Goal: Information Seeking & Learning: Understand process/instructions

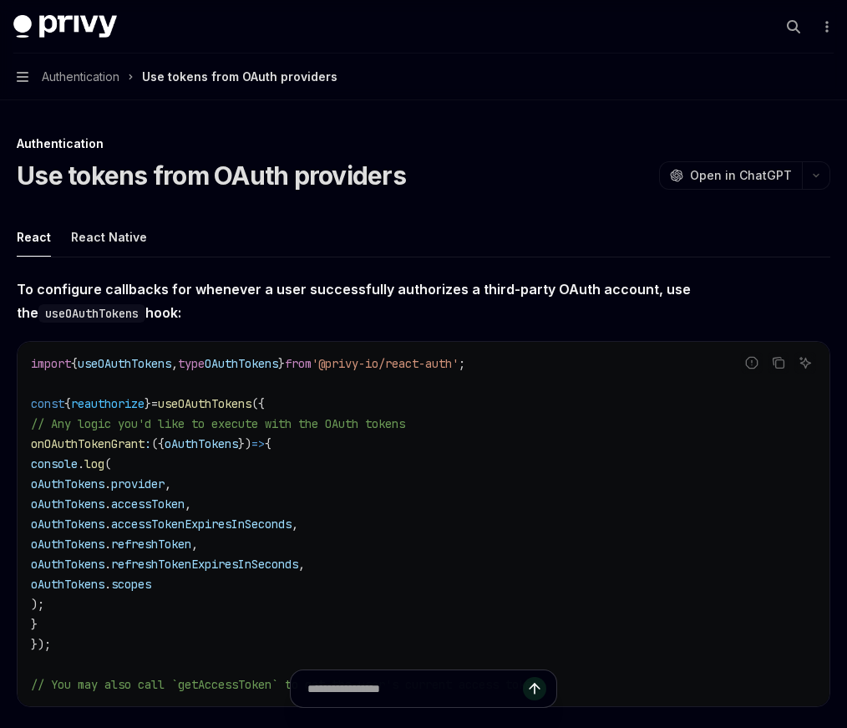
click at [116, 322] on span "To configure callbacks for whenever a user successfully authorizes a third-part…" at bounding box center [424, 300] width 814 height 47
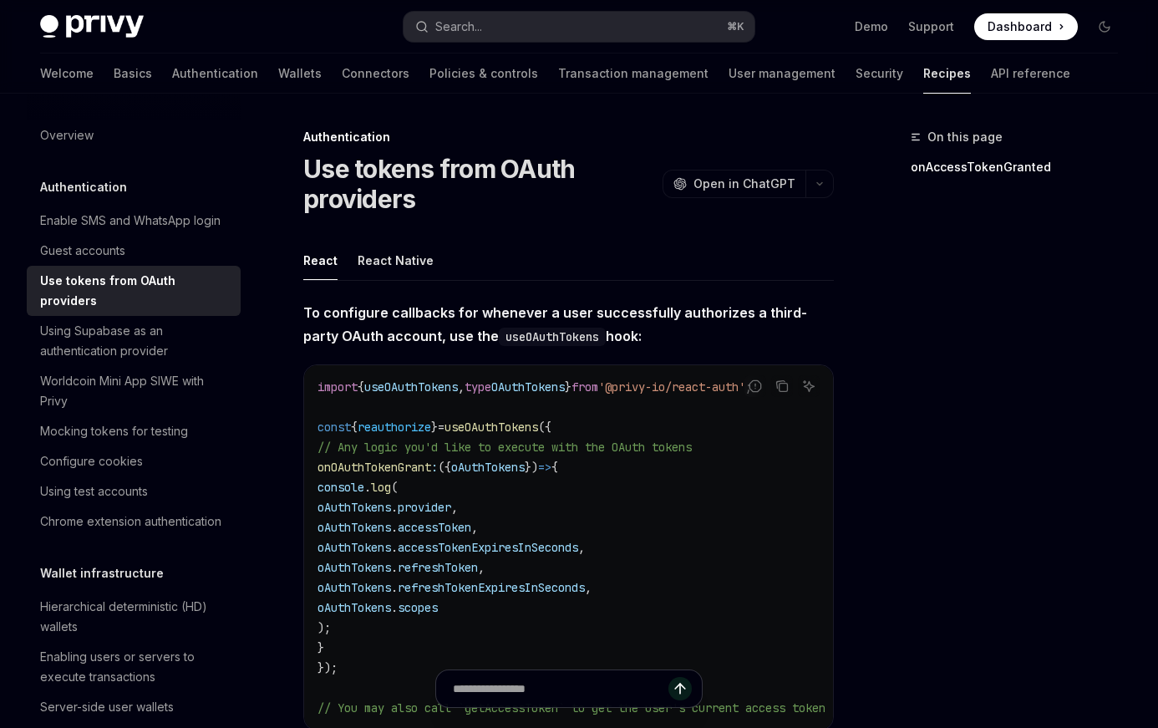
click at [182, 70] on div "Welcome Basics Authentication Wallets Connectors Policies & controls Transactio…" at bounding box center [555, 73] width 1030 height 40
click at [172, 79] on link "Authentication" at bounding box center [215, 73] width 86 height 40
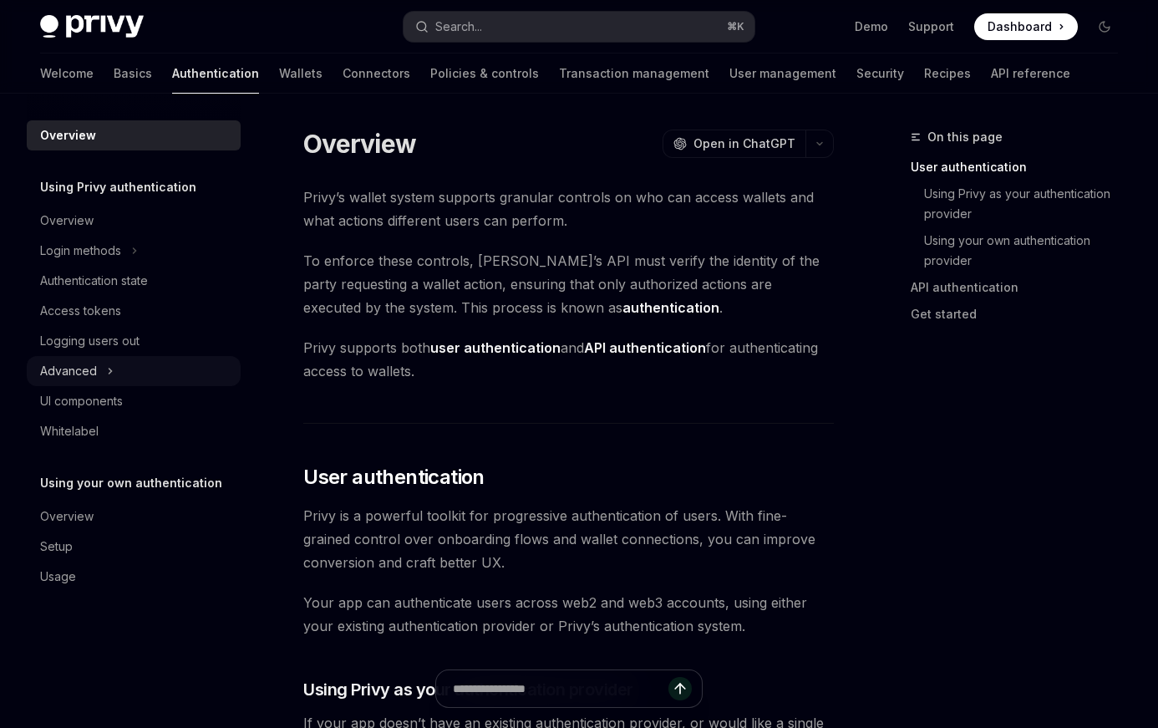
click at [139, 362] on button "Advanced" at bounding box center [134, 371] width 214 height 30
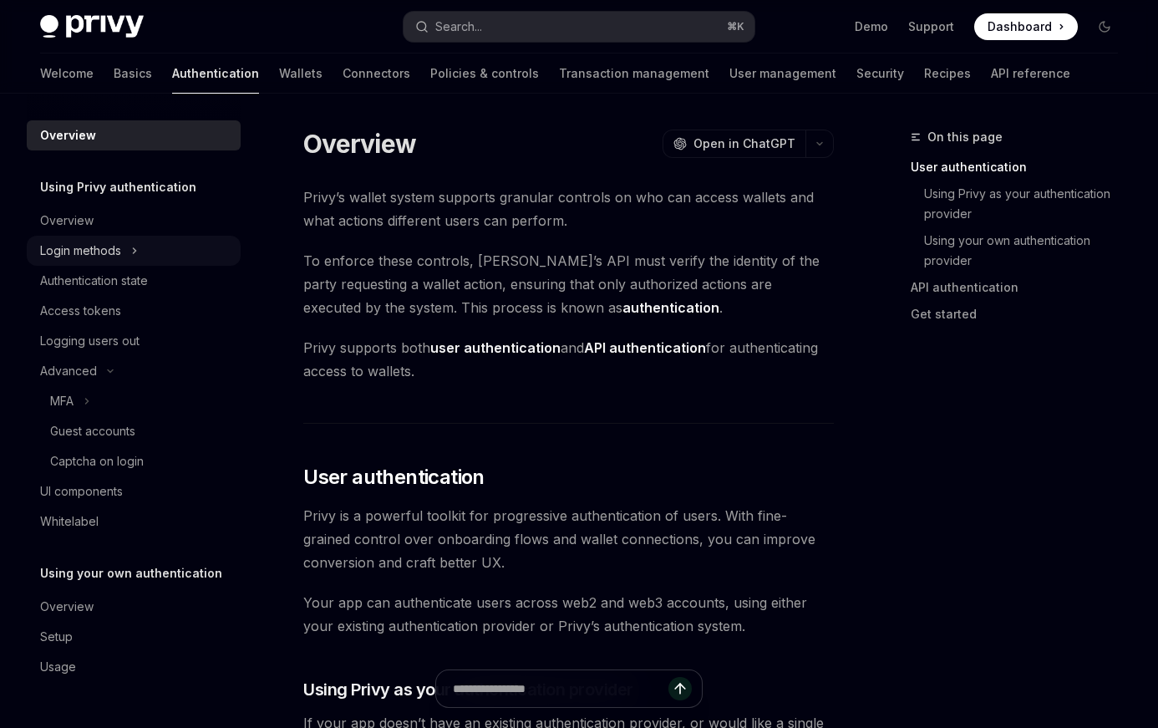
click at [158, 252] on button "Login methods" at bounding box center [134, 251] width 214 height 30
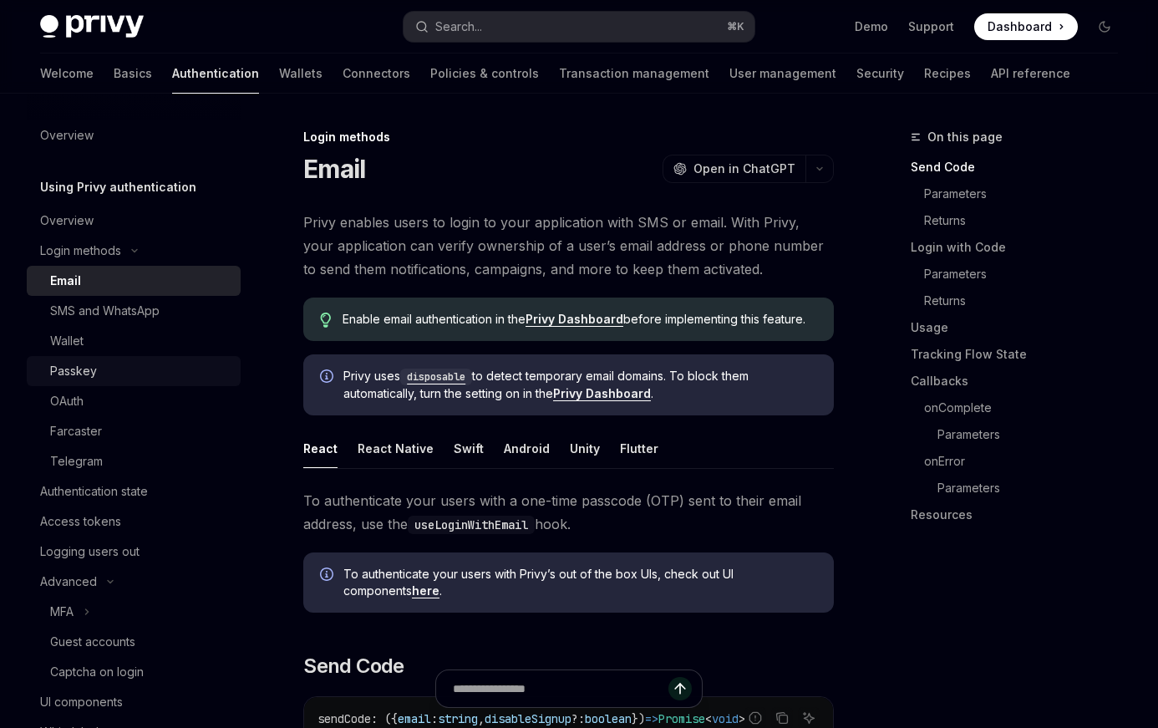
scroll to position [16, 0]
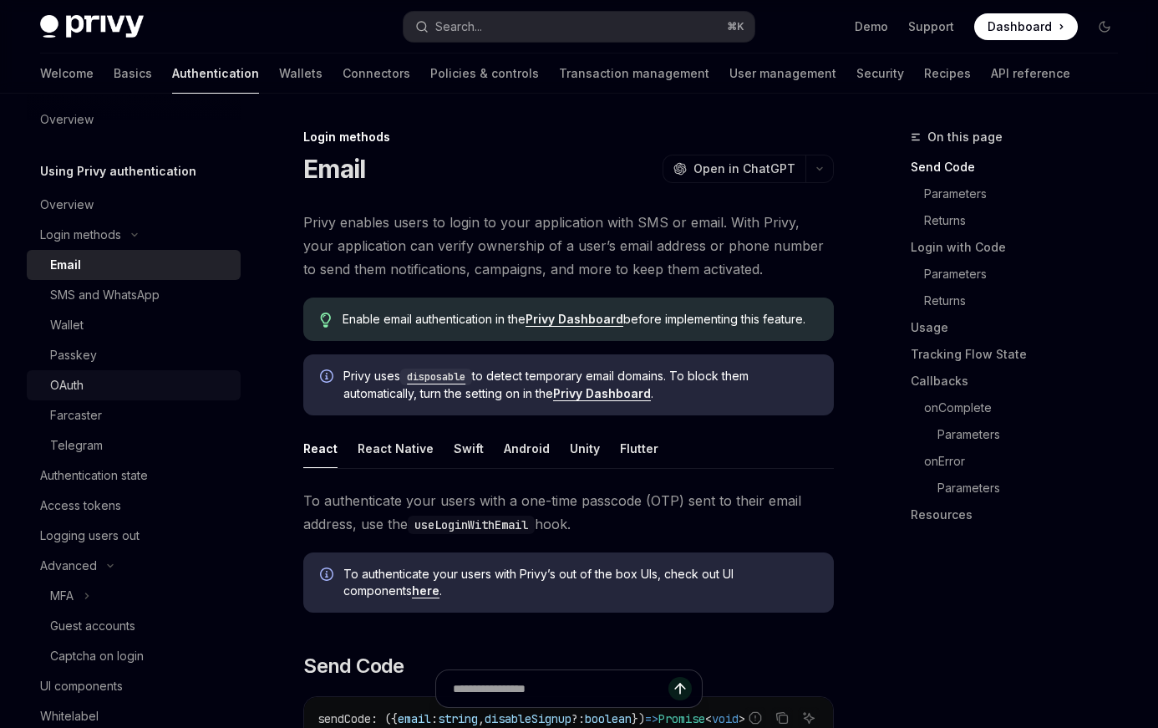
click at [148, 384] on div "OAuth" at bounding box center [140, 385] width 180 height 20
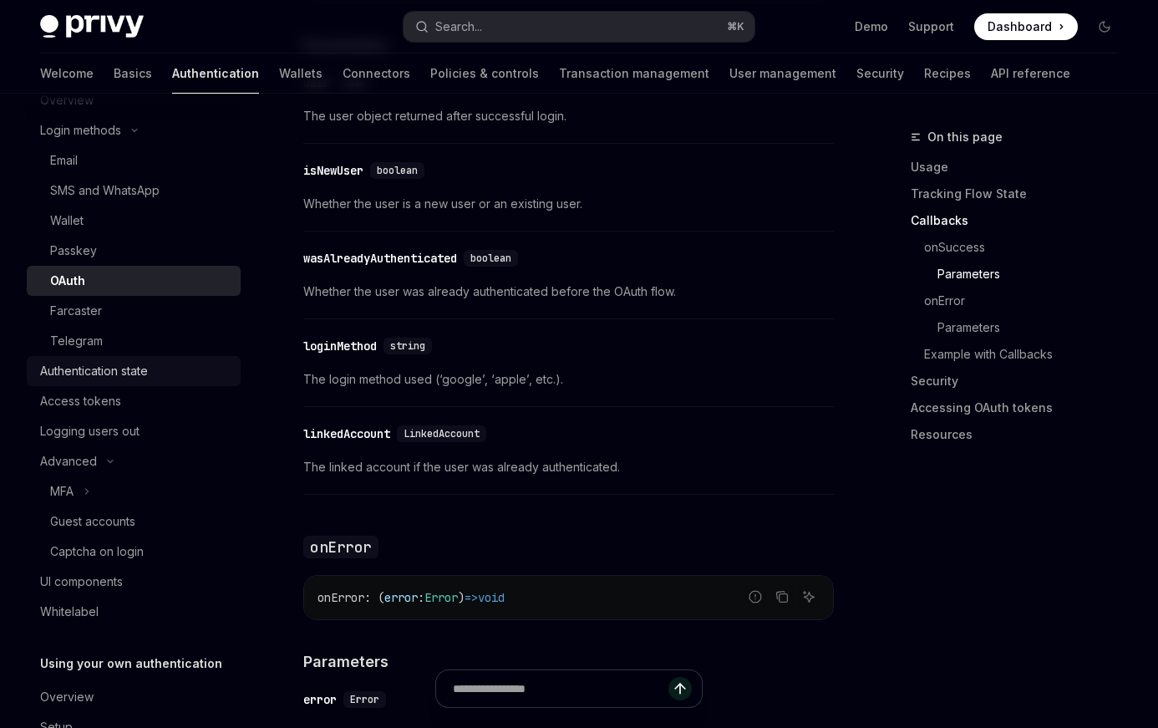
scroll to position [198, 0]
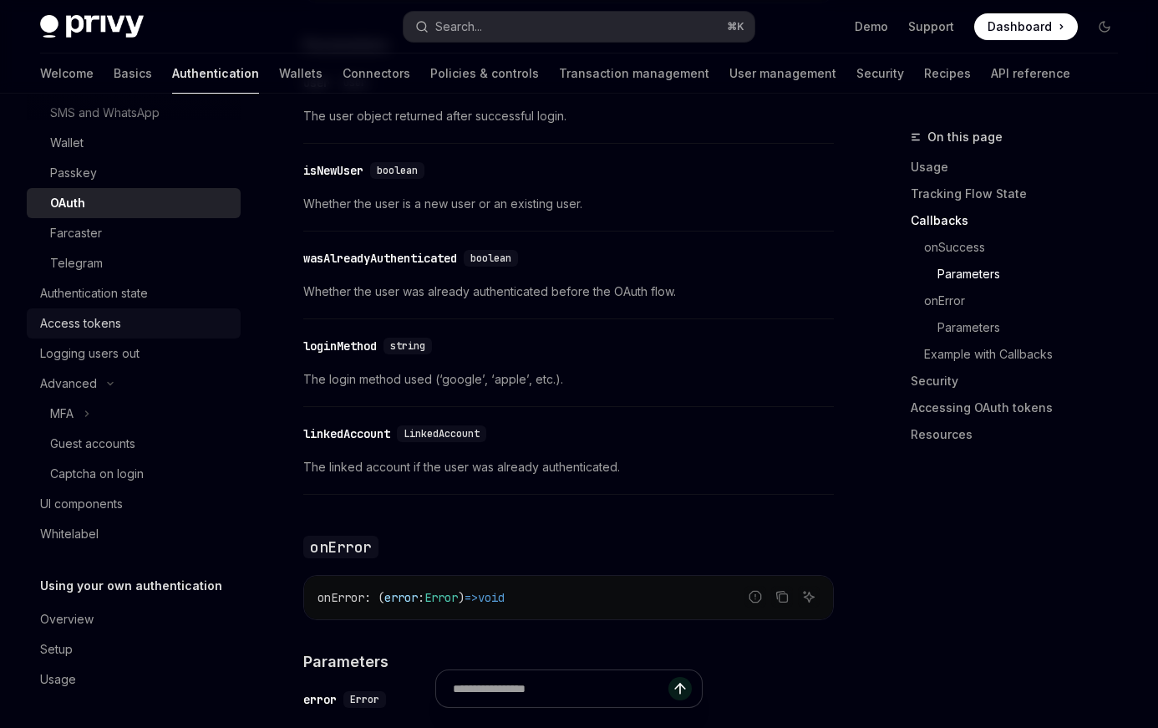
click at [160, 324] on div "Access tokens" at bounding box center [135, 323] width 191 height 20
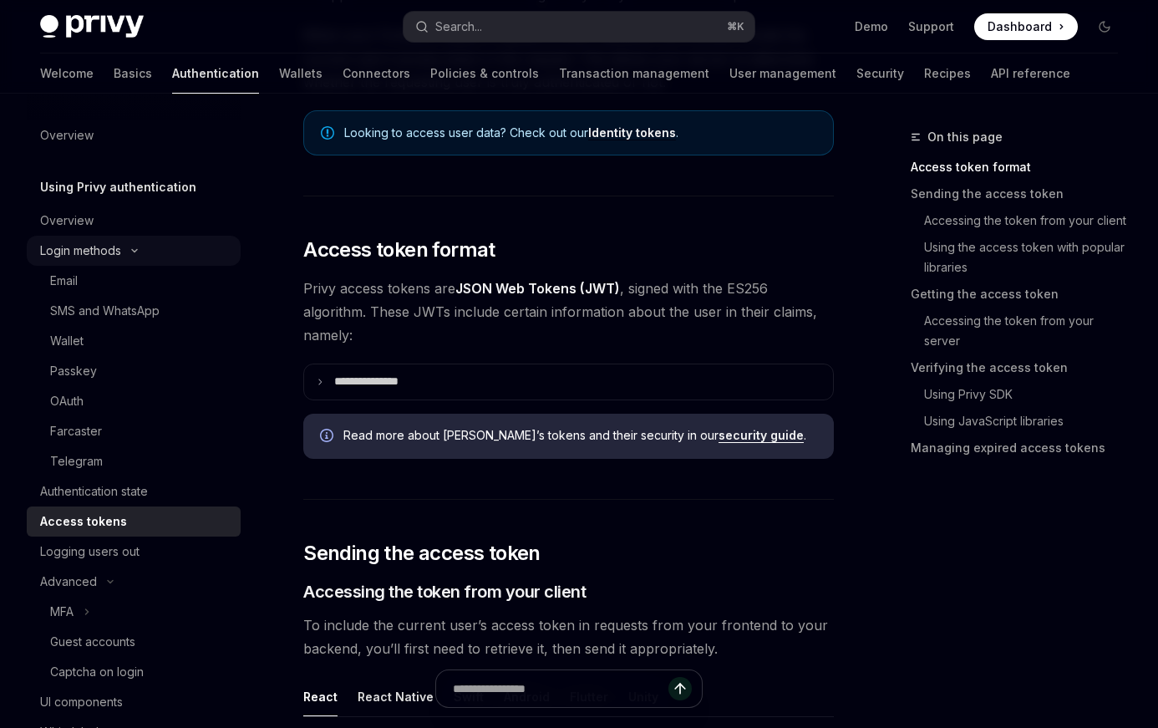
click at [81, 252] on div "Login methods" at bounding box center [80, 251] width 81 height 20
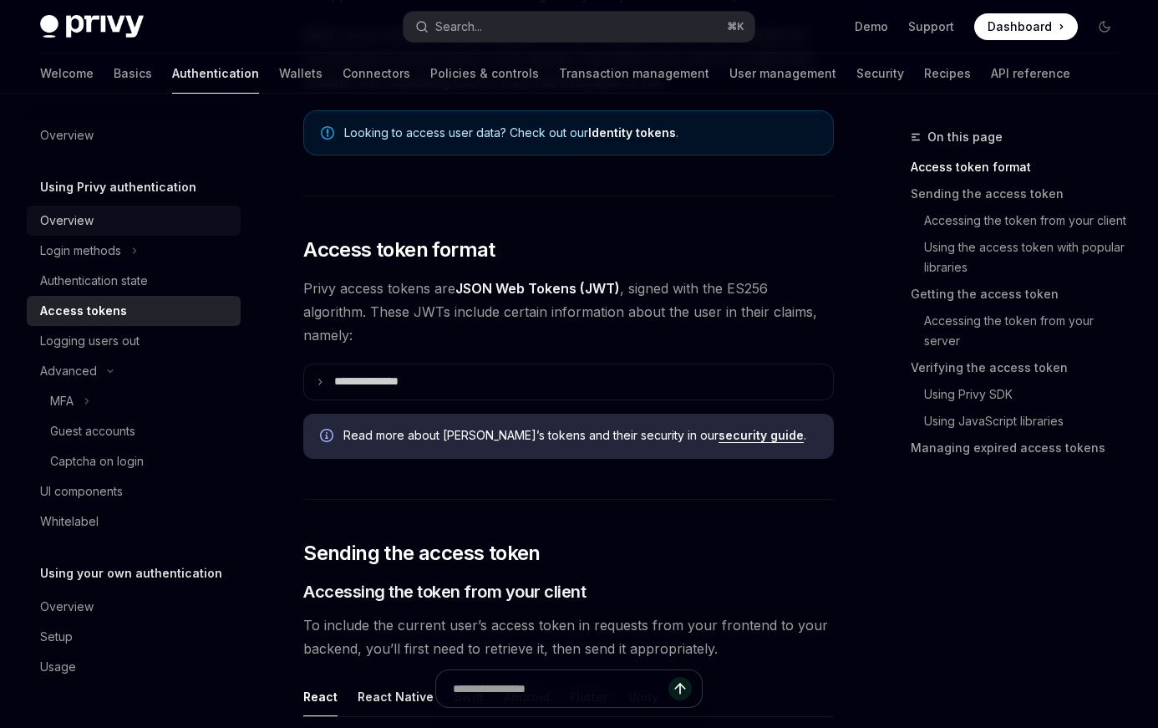
click at [85, 219] on div "Overview" at bounding box center [66, 221] width 53 height 20
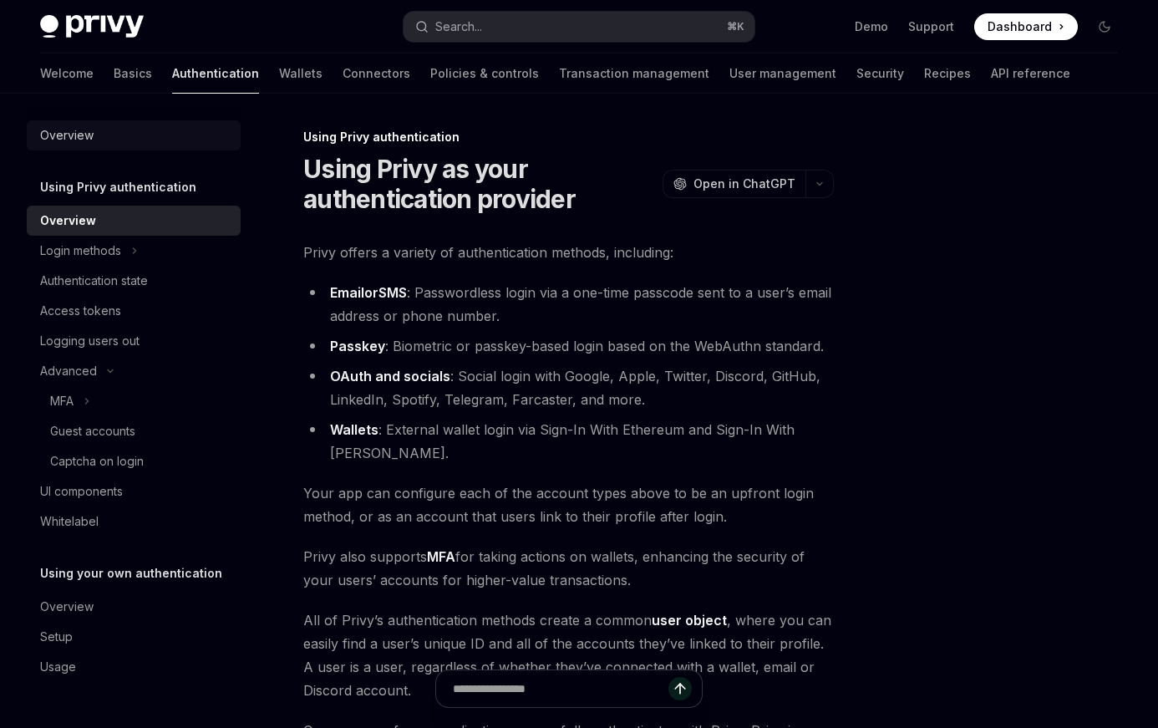
click at [96, 135] on div "Overview" at bounding box center [135, 135] width 191 height 20
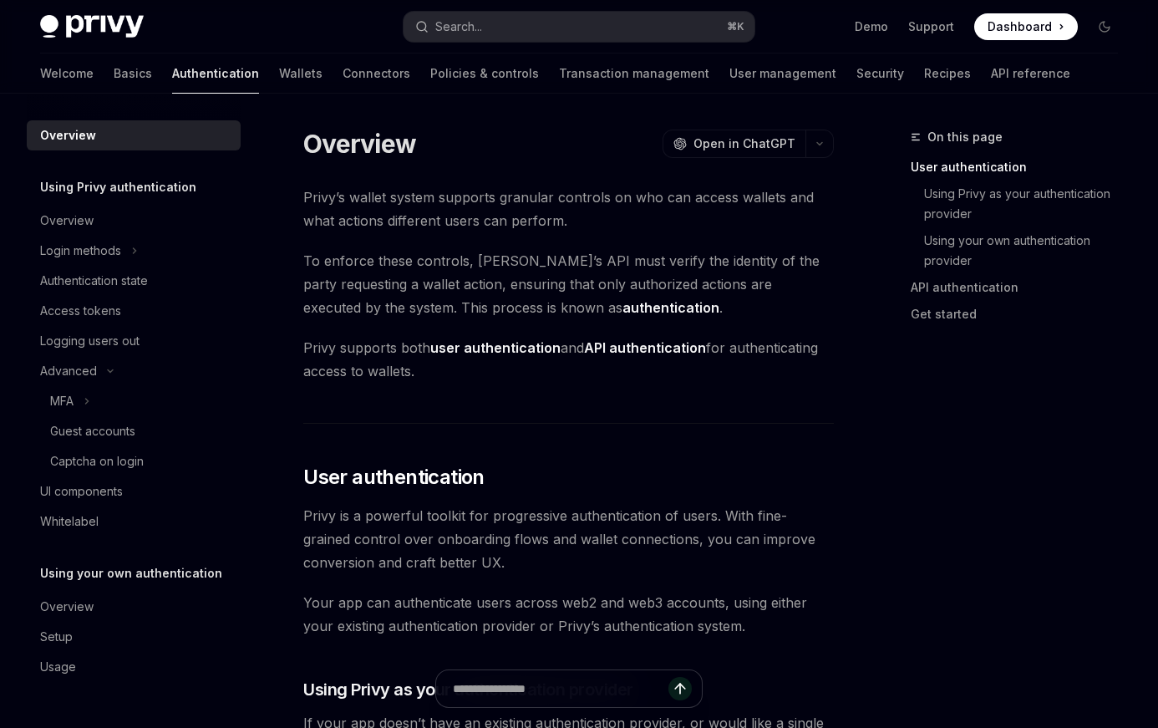
click at [125, 25] on img at bounding box center [92, 26] width 104 height 23
type textarea "*"
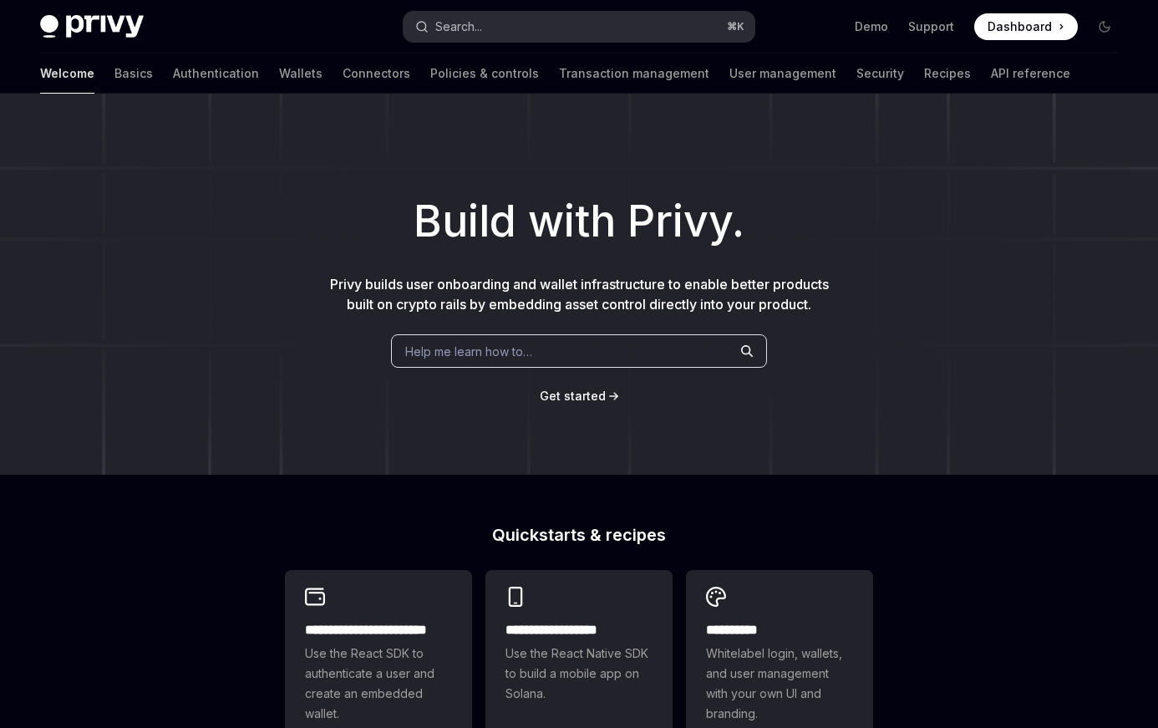
click at [574, 15] on button "Search... ⌘ K" at bounding box center [579, 27] width 350 height 30
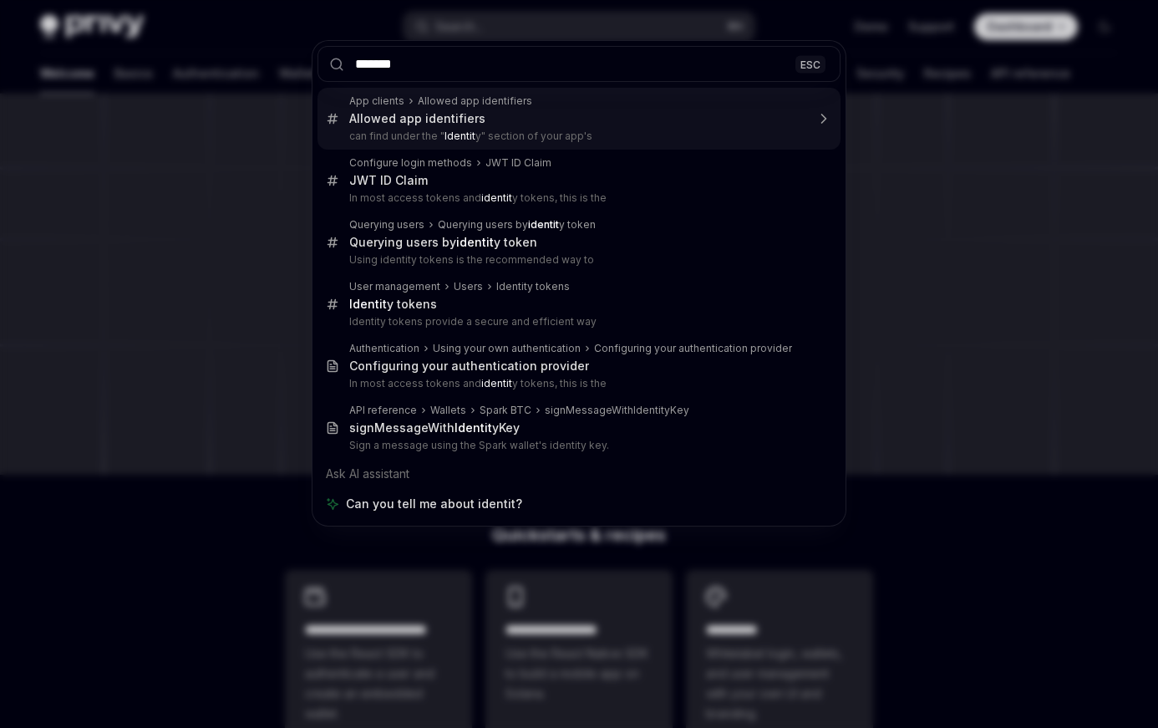
type input "********"
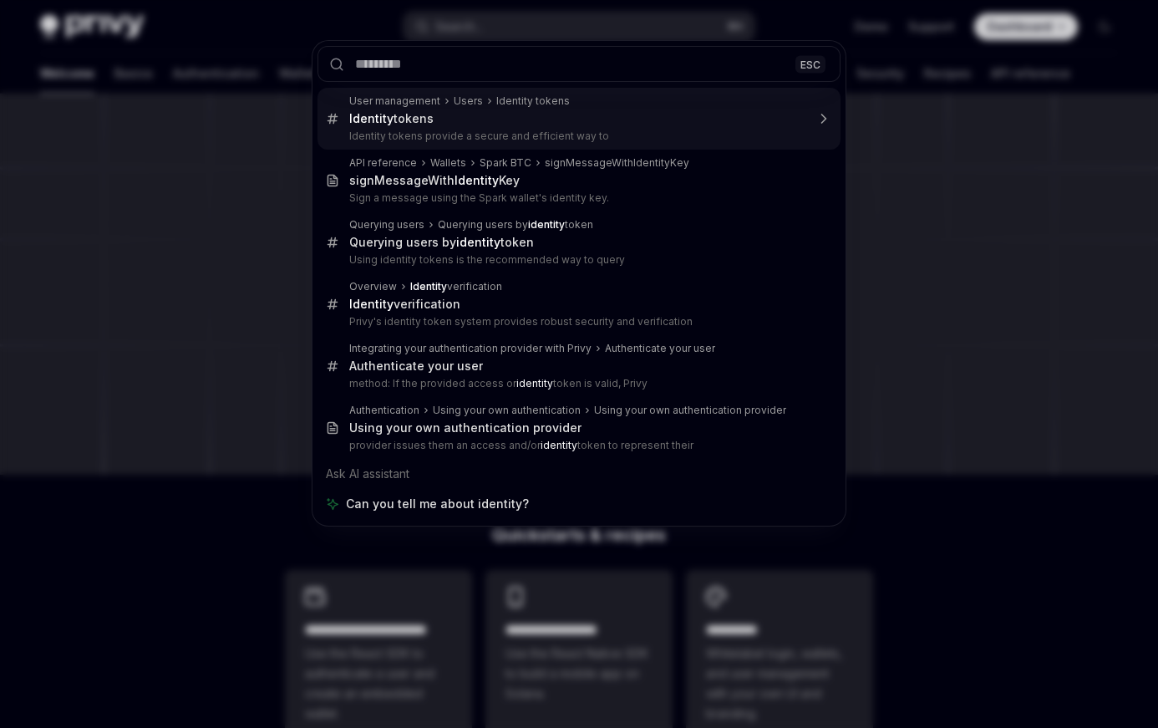
type textarea "*"
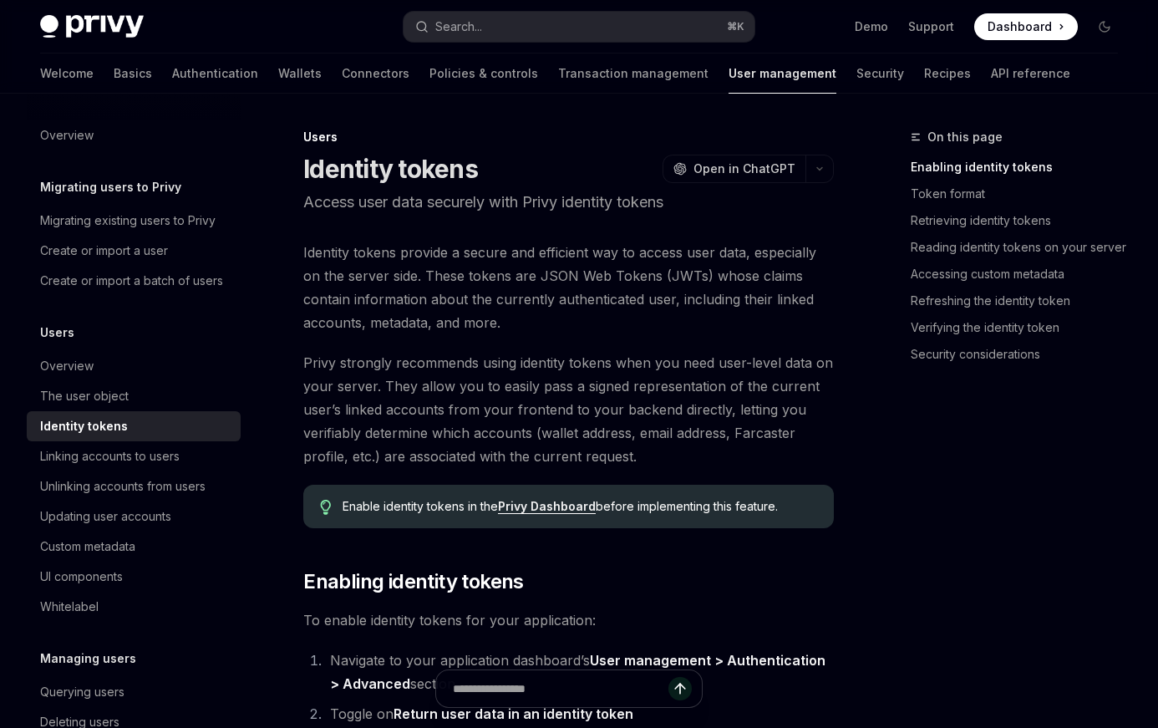
scroll to position [94, 0]
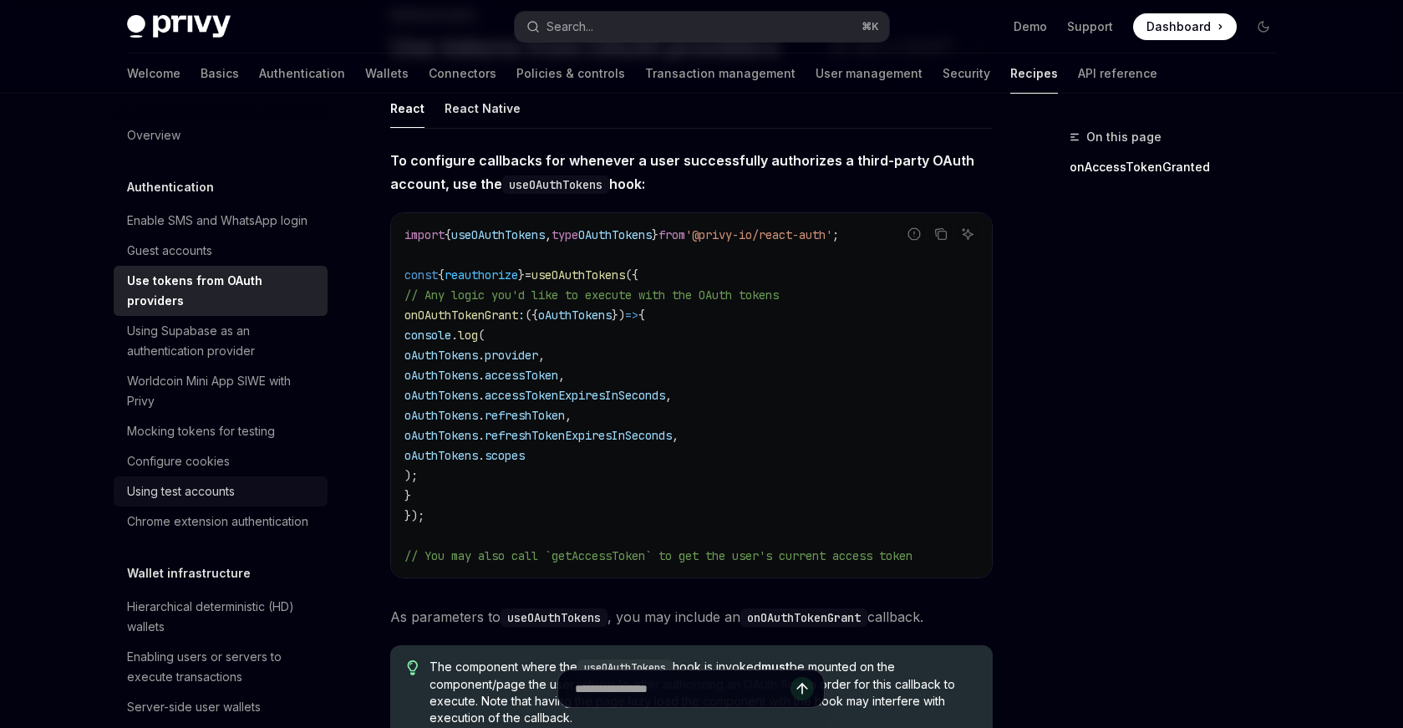
scroll to position [104, 0]
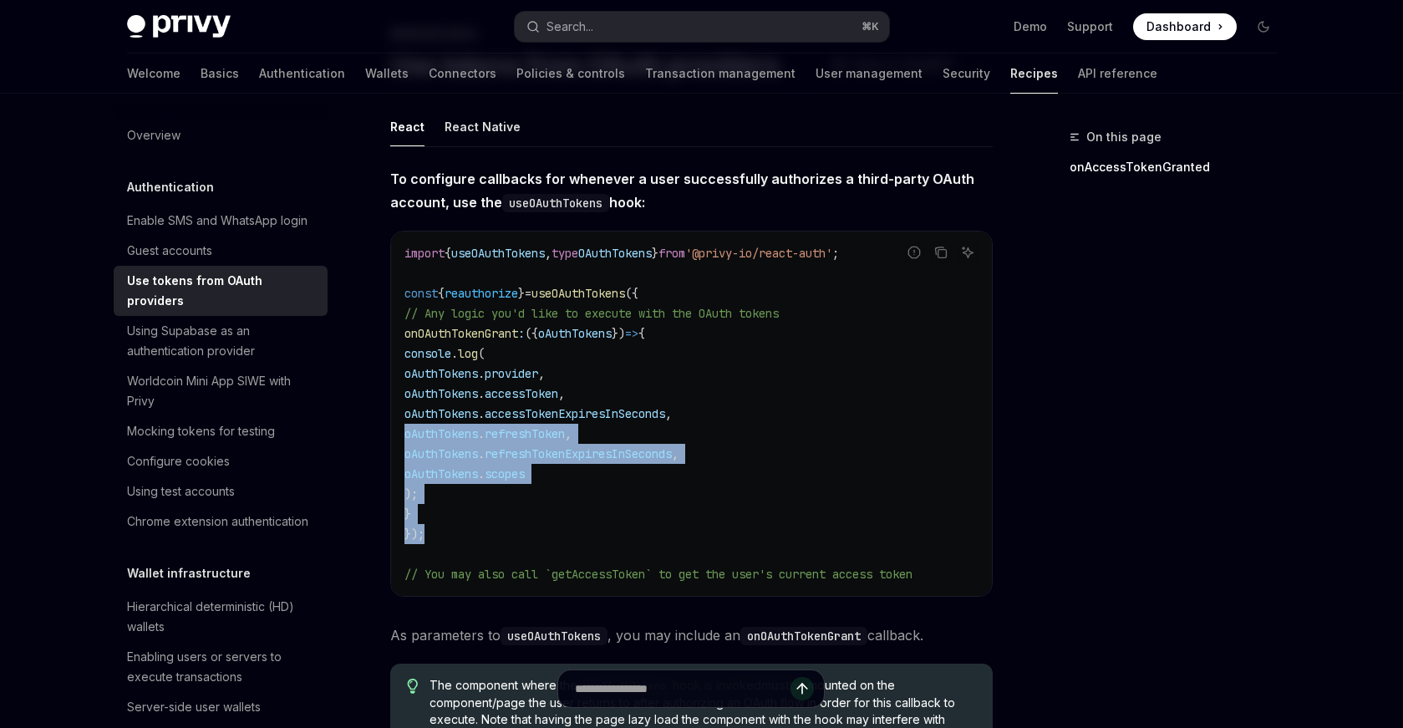
drag, startPoint x: 428, startPoint y: 536, endPoint x: 383, endPoint y: 432, distance: 113.0
click at [473, 474] on span "oAuthTokens" at bounding box center [441, 473] width 74 height 15
drag, startPoint x: 455, startPoint y: 534, endPoint x: 385, endPoint y: 433, distance: 123.1
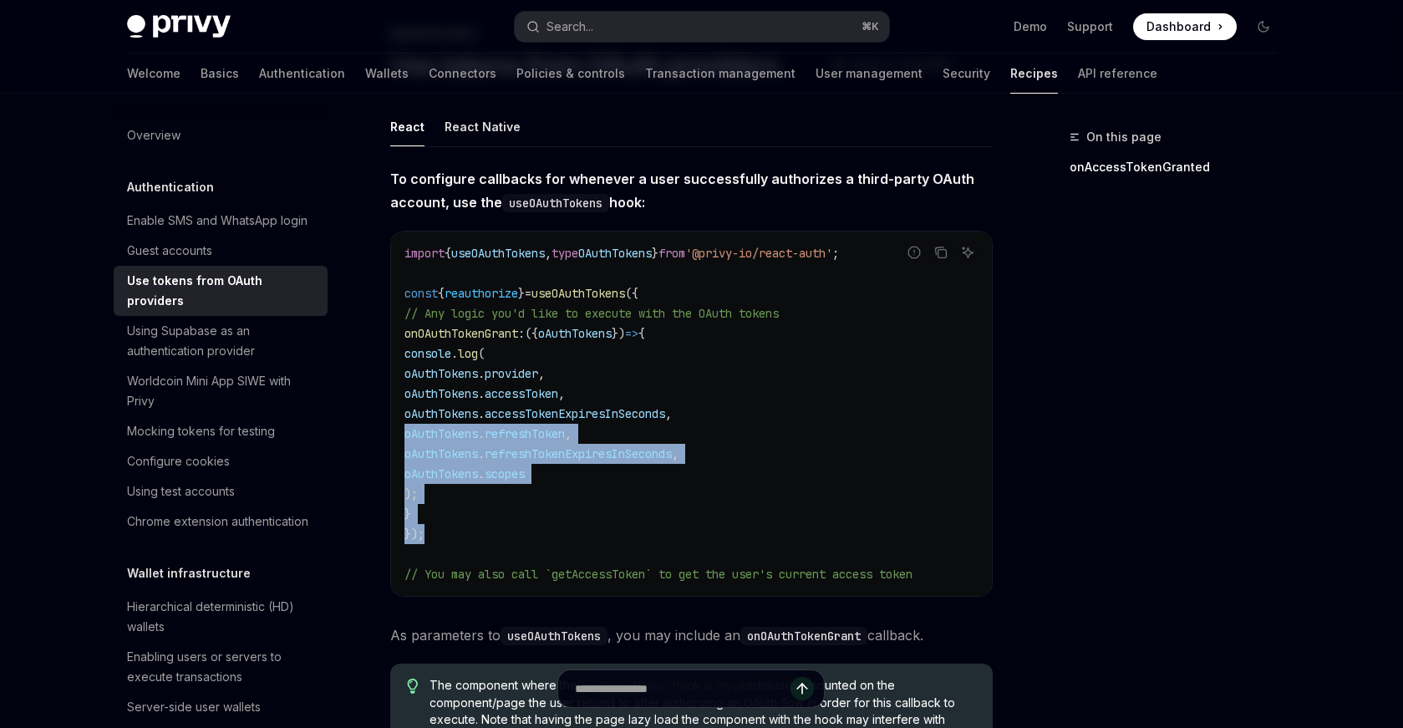
drag, startPoint x: 398, startPoint y: 433, endPoint x: 440, endPoint y: 532, distance: 108.2
click at [440, 532] on div "import { useOAuthTokens , type OAuthTokens } from '@privy-io/react-auth' ; cons…" at bounding box center [691, 413] width 601 height 364
click at [440, 532] on code "import { useOAuthTokens , type OAuthTokens } from '@privy-io/react-auth' ; cons…" at bounding box center [691, 413] width 574 height 341
drag, startPoint x: 440, startPoint y: 532, endPoint x: 399, endPoint y: 436, distance: 104.8
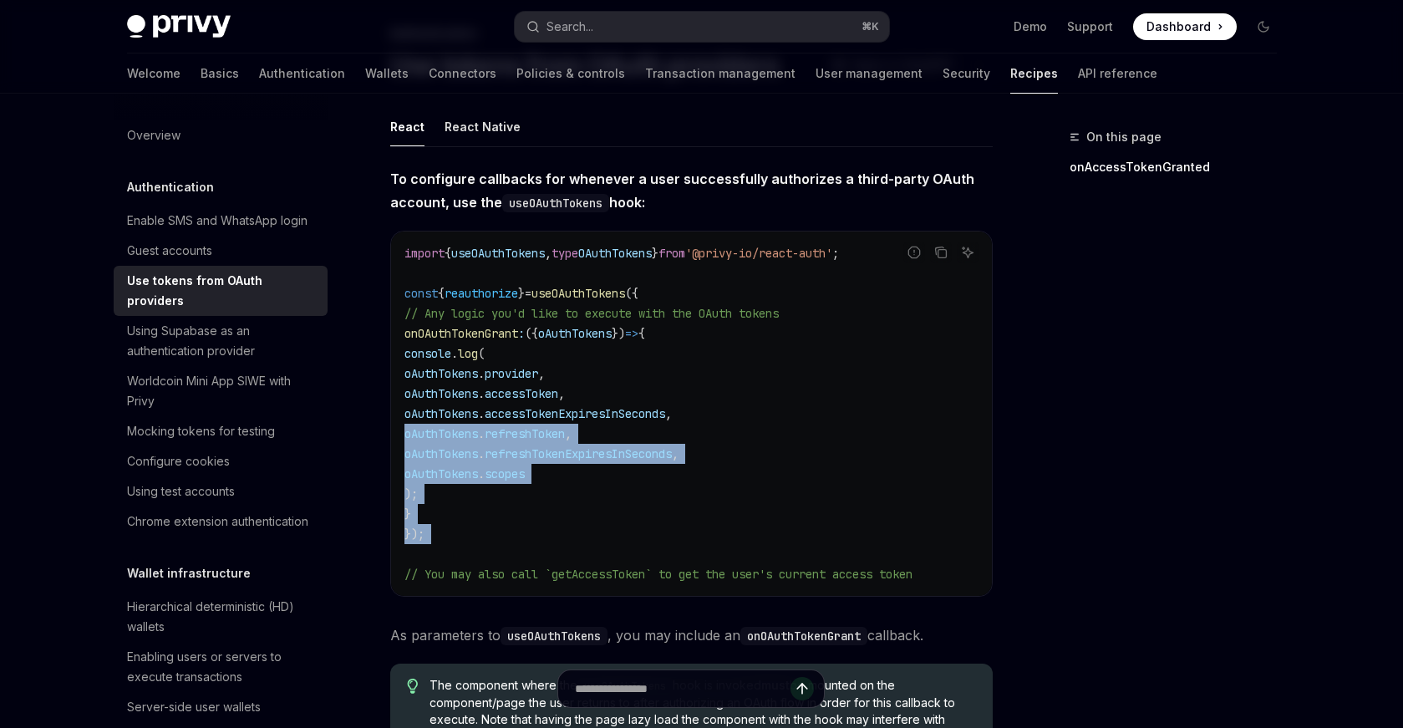
click at [399, 436] on div "import { useOAuthTokens , type OAuthTokens } from '@privy-io/react-auth' ; cons…" at bounding box center [691, 413] width 601 height 364
drag, startPoint x: 399, startPoint y: 436, endPoint x: 439, endPoint y: 530, distance: 101.8
click at [439, 530] on div "import { useOAuthTokens , type OAuthTokens } from '@privy-io/react-auth' ; cons…" at bounding box center [691, 413] width 601 height 364
click at [439, 530] on code "import { useOAuthTokens , type OAuthTokens } from '@privy-io/react-auth' ; cons…" at bounding box center [691, 413] width 574 height 341
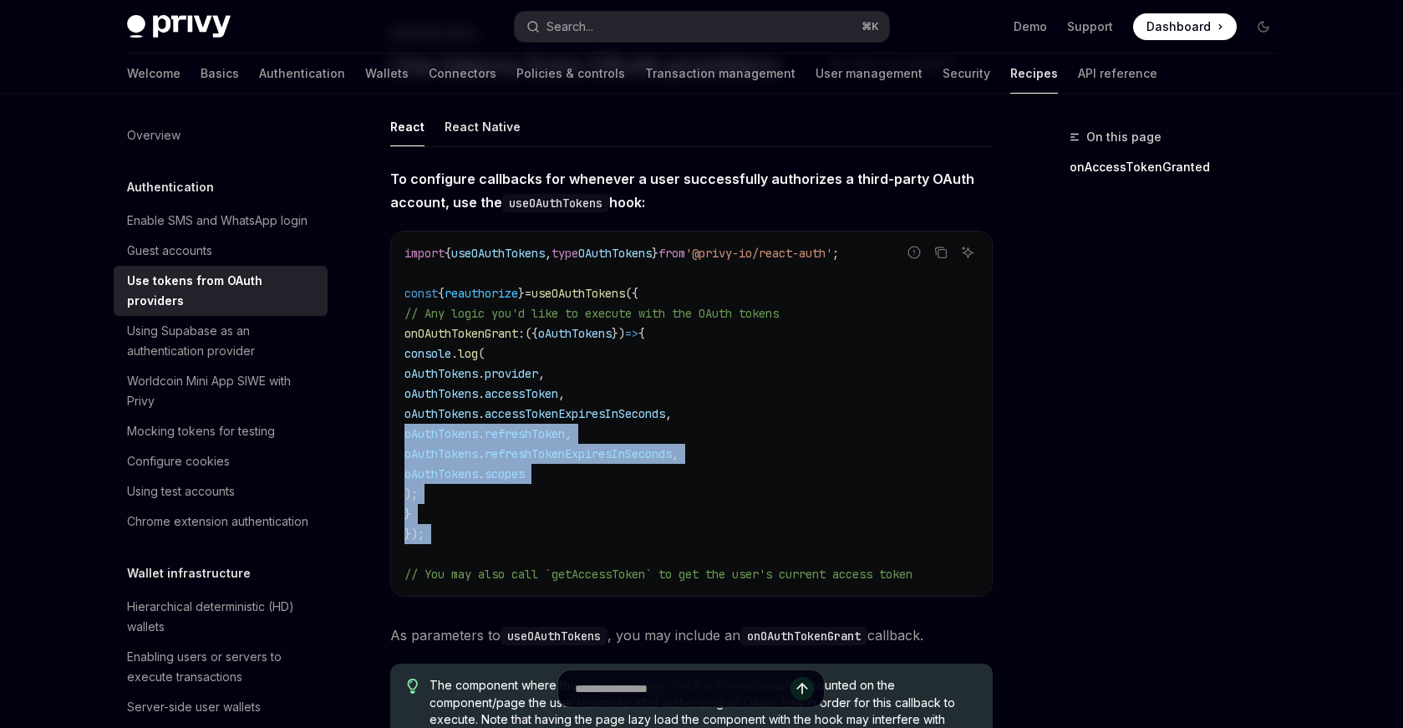
drag, startPoint x: 439, startPoint y: 530, endPoint x: 396, endPoint y: 438, distance: 101.3
click at [396, 438] on div "import { useOAuthTokens , type OAuthTokens } from '@privy-io/react-auth' ; cons…" at bounding box center [691, 413] width 601 height 364
drag, startPoint x: 396, startPoint y: 438, endPoint x: 443, endPoint y: 543, distance: 115.2
click at [443, 543] on div "import { useOAuthTokens , type OAuthTokens } from '@privy-io/react-auth' ; cons…" at bounding box center [691, 413] width 601 height 364
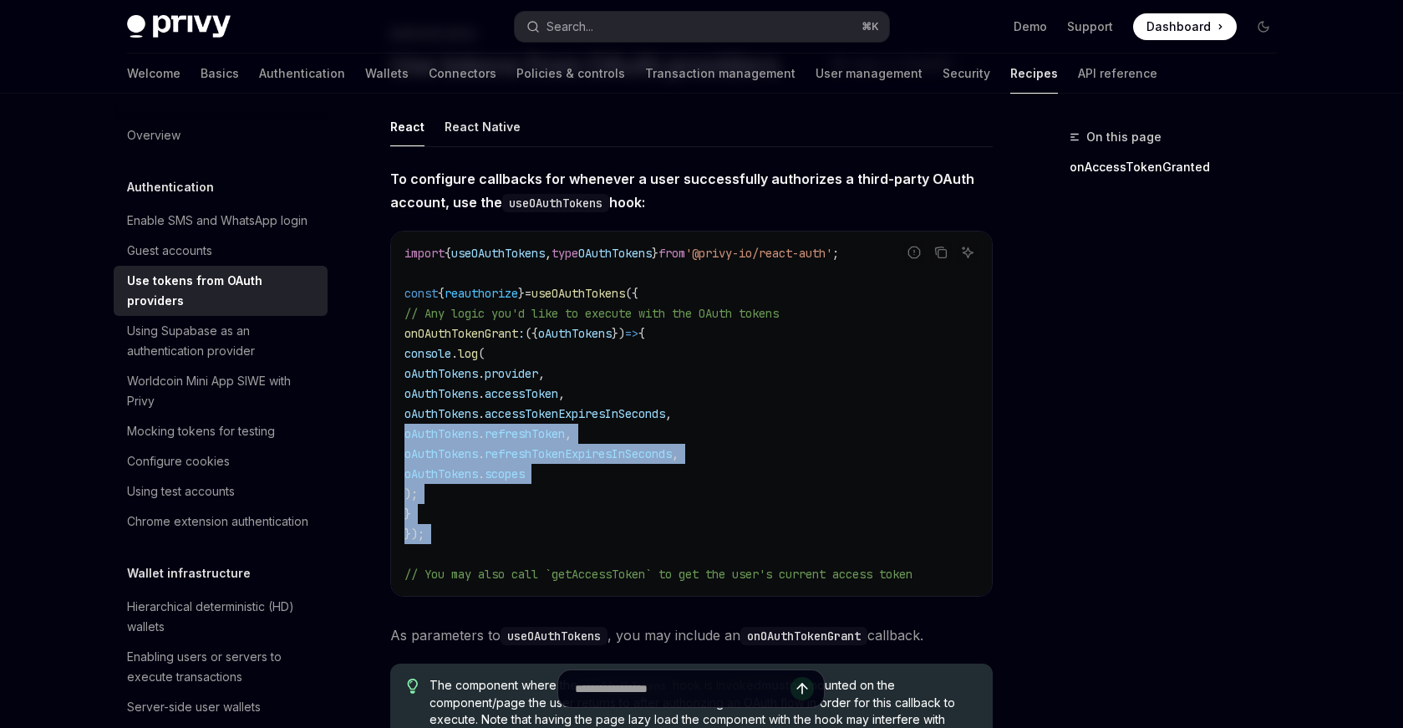
click at [443, 543] on code "import { useOAuthTokens , type OAuthTokens } from '@privy-io/react-auth' ; cons…" at bounding box center [691, 413] width 574 height 341
drag, startPoint x: 443, startPoint y: 543, endPoint x: 392, endPoint y: 431, distance: 123.0
click at [392, 431] on div "import { useOAuthTokens , type OAuthTokens } from '@privy-io/react-auth' ; cons…" at bounding box center [691, 413] width 601 height 364
drag, startPoint x: 392, startPoint y: 431, endPoint x: 446, endPoint y: 529, distance: 111.8
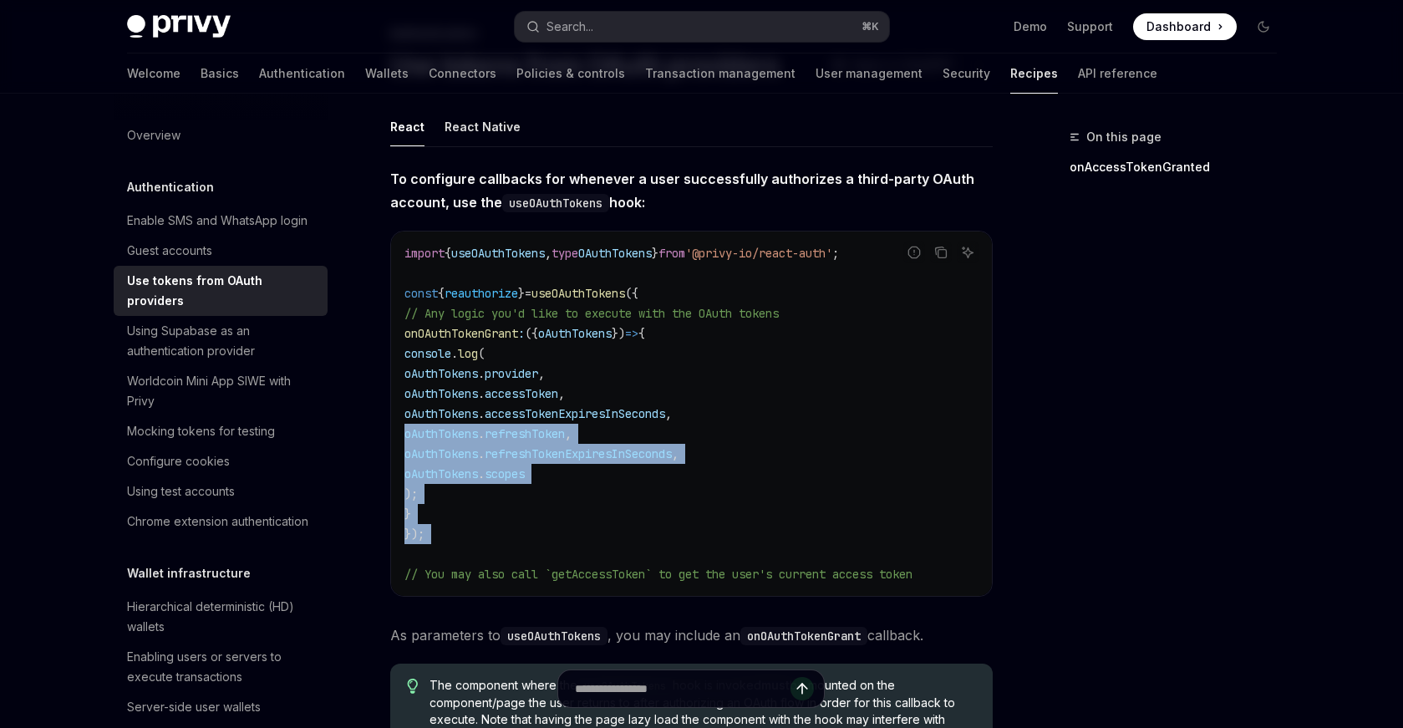
click at [446, 529] on div "import { useOAuthTokens , type OAuthTokens } from '@privy-io/react-auth' ; cons…" at bounding box center [691, 413] width 601 height 364
click at [446, 529] on code "import { useOAuthTokens , type OAuthTokens } from '@privy-io/react-auth' ; cons…" at bounding box center [691, 413] width 574 height 341
drag, startPoint x: 446, startPoint y: 529, endPoint x: 394, endPoint y: 441, distance: 101.9
click at [394, 441] on div "import { useOAuthTokens , type OAuthTokens } from '@privy-io/react-auth' ; cons…" at bounding box center [691, 413] width 601 height 364
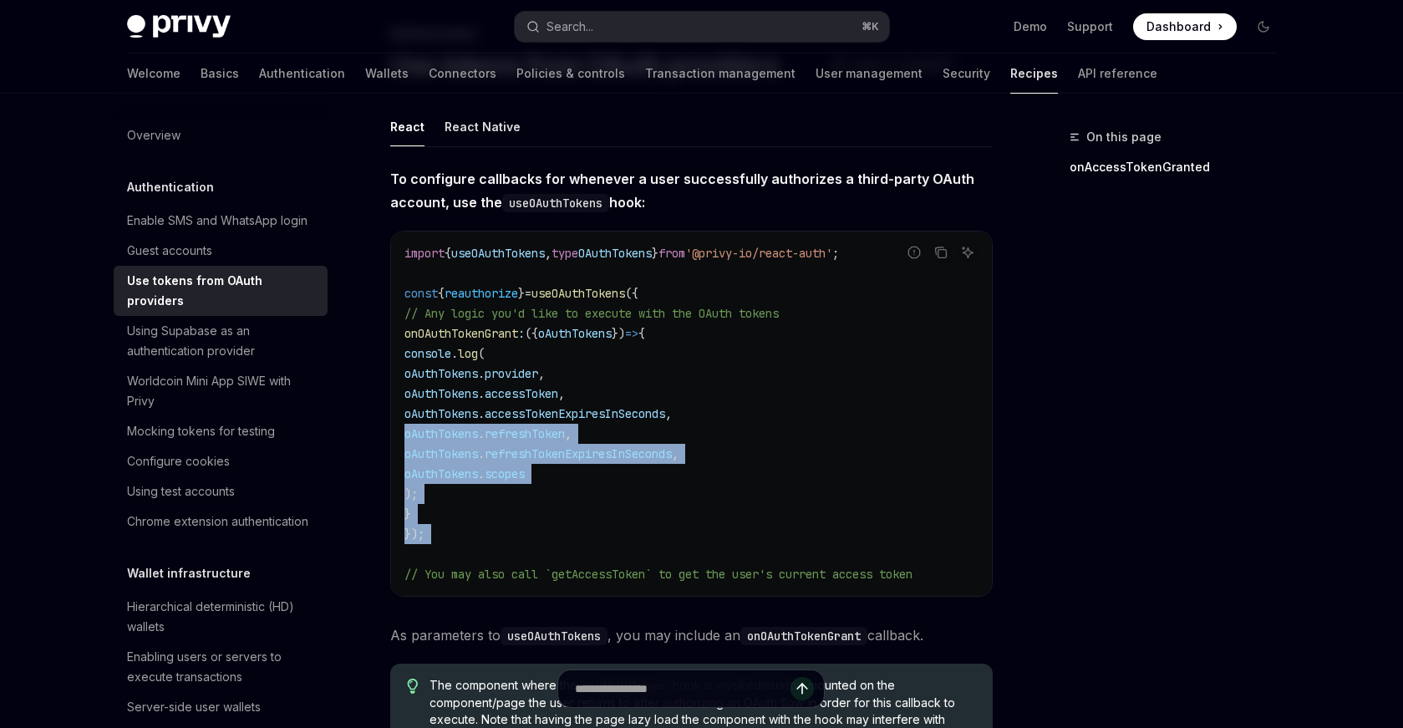
drag, startPoint x: 394, startPoint y: 441, endPoint x: 450, endPoint y: 538, distance: 111.5
click at [450, 538] on div "import { useOAuthTokens , type OAuthTokens } from '@privy-io/react-auth' ; cons…" at bounding box center [691, 413] width 601 height 364
click at [450, 538] on code "import { useOAuthTokens , type OAuthTokens } from '@privy-io/react-auth' ; cons…" at bounding box center [691, 413] width 574 height 341
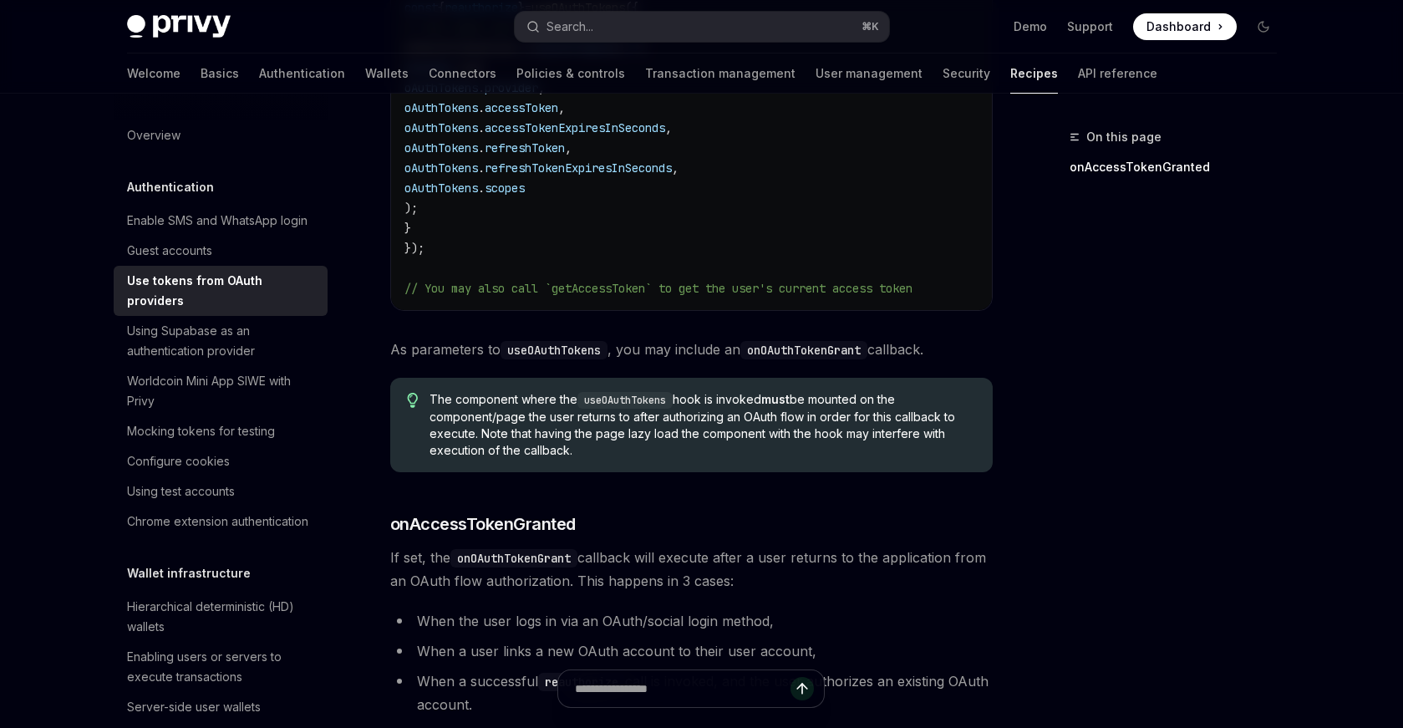
scroll to position [414, 0]
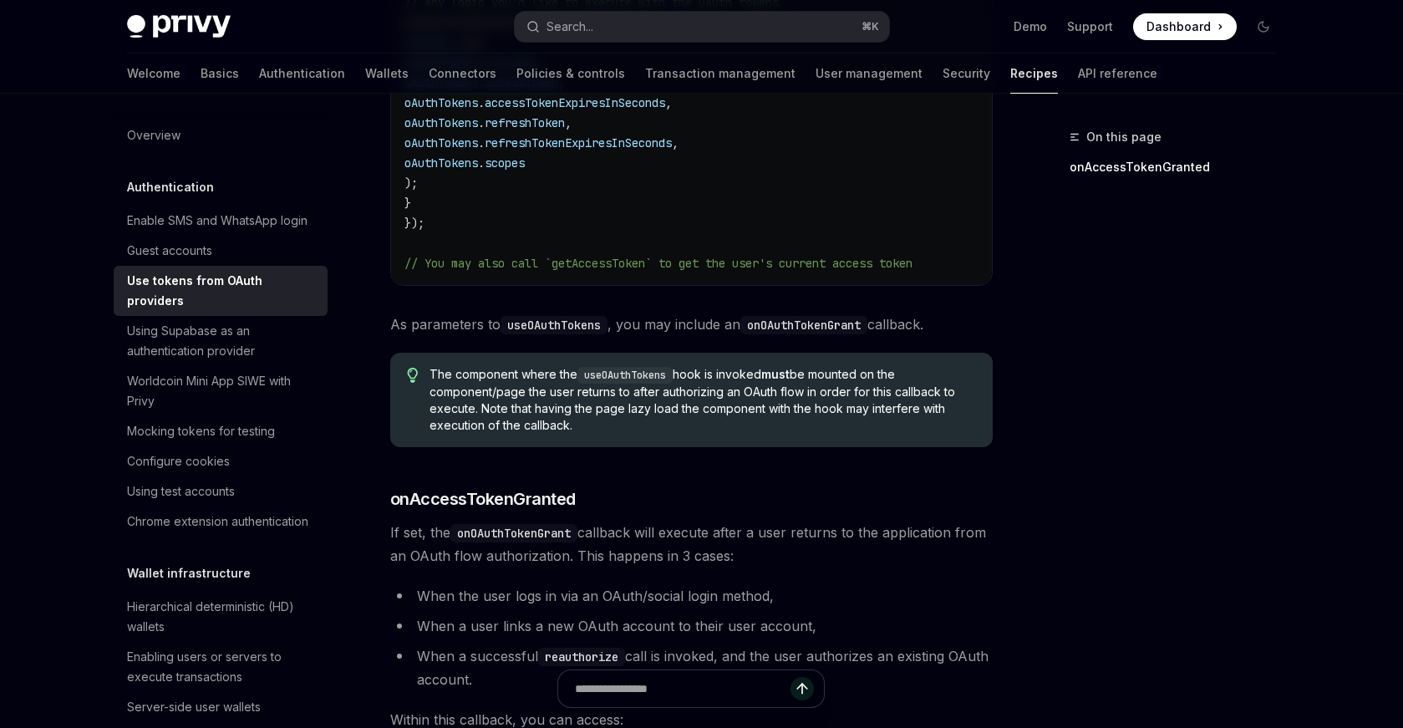
drag, startPoint x: 591, startPoint y: 440, endPoint x: 430, endPoint y: 374, distance: 174.3
click at [430, 374] on div "The component where the useOAuthTokens hook is invoked must be mounted on the c…" at bounding box center [691, 400] width 602 height 94
click at [430, 374] on span "The component where the useOAuthTokens hook is invoked must be mounted on the c…" at bounding box center [703, 400] width 546 height 68
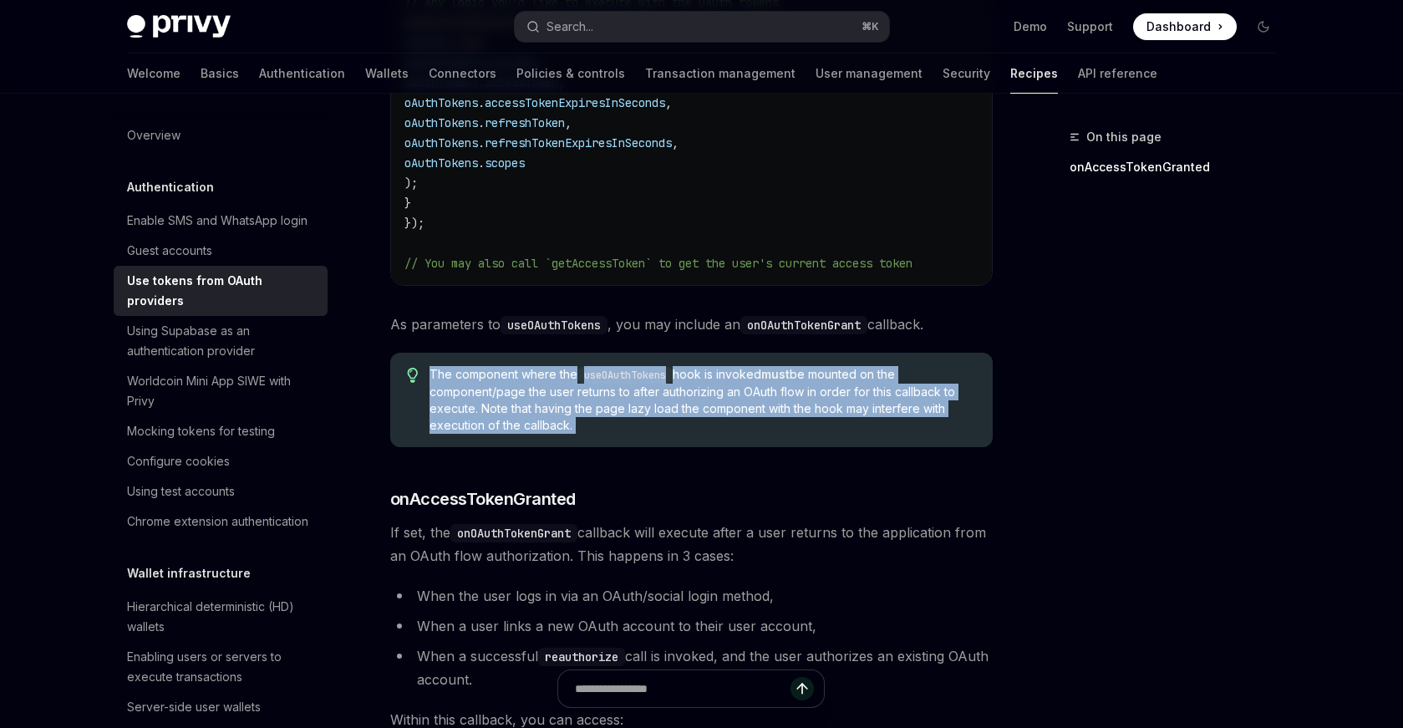
drag, startPoint x: 430, startPoint y: 374, endPoint x: 622, endPoint y: 434, distance: 201.4
click at [622, 434] on div "The component where the useOAuthTokens hook is invoked must be mounted on the c…" at bounding box center [691, 400] width 602 height 94
drag, startPoint x: 622, startPoint y: 434, endPoint x: 432, endPoint y: 414, distance: 190.7
click at [432, 414] on div "The component where the useOAuthTokens hook is invoked must be mounted on the c…" at bounding box center [691, 400] width 602 height 94
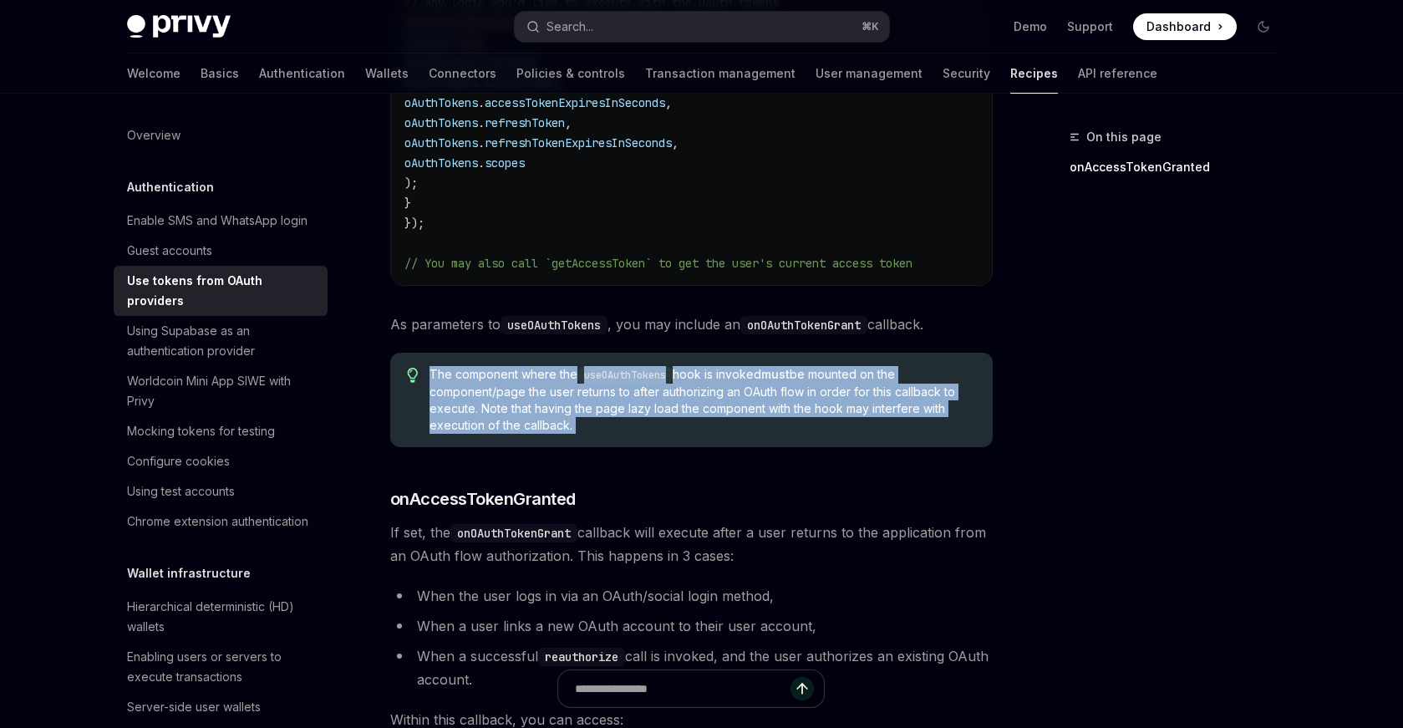
click at [432, 414] on span "The component where the useOAuthTokens hook is invoked must be mounted on the c…" at bounding box center [703, 400] width 546 height 68
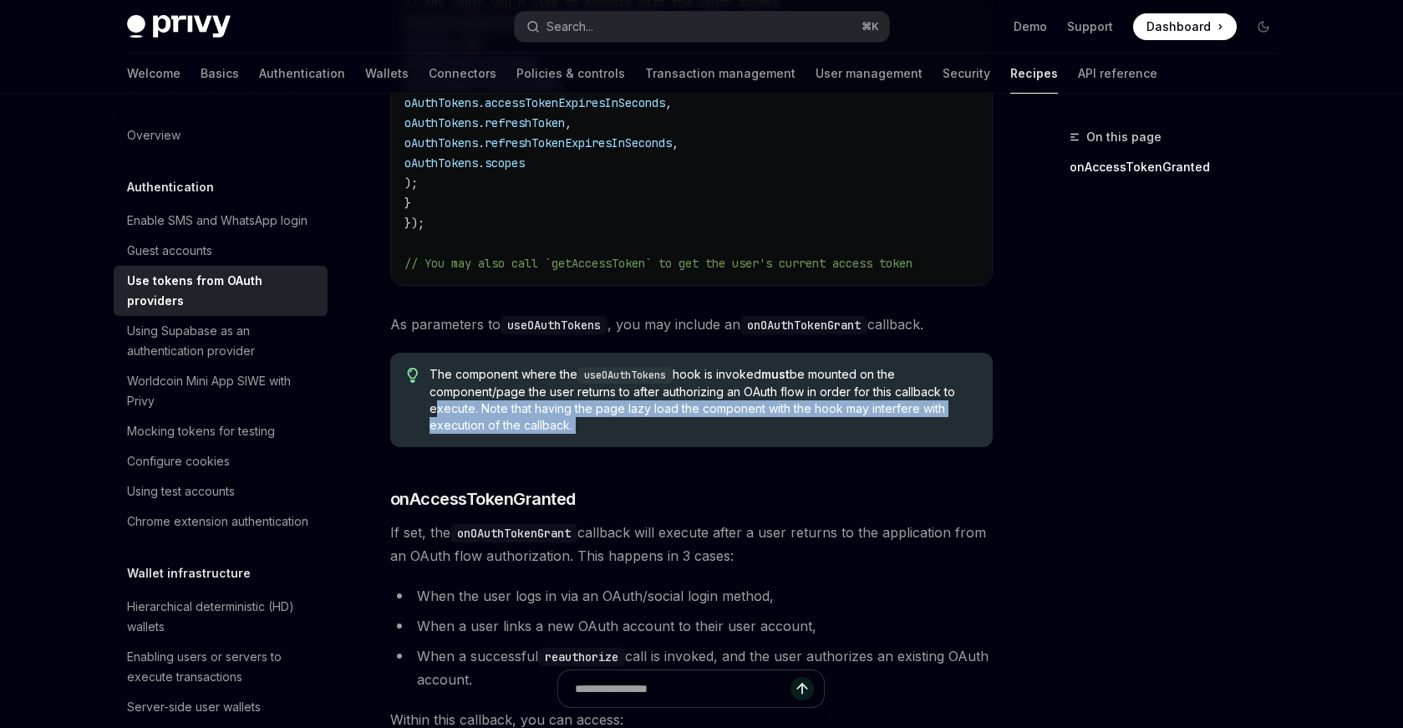
drag, startPoint x: 432, startPoint y: 414, endPoint x: 594, endPoint y: 422, distance: 162.3
click at [594, 422] on span "The component where the useOAuthTokens hook is invoked must be mounted on the c…" at bounding box center [703, 400] width 546 height 68
drag, startPoint x: 594, startPoint y: 422, endPoint x: 435, endPoint y: 405, distance: 159.6
click at [435, 405] on span "The component where the useOAuthTokens hook is invoked must be mounted on the c…" at bounding box center [703, 400] width 546 height 68
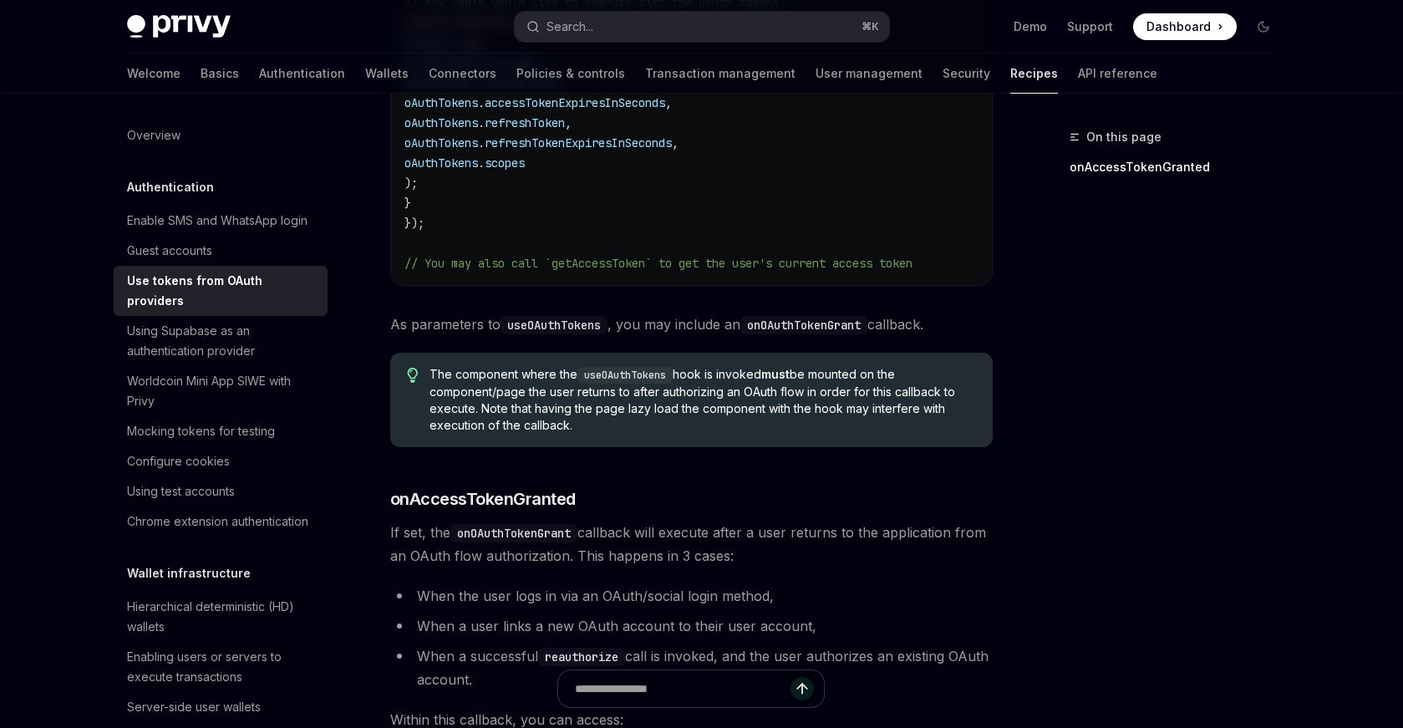
click at [430, 407] on span "The component where the useOAuthTokens hook is invoked must be mounted on the c…" at bounding box center [703, 400] width 546 height 68
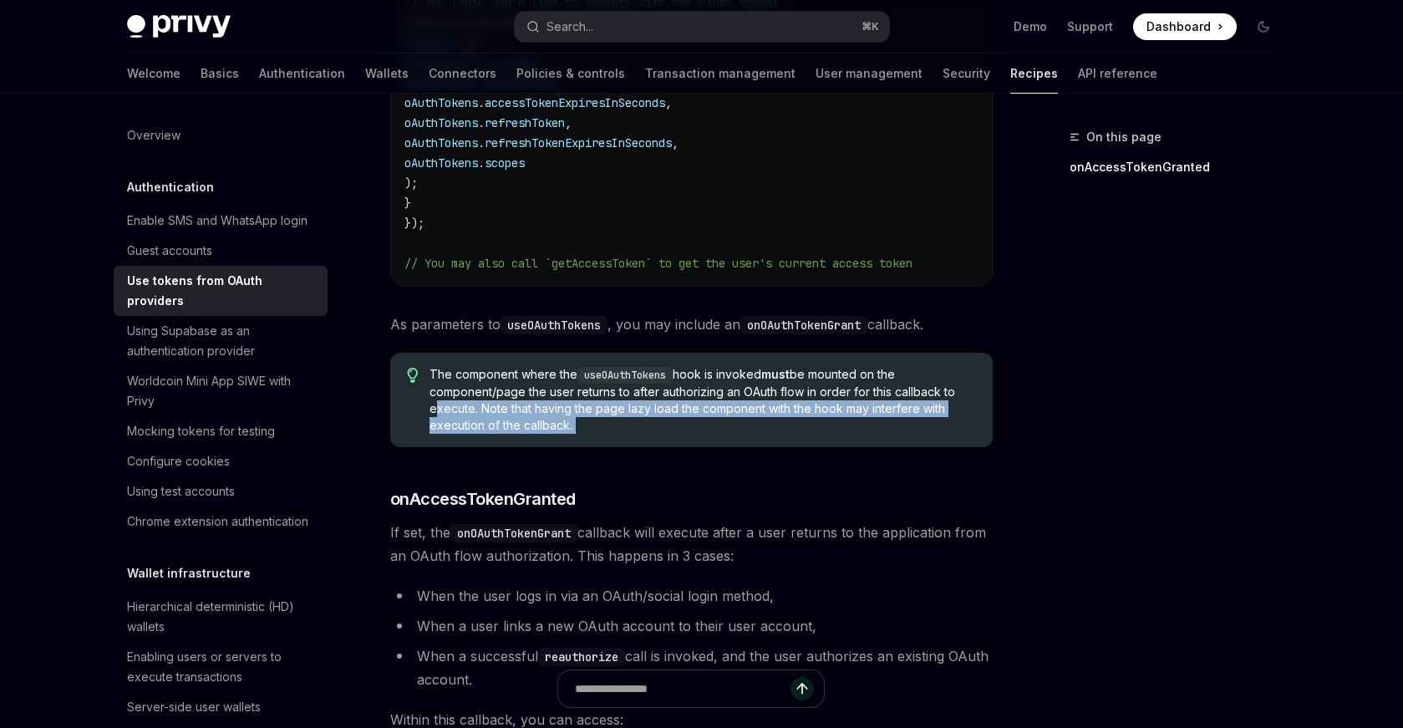
drag, startPoint x: 430, startPoint y: 407, endPoint x: 572, endPoint y: 435, distance: 144.9
click at [572, 435] on div "The component where the useOAuthTokens hook is invoked must be mounted on the c…" at bounding box center [691, 400] width 602 height 94
drag, startPoint x: 572, startPoint y: 435, endPoint x: 430, endPoint y: 414, distance: 144.4
click at [430, 414] on div "The component where the useOAuthTokens hook is invoked must be mounted on the c…" at bounding box center [691, 400] width 602 height 94
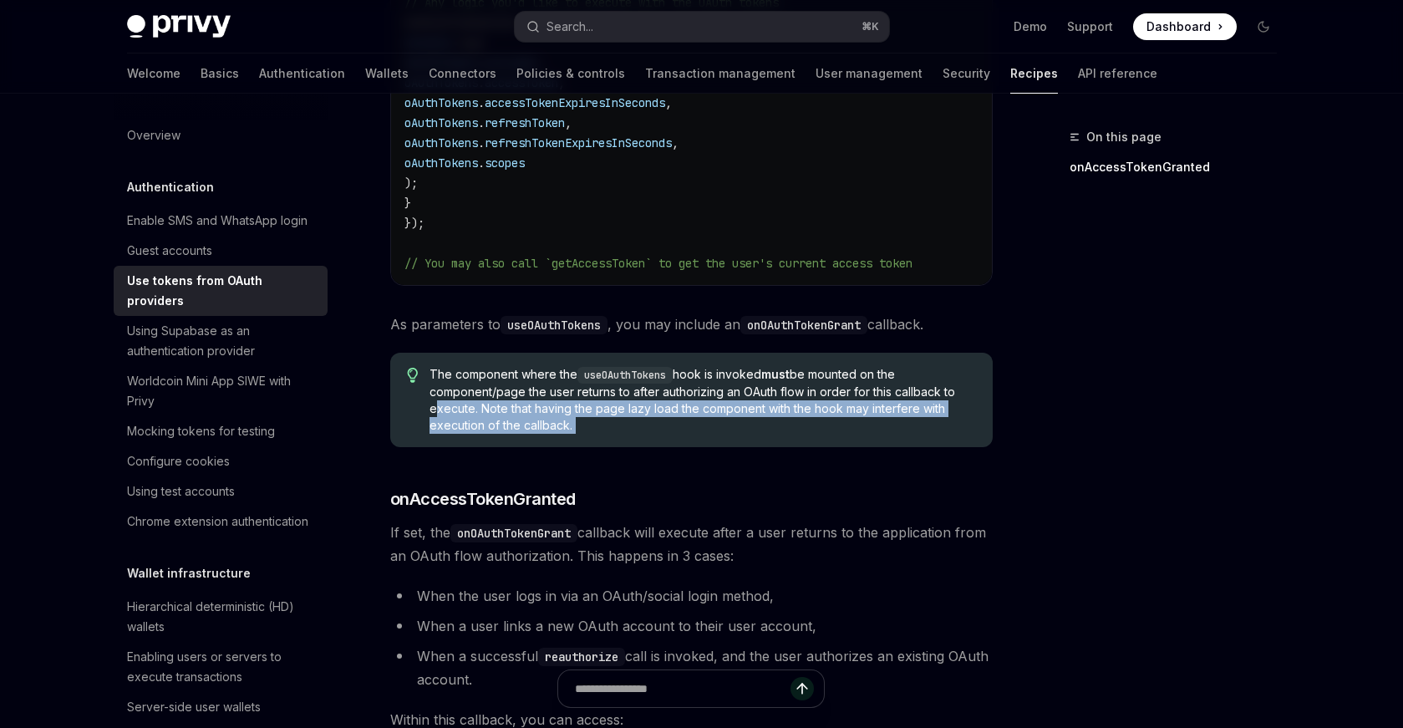
click at [430, 414] on span "The component where the useOAuthTokens hook is invoked must be mounted on the c…" at bounding box center [703, 400] width 546 height 68
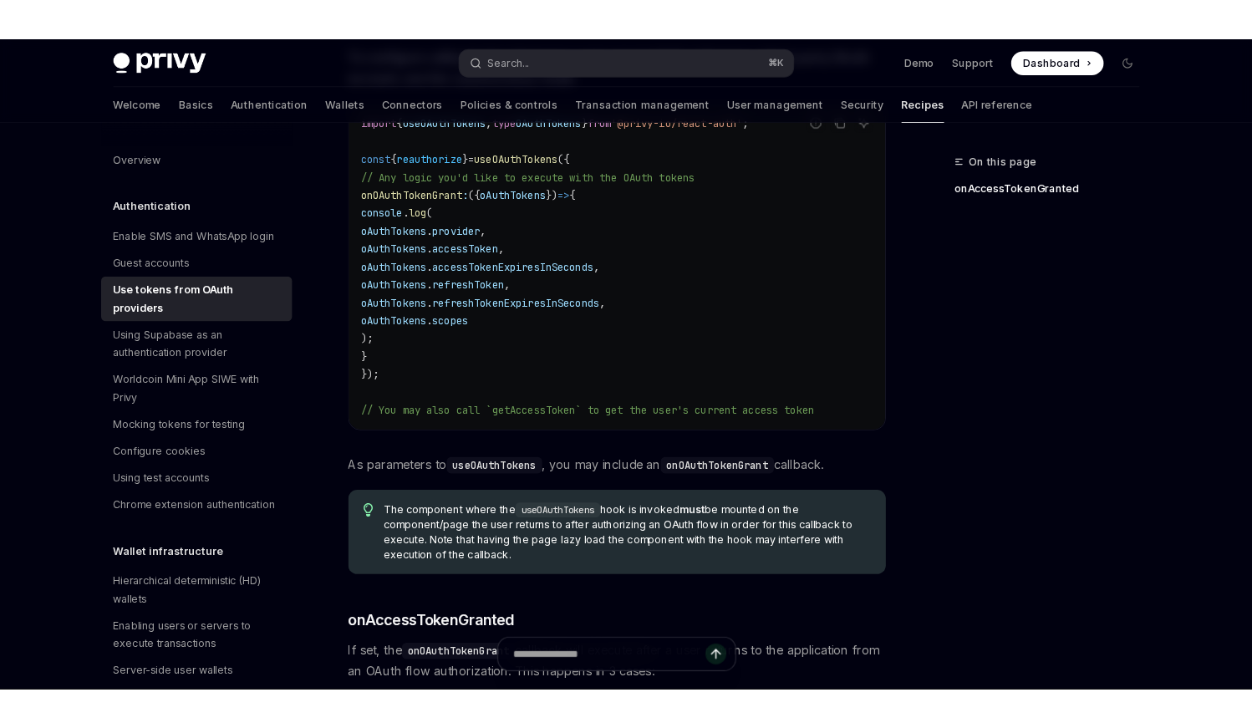
scroll to position [0, 0]
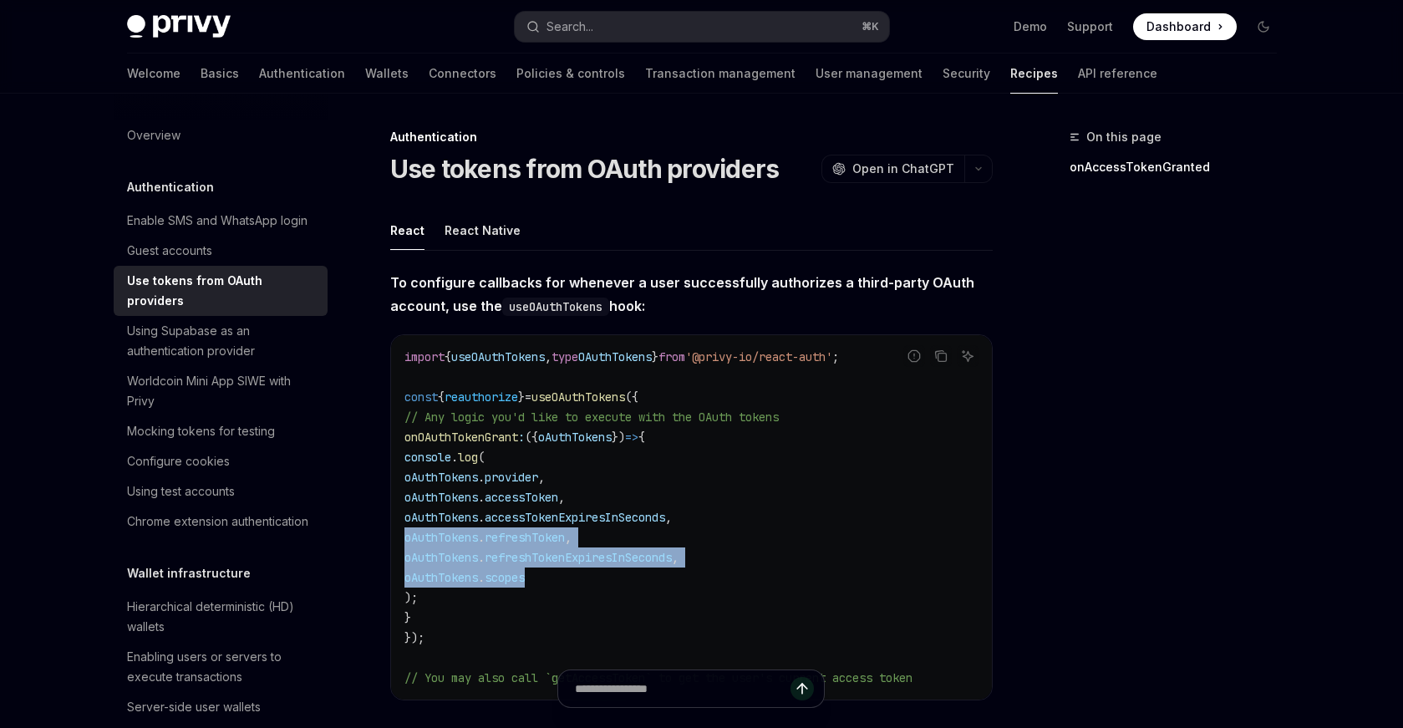
drag, startPoint x: 591, startPoint y: 574, endPoint x: 402, endPoint y: 541, distance: 191.8
click at [402, 541] on div "import { useOAuthTokens , type OAuthTokens } from '@privy-io/react-auth' ; cons…" at bounding box center [691, 517] width 601 height 364
drag, startPoint x: 402, startPoint y: 541, endPoint x: 601, endPoint y: 575, distance: 201.8
click at [601, 575] on div "import { useOAuthTokens , type OAuthTokens } from '@privy-io/react-auth' ; cons…" at bounding box center [691, 517] width 601 height 364
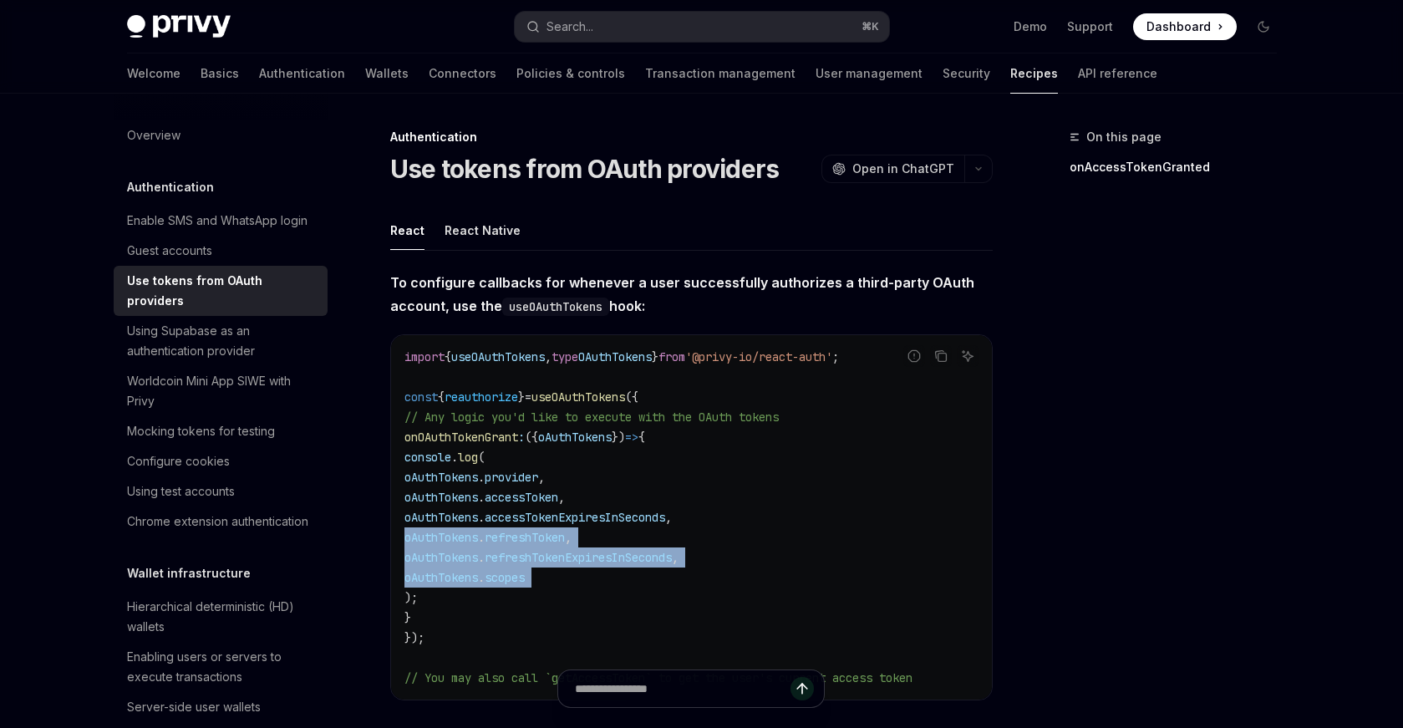
click at [601, 575] on code "import { useOAuthTokens , type OAuthTokens } from '@privy-io/react-auth' ; cons…" at bounding box center [691, 517] width 574 height 341
drag, startPoint x: 601, startPoint y: 575, endPoint x: 370, endPoint y: 535, distance: 234.1
drag, startPoint x: 389, startPoint y: 534, endPoint x: 594, endPoint y: 572, distance: 208.3
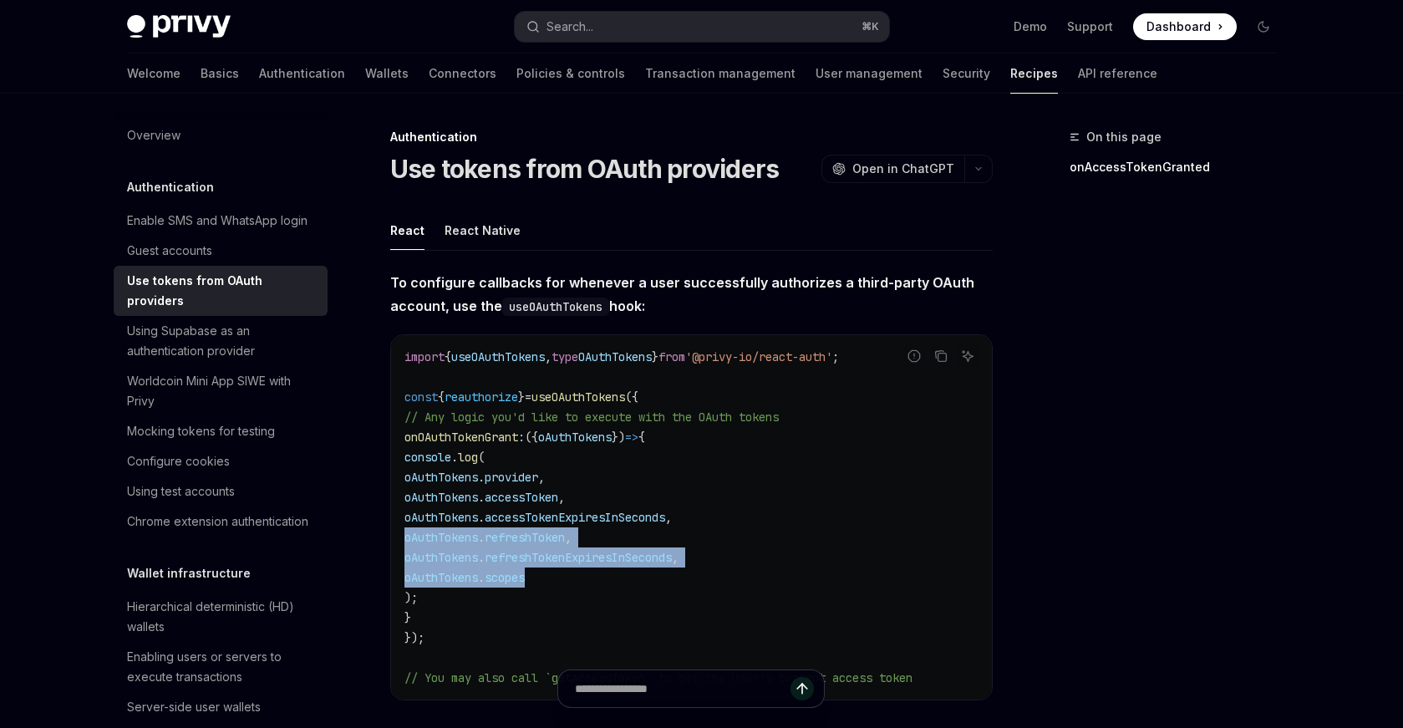
click at [594, 572] on code "import { useOAuthTokens , type OAuthTokens } from '@privy-io/react-auth' ; cons…" at bounding box center [691, 517] width 574 height 341
drag, startPoint x: 594, startPoint y: 572, endPoint x: 398, endPoint y: 540, distance: 199.1
click at [398, 540] on div "import { useOAuthTokens , type OAuthTokens } from '@privy-io/react-auth' ; cons…" at bounding box center [691, 517] width 601 height 364
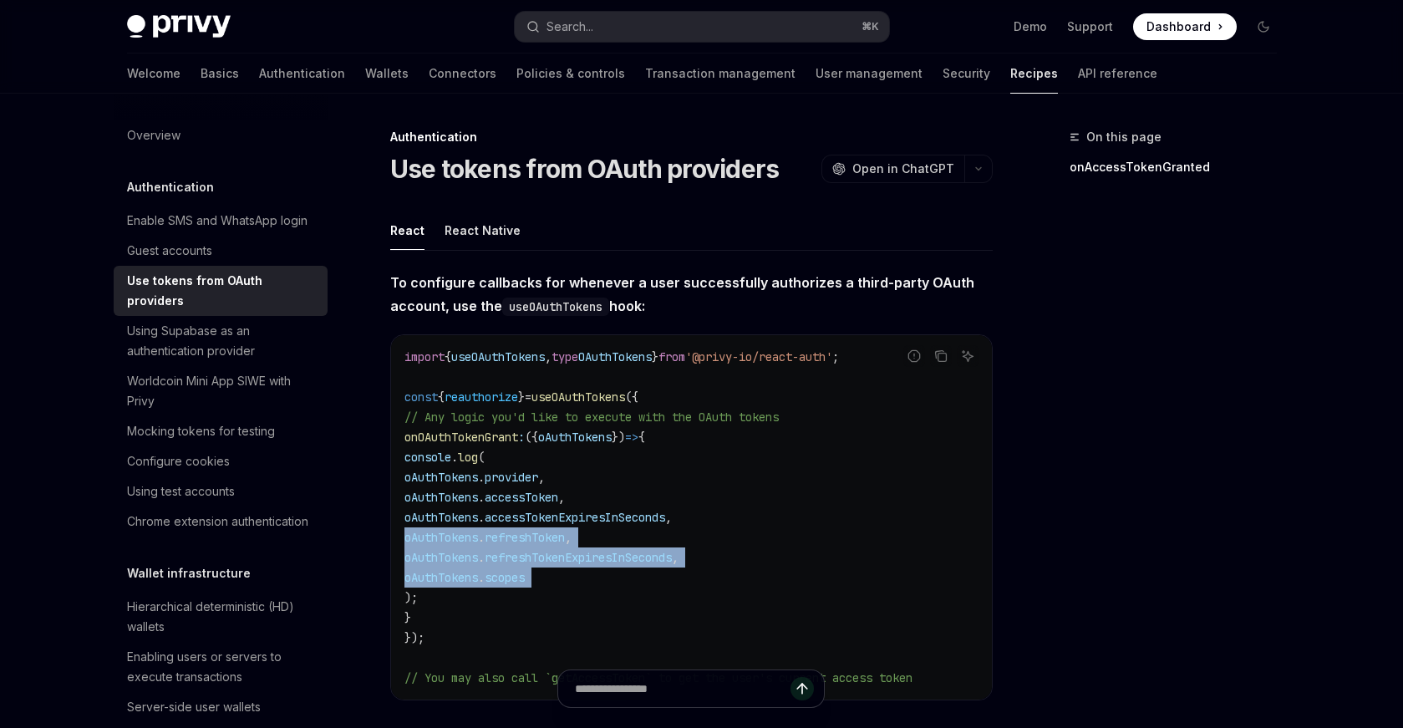
drag, startPoint x: 398, startPoint y: 540, endPoint x: 603, endPoint y: 569, distance: 207.6
click at [603, 569] on div "import { useOAuthTokens , type OAuthTokens } from '@privy-io/react-auth' ; cons…" at bounding box center [691, 517] width 601 height 364
click at [603, 569] on code "import { useOAuthTokens , type OAuthTokens } from '@privy-io/react-auth' ; cons…" at bounding box center [691, 517] width 574 height 341
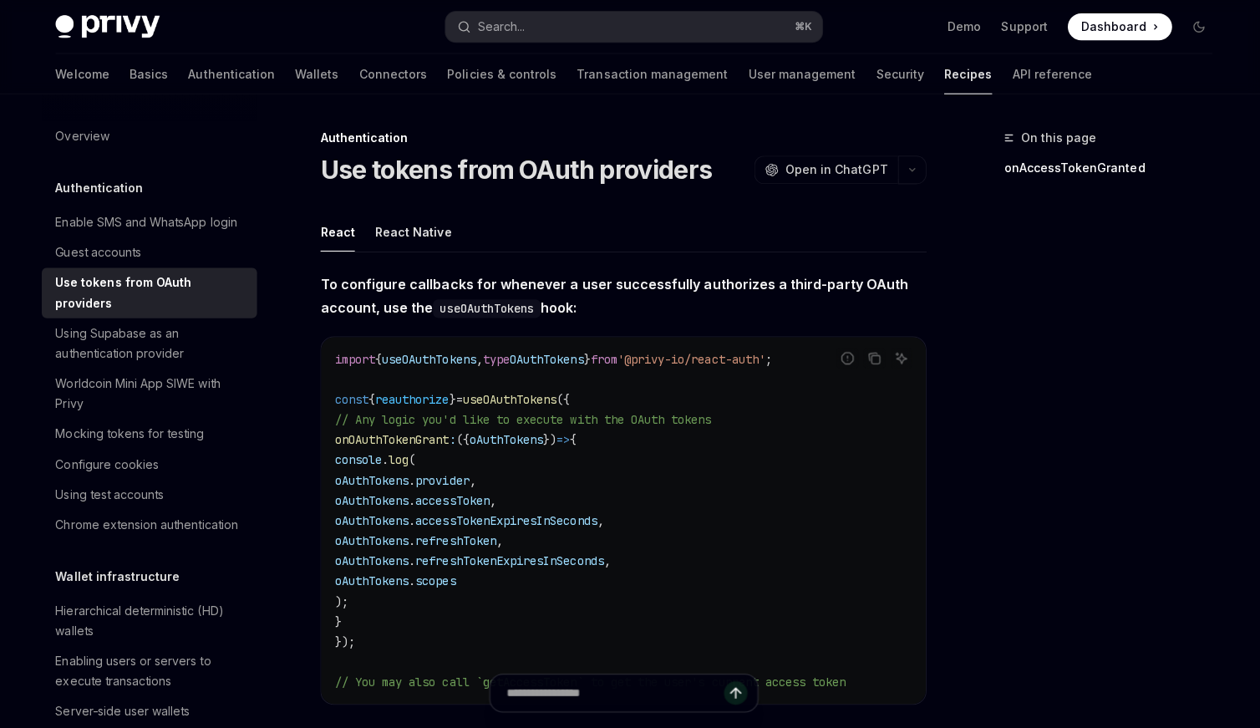
type textarea "*"
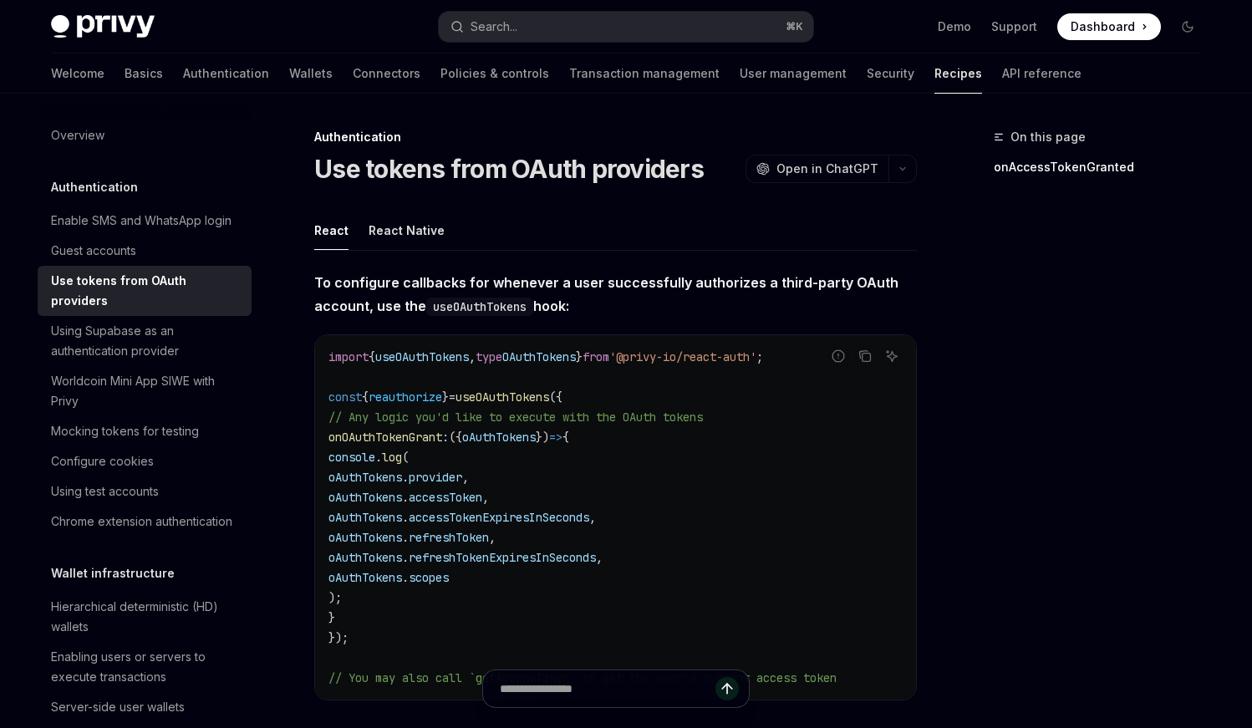
click at [600, 569] on code "import { useOAuthTokens , type OAuthTokens } from '@privy-io/react-auth' ; cons…" at bounding box center [615, 517] width 574 height 341
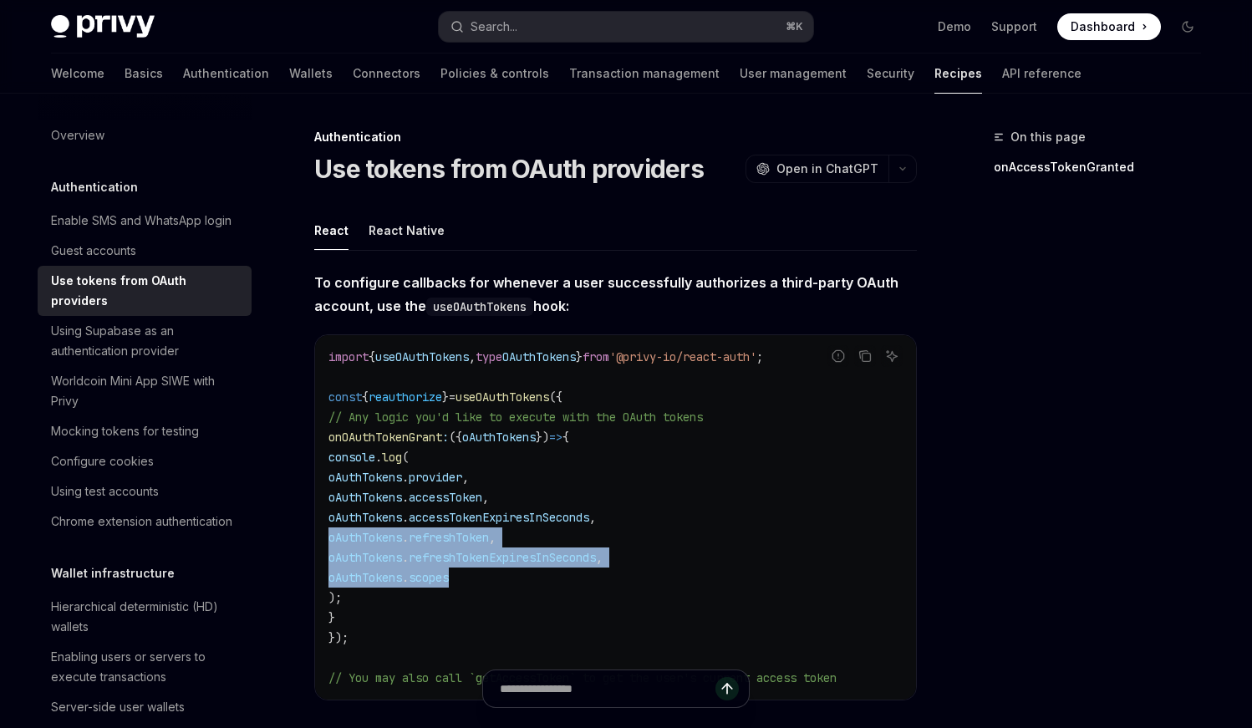
drag, startPoint x: 568, startPoint y: 573, endPoint x: 320, endPoint y: 536, distance: 250.9
click at [320, 536] on div "import { useOAuthTokens , type OAuthTokens } from '@privy-io/react-auth' ; cons…" at bounding box center [615, 517] width 601 height 364
drag, startPoint x: 320, startPoint y: 536, endPoint x: 511, endPoint y: 571, distance: 194.4
click at [511, 571] on div "import { useOAuthTokens , type OAuthTokens } from '@privy-io/react-auth' ; cons…" at bounding box center [615, 517] width 601 height 364
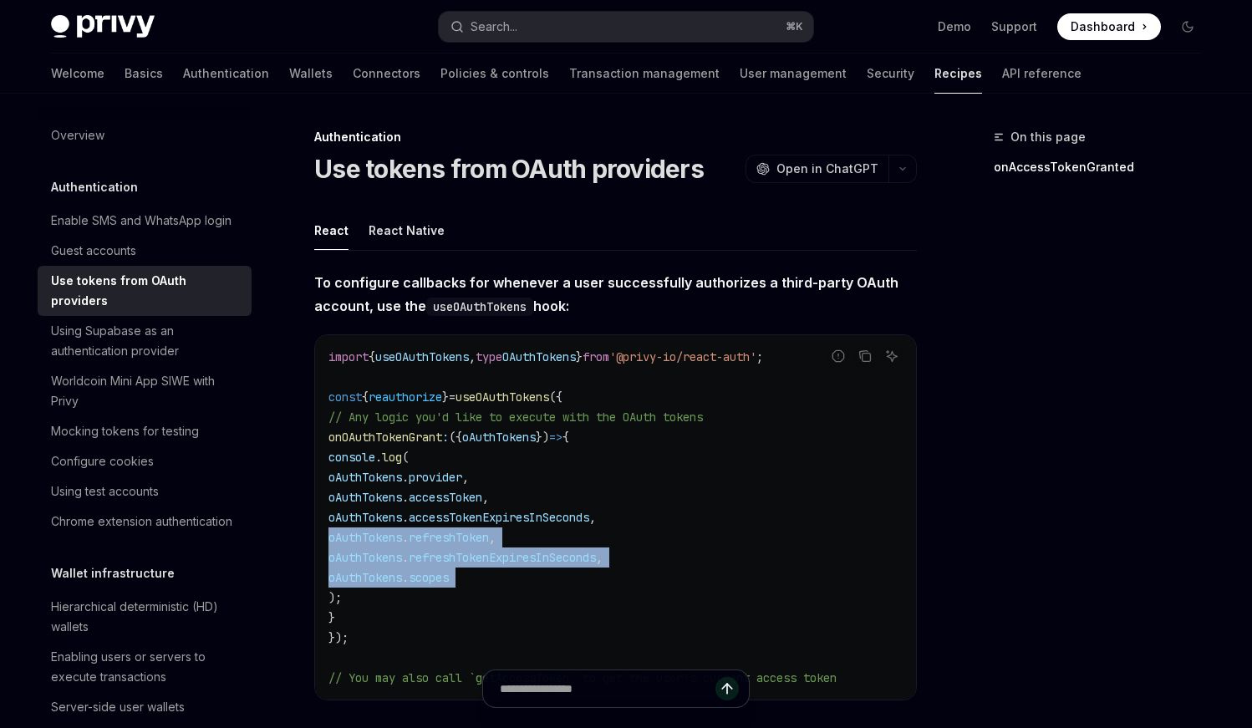
click at [511, 571] on code "import { useOAuthTokens , type OAuthTokens } from '@privy-io/react-auth' ; cons…" at bounding box center [615, 517] width 574 height 341
drag, startPoint x: 511, startPoint y: 571, endPoint x: 327, endPoint y: 540, distance: 187.2
click at [327, 540] on div "import { useOAuthTokens , type OAuthTokens } from '@privy-io/react-auth' ; cons…" at bounding box center [615, 517] width 601 height 364
drag, startPoint x: 327, startPoint y: 540, endPoint x: 578, endPoint y: 575, distance: 254.0
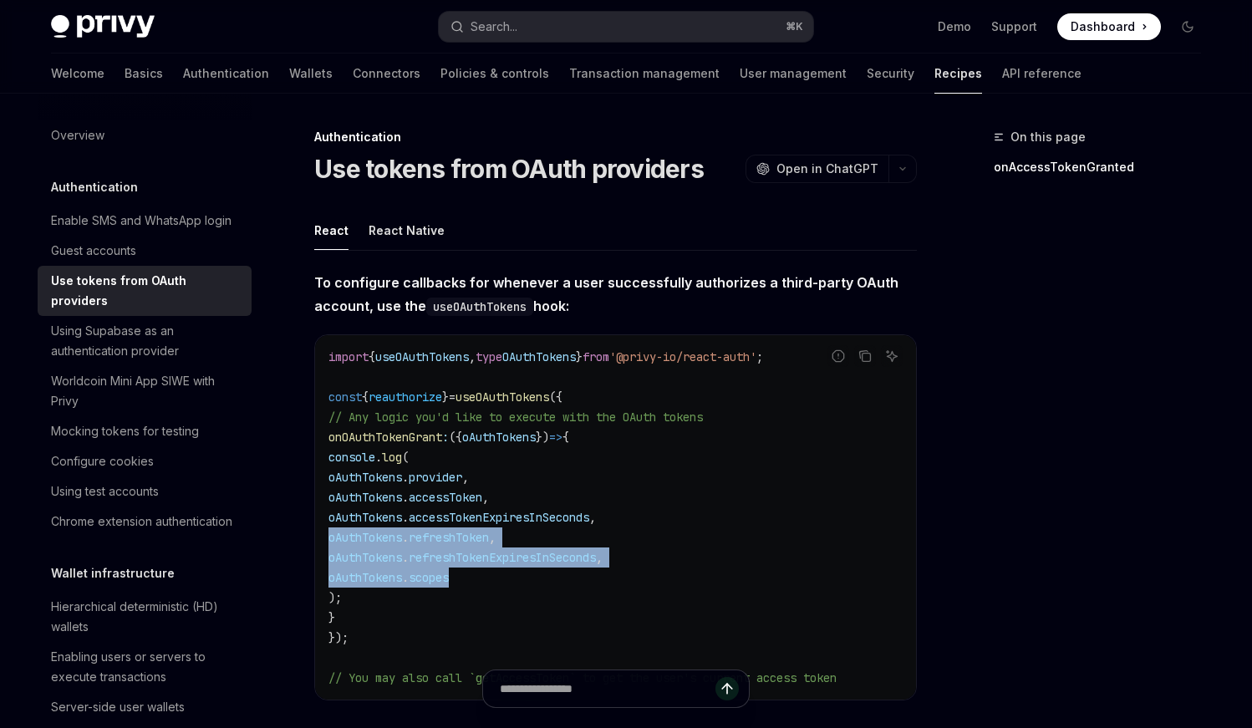
click at [578, 575] on div "import { useOAuthTokens , type OAuthTokens } from '@privy-io/react-auth' ; cons…" at bounding box center [615, 517] width 601 height 364
click at [578, 575] on code "import { useOAuthTokens , type OAuthTokens } from '@privy-io/react-auth' ; cons…" at bounding box center [615, 517] width 574 height 341
drag, startPoint x: 578, startPoint y: 575, endPoint x: 308, endPoint y: 546, distance: 272.2
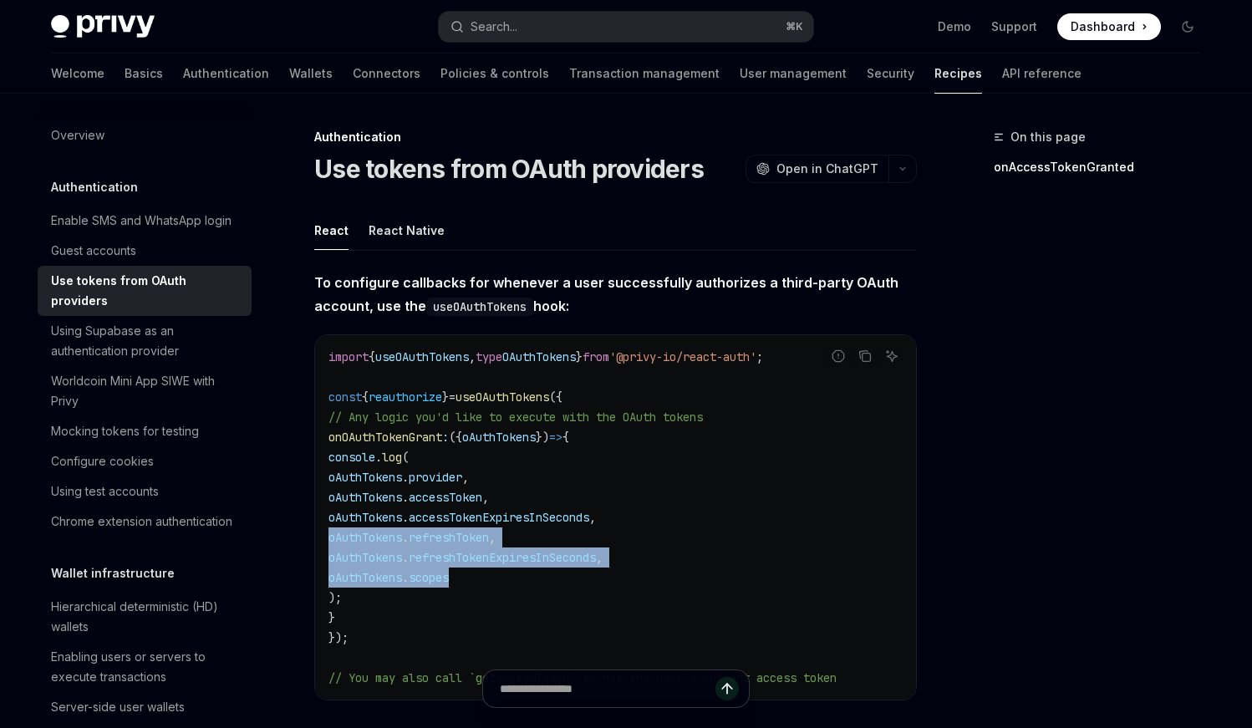
drag, startPoint x: 321, startPoint y: 531, endPoint x: 541, endPoint y: 579, distance: 224.9
click at [541, 579] on div "import { useOAuthTokens , type OAuthTokens } from '@privy-io/react-auth' ; cons…" at bounding box center [615, 517] width 601 height 364
click at [541, 579] on code "import { useOAuthTokens , type OAuthTokens } from '@privy-io/react-auth' ; cons…" at bounding box center [615, 517] width 574 height 341
drag, startPoint x: 541, startPoint y: 579, endPoint x: 322, endPoint y: 531, distance: 224.1
click at [322, 531] on div "import { useOAuthTokens , type OAuthTokens } from '@privy-io/react-auth' ; cons…" at bounding box center [615, 517] width 601 height 364
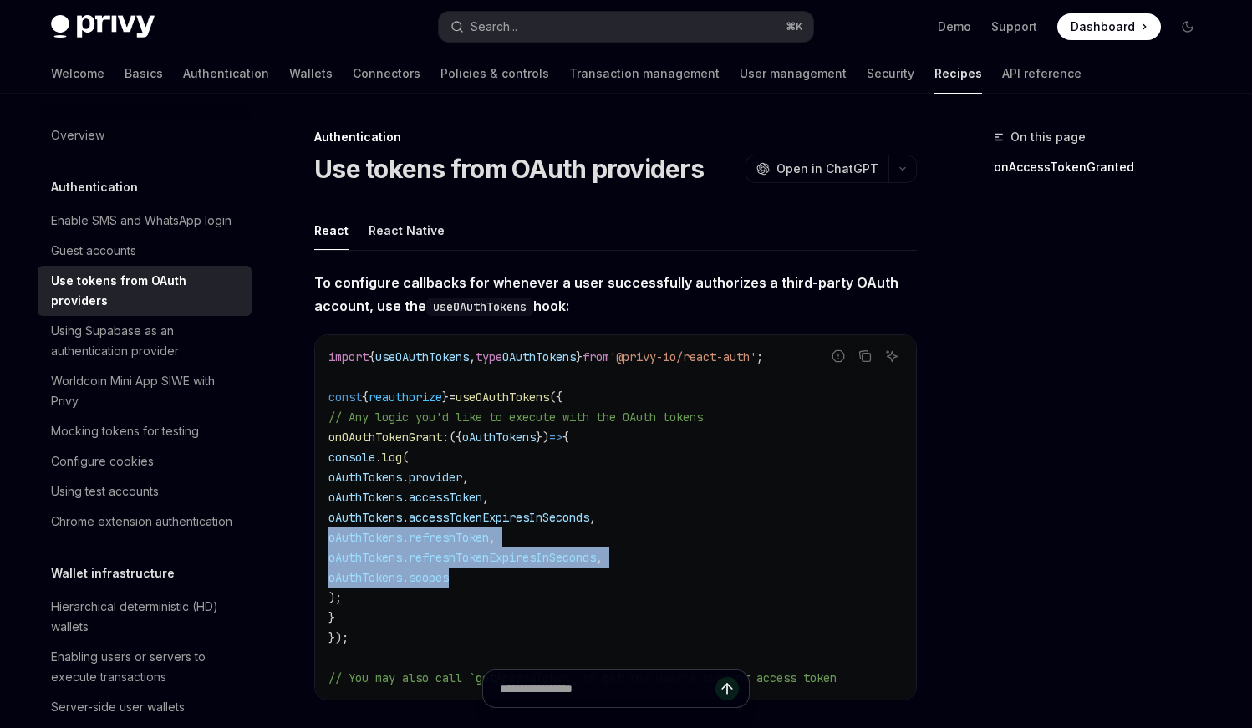
click at [322, 531] on div "import { useOAuthTokens , type OAuthTokens } from '@privy-io/react-auth' ; cons…" at bounding box center [615, 517] width 601 height 364
drag, startPoint x: 322, startPoint y: 531, endPoint x: 557, endPoint y: 575, distance: 238.8
click at [557, 575] on div "import { useOAuthTokens , type OAuthTokens } from '@privy-io/react-auth' ; cons…" at bounding box center [615, 517] width 601 height 364
click at [557, 575] on code "import { useOAuthTokens , type OAuthTokens } from '@privy-io/react-auth' ; cons…" at bounding box center [615, 517] width 574 height 341
drag, startPoint x: 557, startPoint y: 575, endPoint x: 309, endPoint y: 537, distance: 250.2
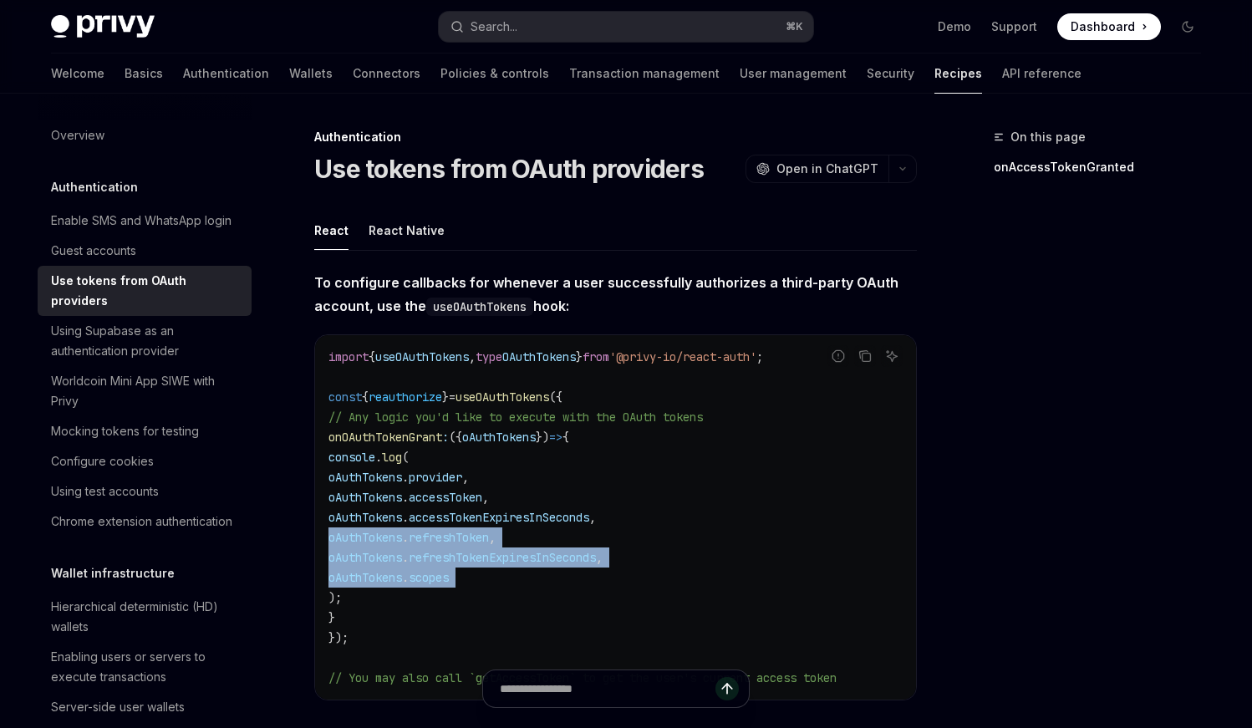
drag, startPoint x: 309, startPoint y: 537, endPoint x: 598, endPoint y: 573, distance: 291.3
click at [598, 573] on code "import { useOAuthTokens , type OAuthTokens } from '@privy-io/react-auth' ; cons…" at bounding box center [615, 517] width 574 height 341
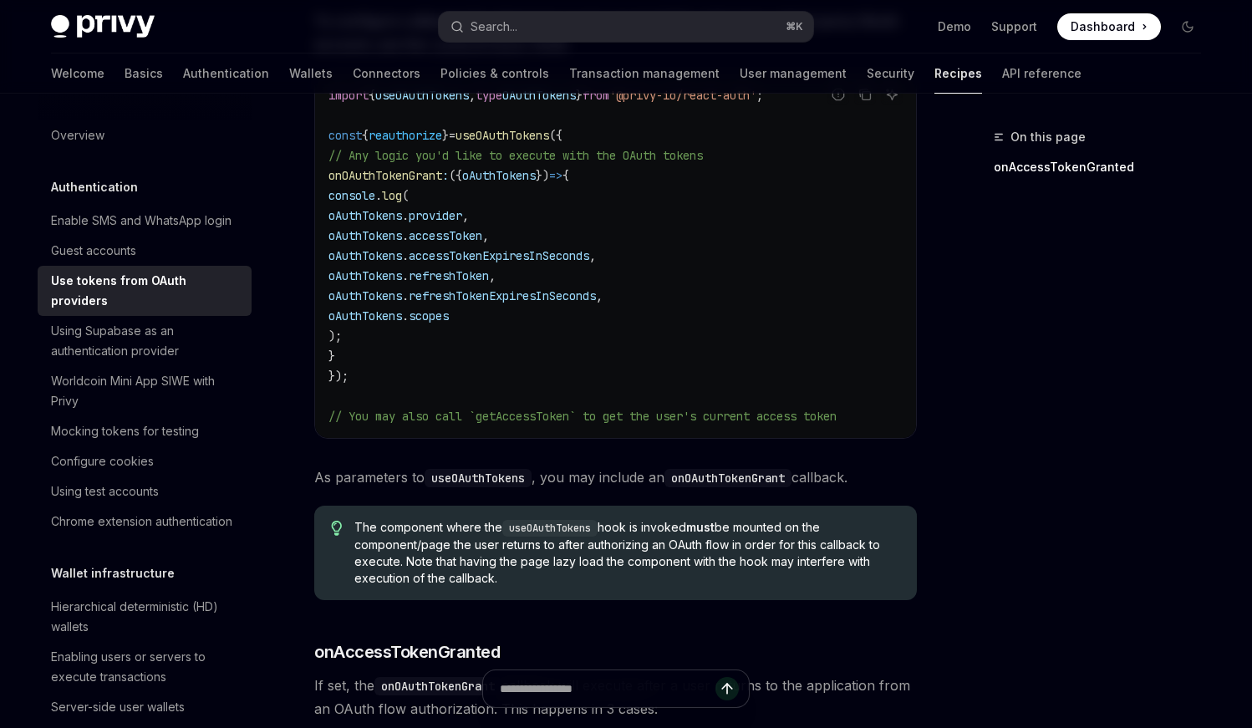
scroll to position [263, 0]
click at [590, 327] on code "import { useOAuthTokens , type OAuthTokens } from '@privy-io/react-auth' ; cons…" at bounding box center [615, 254] width 574 height 341
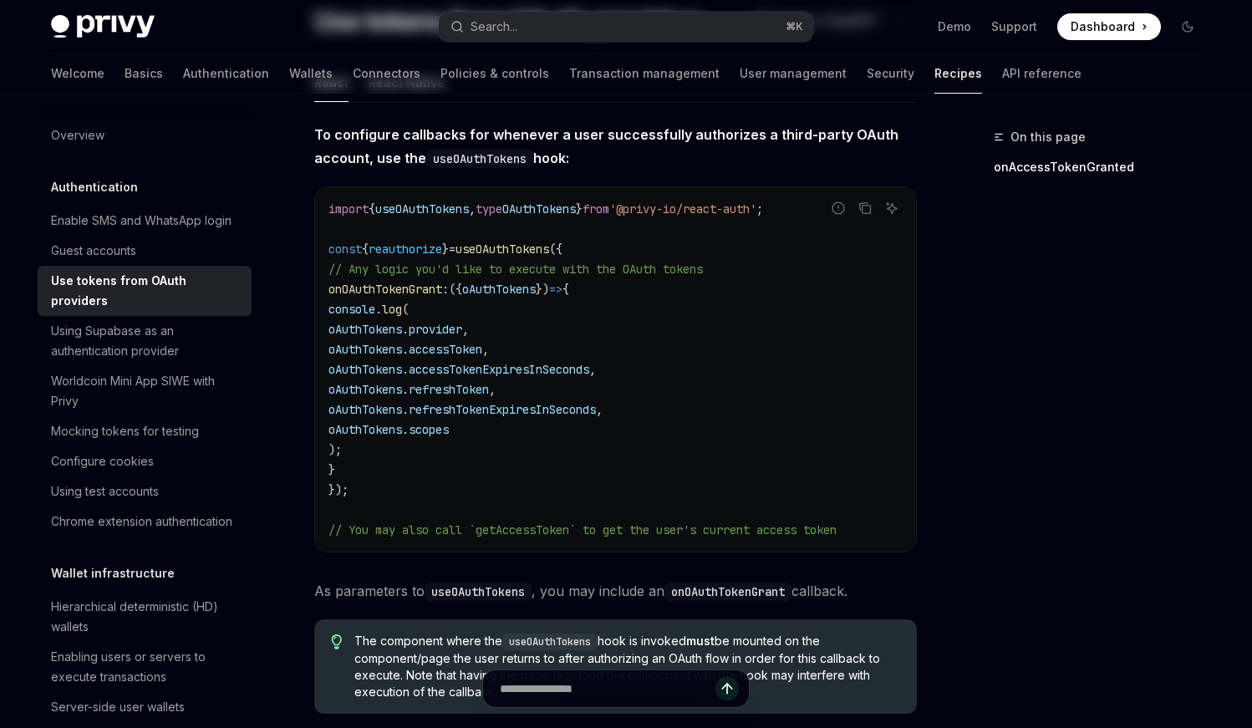
scroll to position [0, 0]
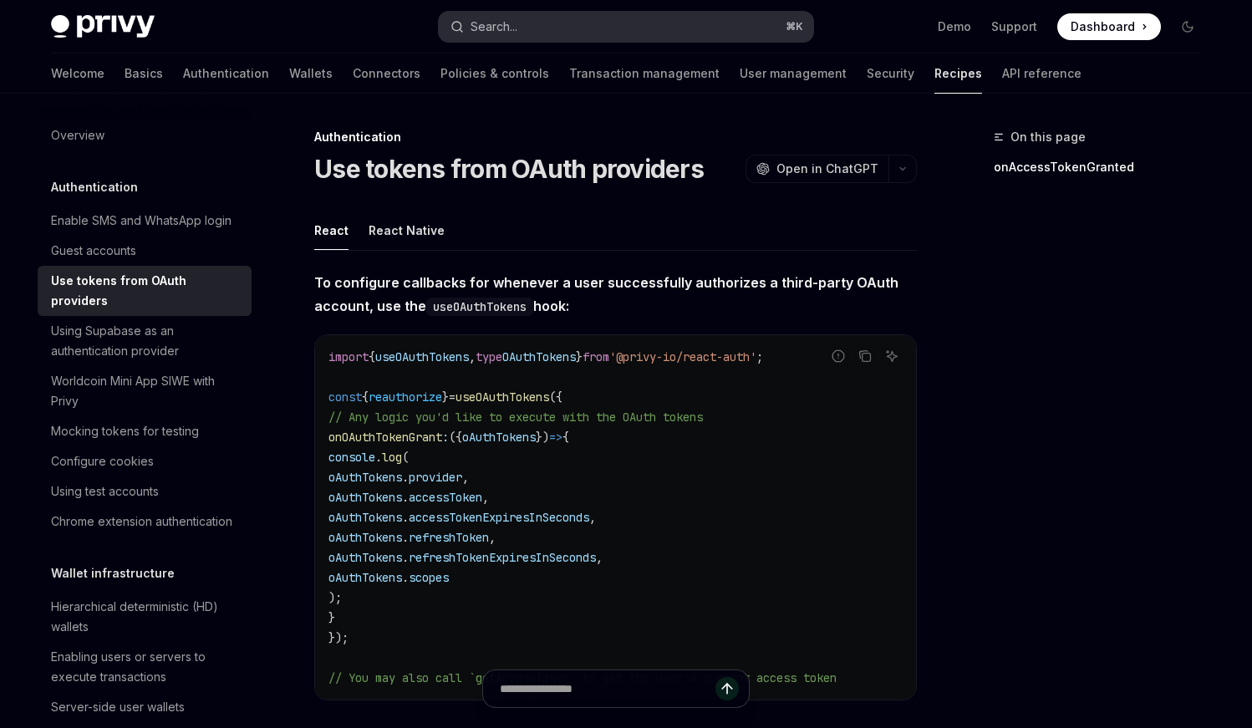
click at [498, 17] on div "Search..." at bounding box center [493, 27] width 47 height 20
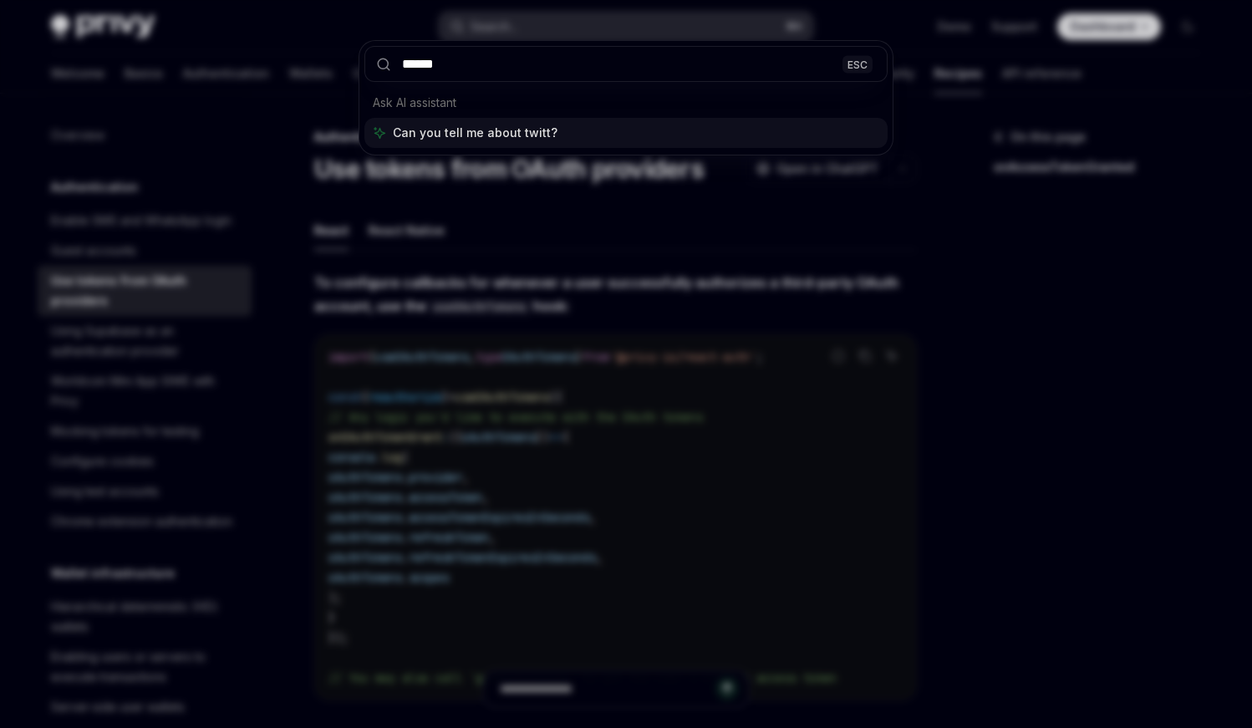
type input "*******"
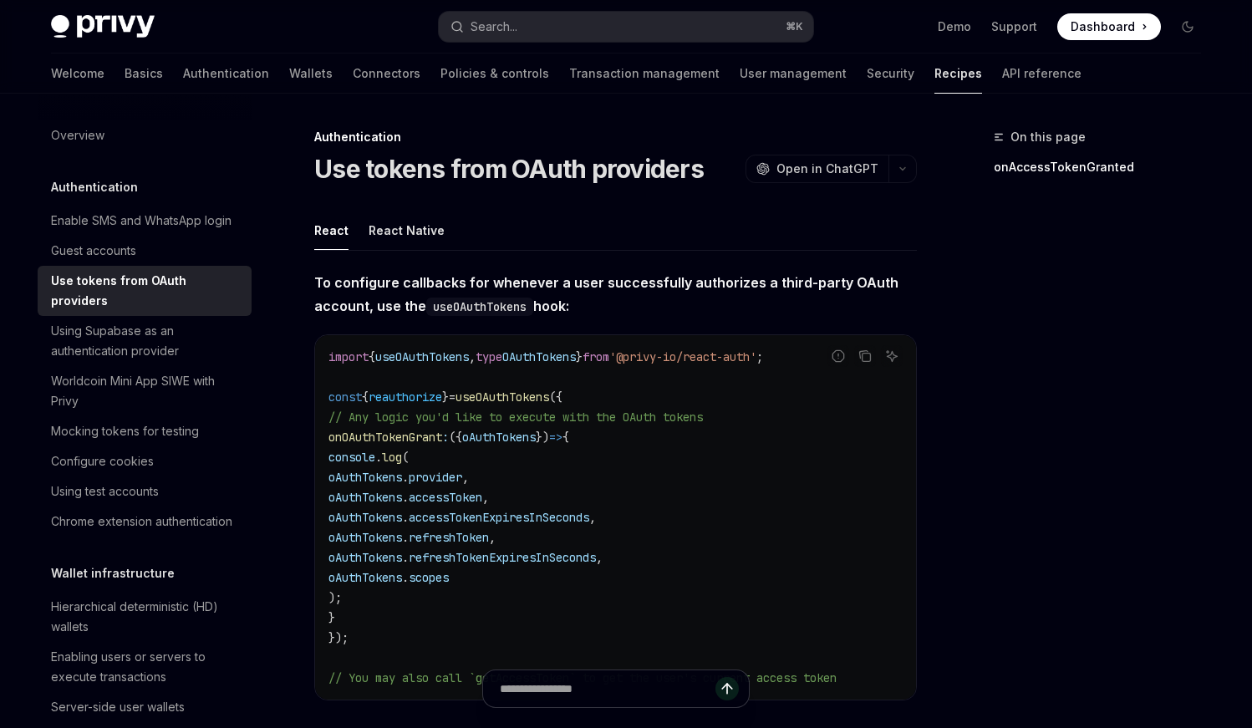
click at [391, 375] on code "import { useOAuthTokens , type OAuthTokens } from '@privy-io/react-auth' ; cons…" at bounding box center [615, 517] width 574 height 341
click at [385, 359] on span "useOAuthTokens" at bounding box center [422, 356] width 94 height 15
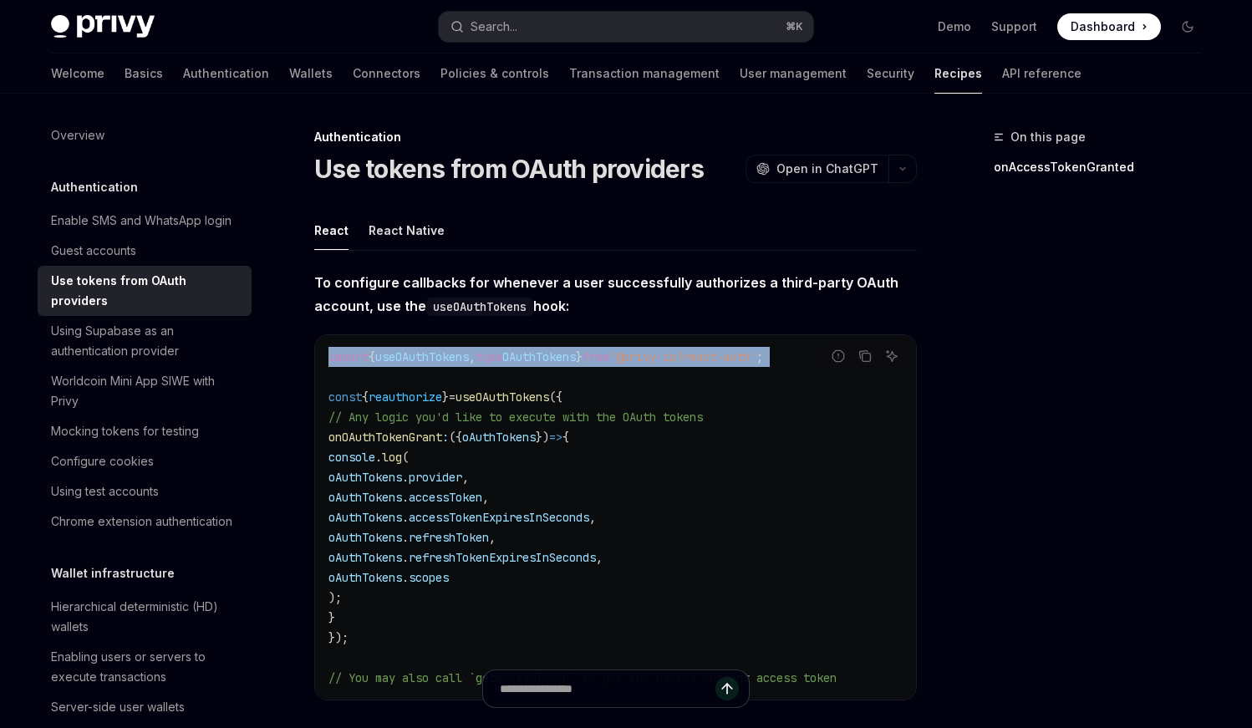
click at [385, 359] on span "useOAuthTokens" at bounding box center [422, 356] width 94 height 15
copy code "import { useOAuthTokens , type OAuthTokens } from '@privy-io/react-auth' ;"
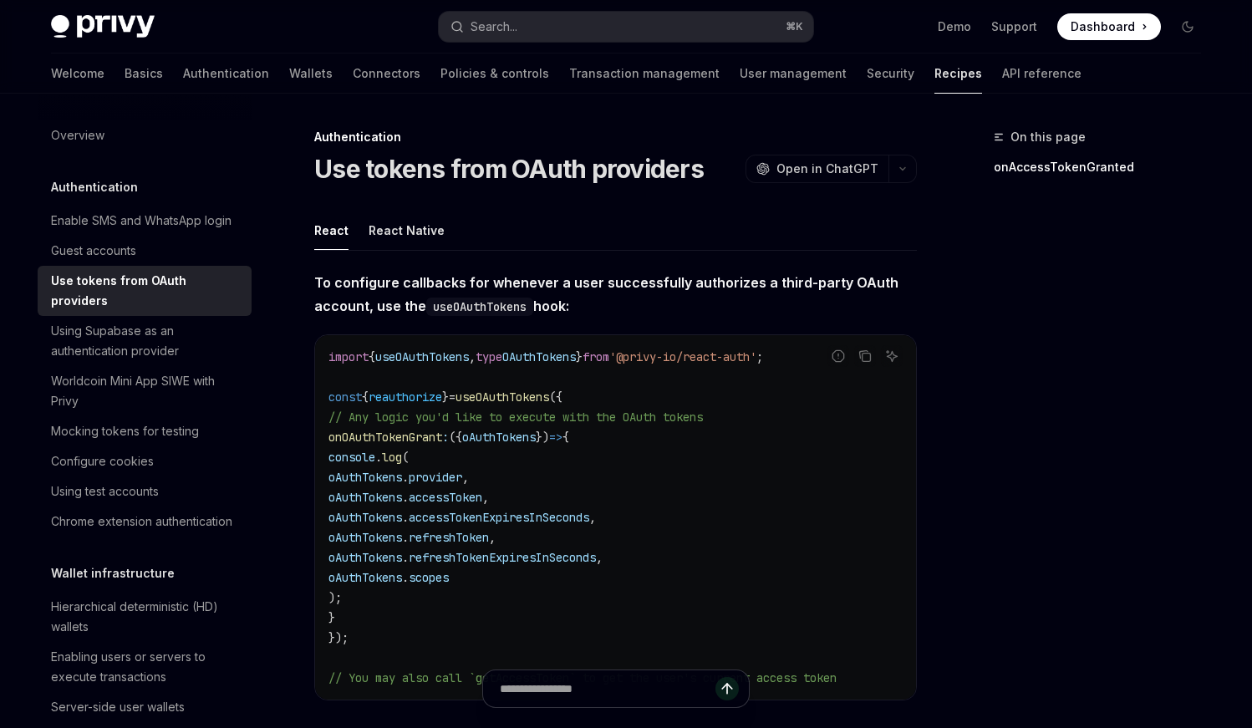
click at [460, 271] on span "To configure callbacks for whenever a user successfully authorizes a third-part…" at bounding box center [615, 294] width 602 height 47
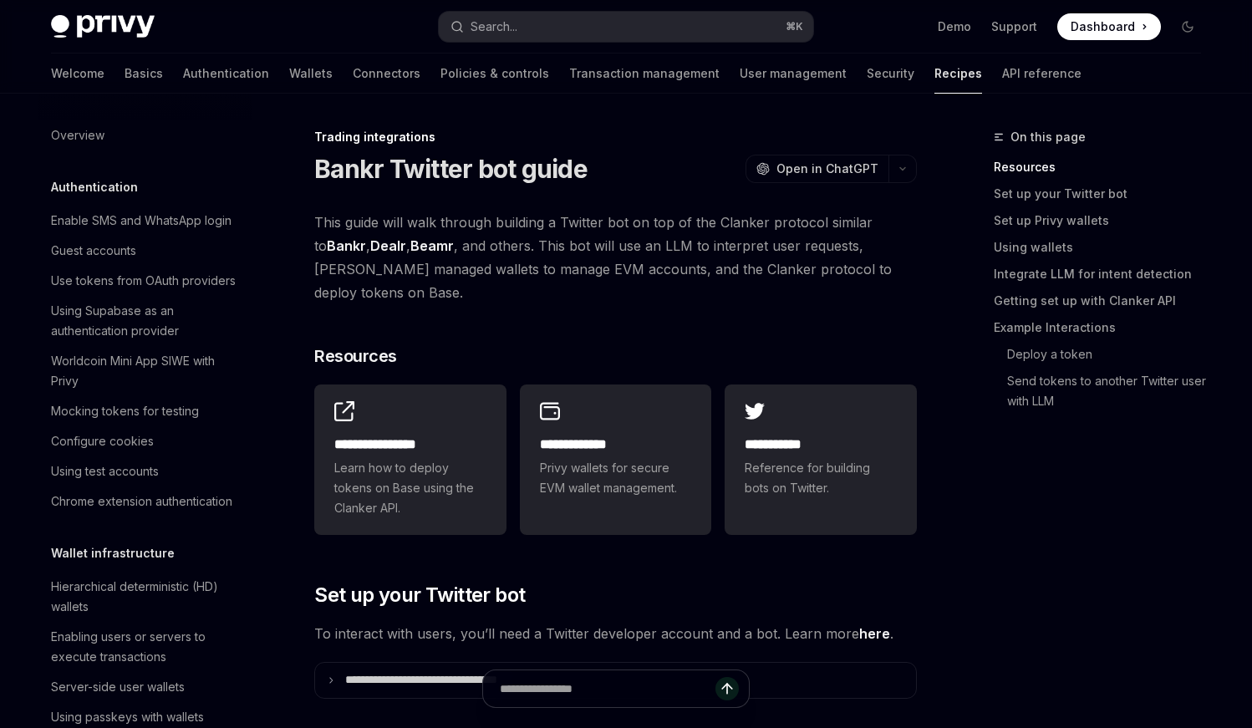
scroll to position [1574, 0]
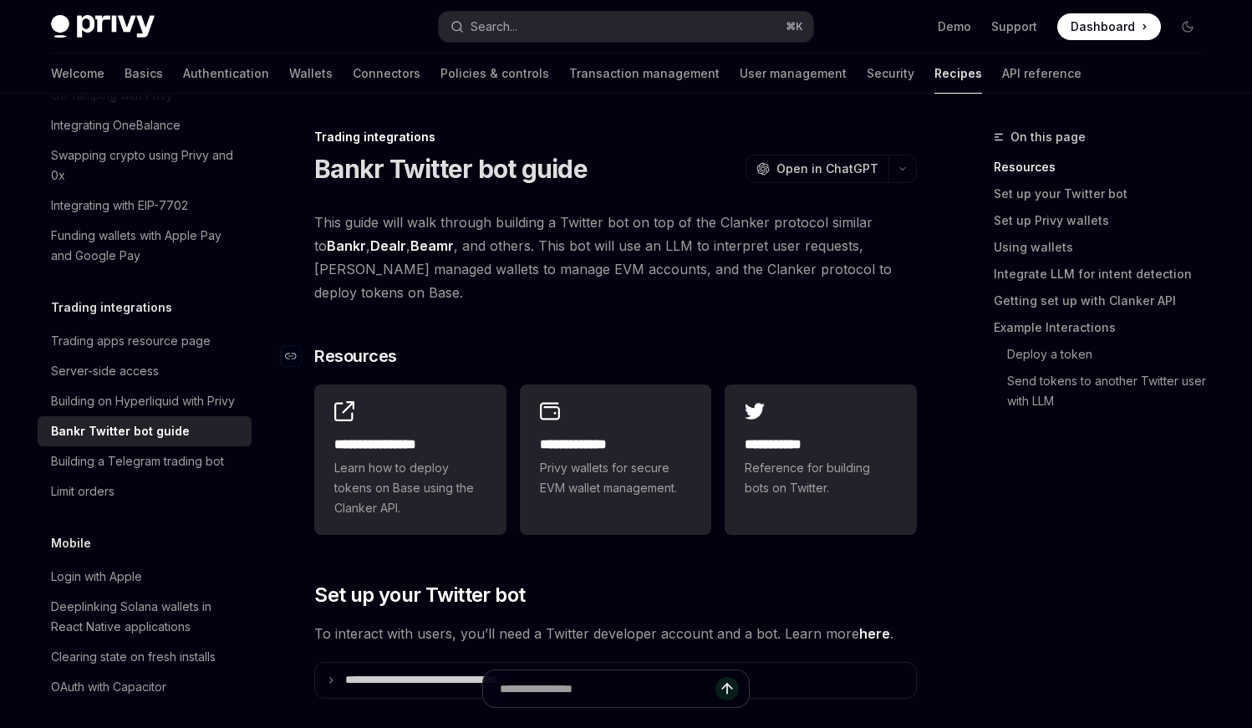
click at [713, 344] on h3 "​ Resources" at bounding box center [615, 355] width 602 height 23
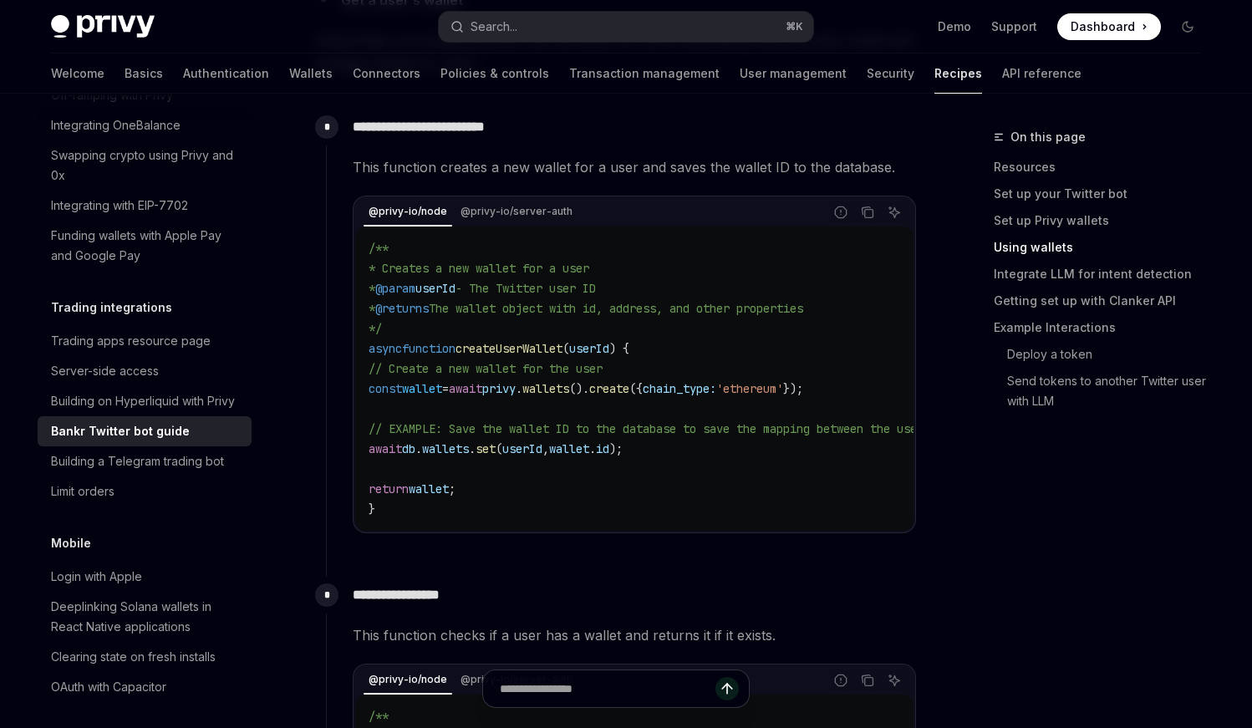
scroll to position [991, 0]
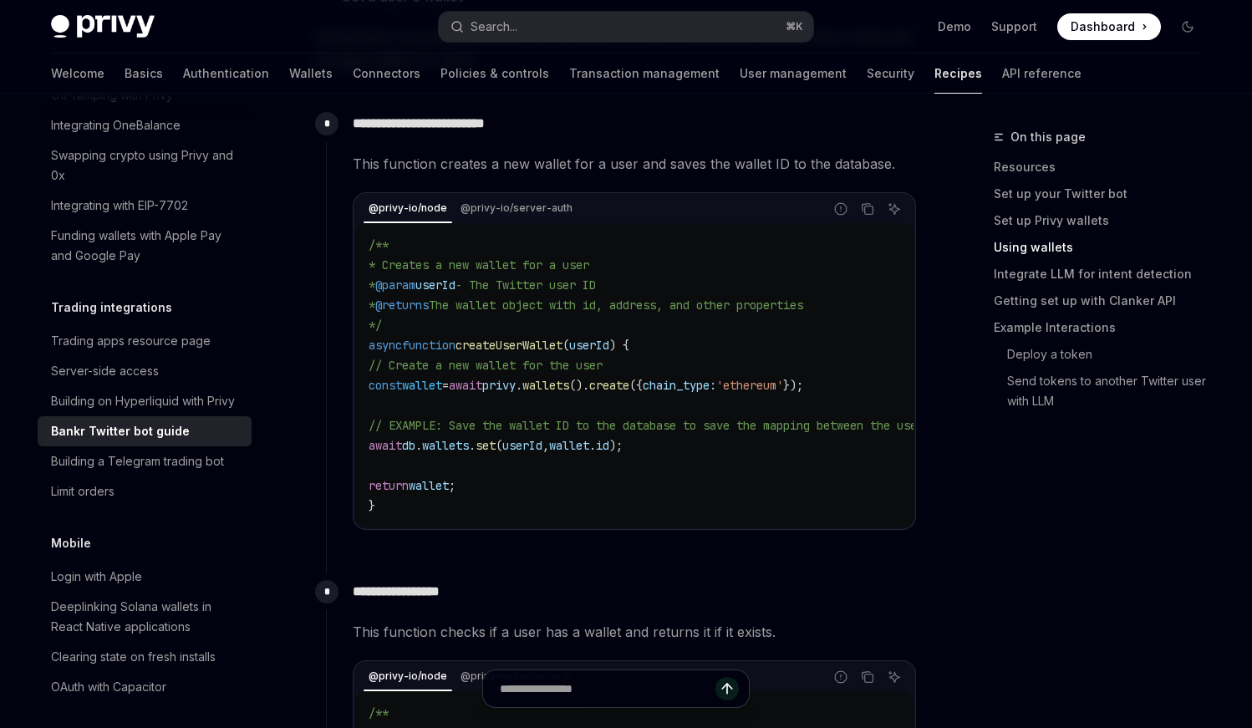
click at [402, 378] on span "const" at bounding box center [385, 385] width 33 height 15
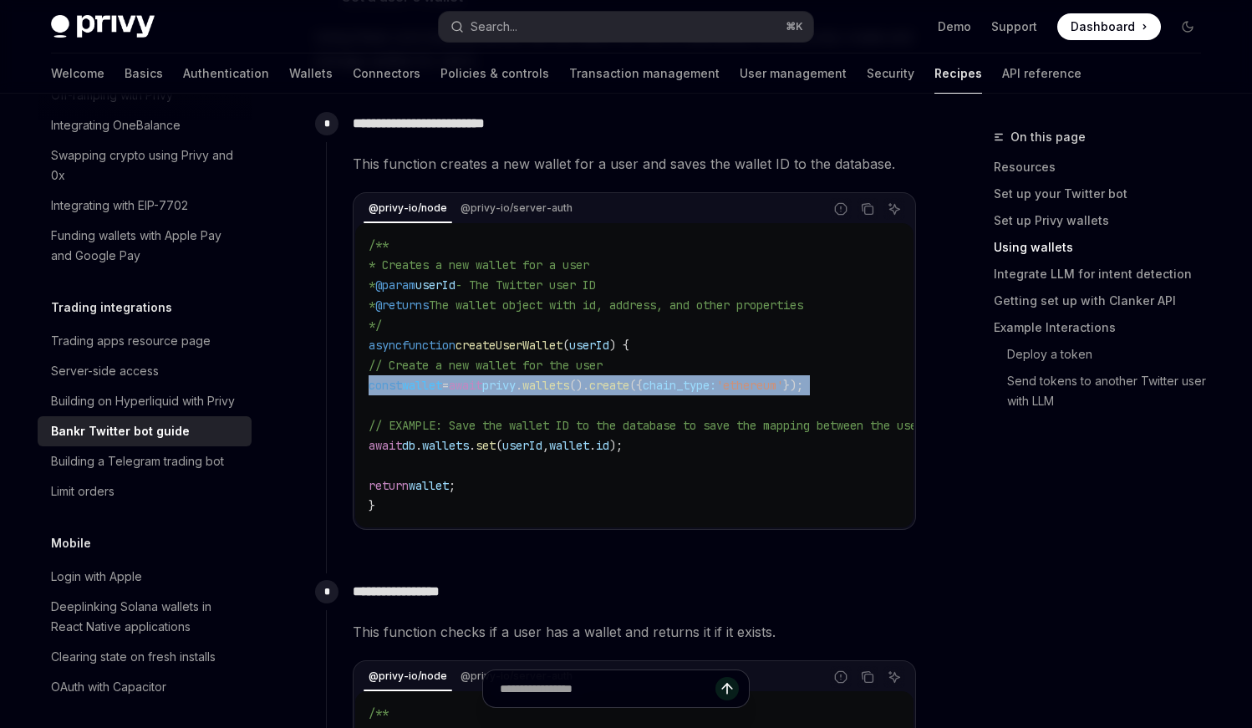
click at [402, 378] on span "const" at bounding box center [385, 385] width 33 height 15
click at [407, 371] on code "/** * Creates a new wallet for a user * @param userId - The Twitter user ID * @…" at bounding box center [723, 375] width 709 height 281
drag, startPoint x: 407, startPoint y: 376, endPoint x: 364, endPoint y: 346, distance: 52.2
click at [364, 346] on div "/** * Creates a new wallet for a user * @param userId - The Twitter user ID * @…" at bounding box center [634, 375] width 558 height 304
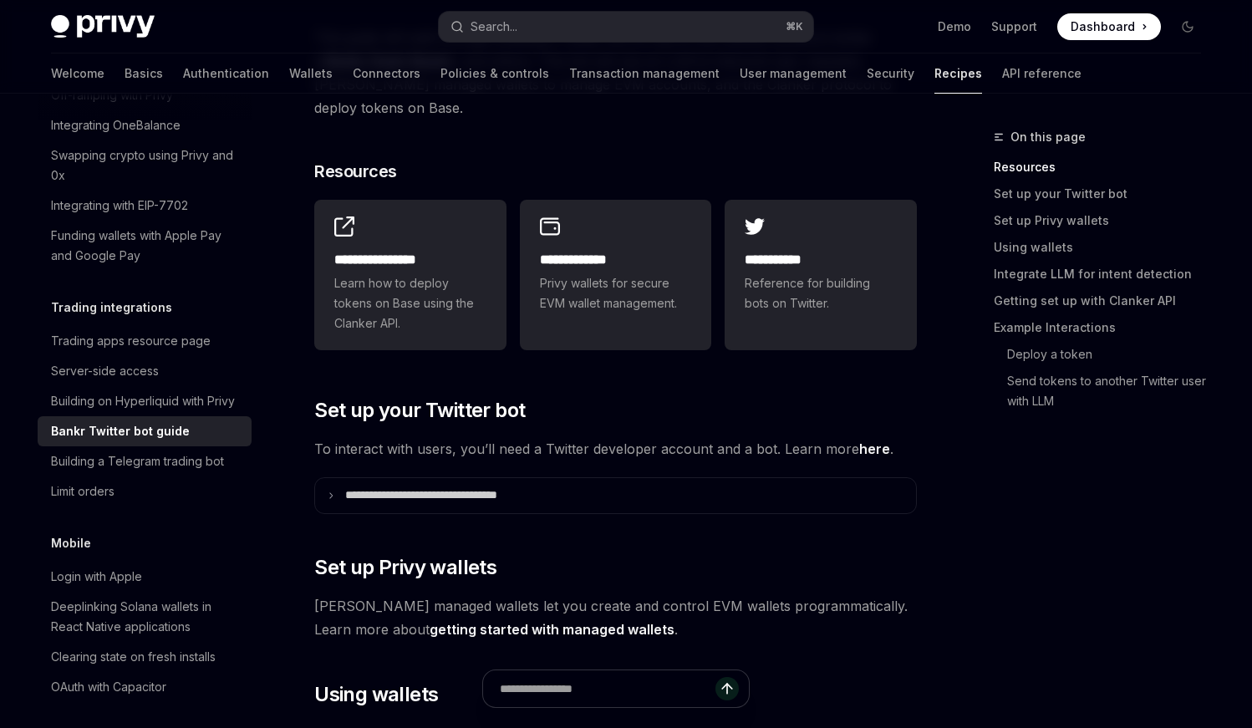
scroll to position [0, 0]
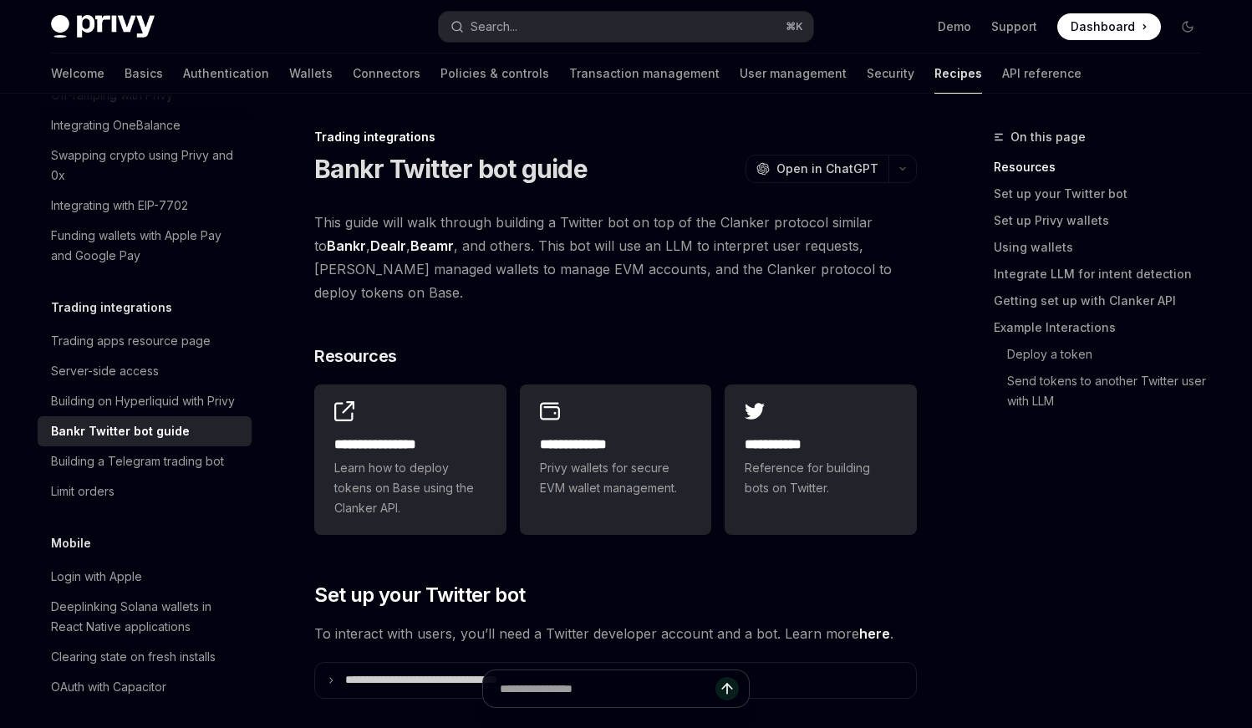
type textarea "*"
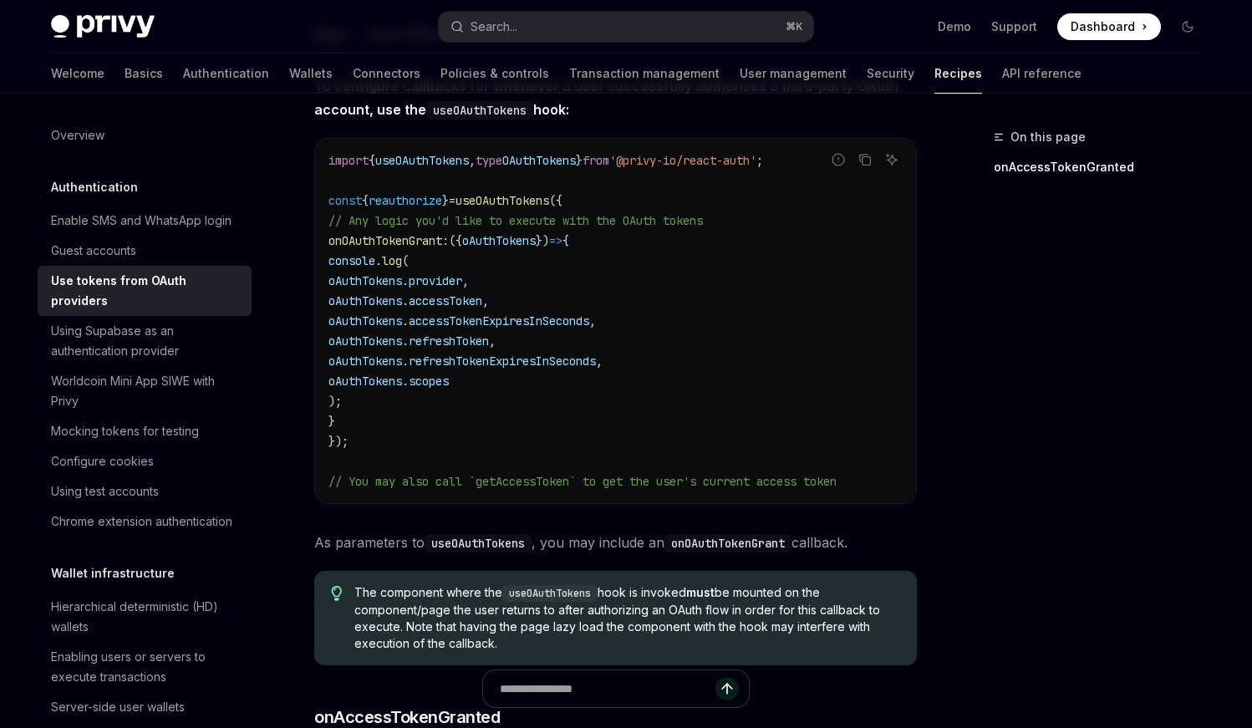
scroll to position [194, 0]
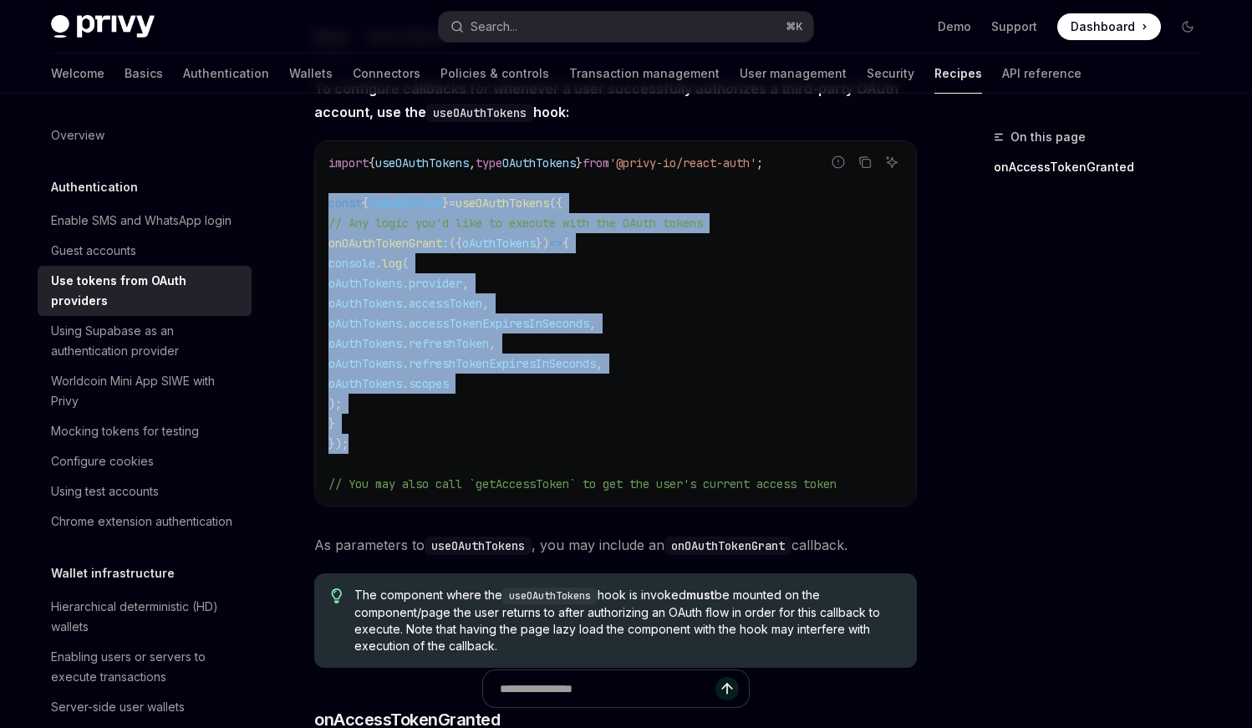
drag, startPoint x: 320, startPoint y: 201, endPoint x: 424, endPoint y: 437, distance: 257.4
click at [424, 437] on div "import { useOAuthTokens , type OAuthTokens } from '@privy-io/react-auth' ; cons…" at bounding box center [615, 323] width 601 height 364
click at [424, 437] on code "import { useOAuthTokens , type OAuthTokens } from '@privy-io/react-auth' ; cons…" at bounding box center [615, 323] width 574 height 341
drag, startPoint x: 400, startPoint y: 451, endPoint x: 312, endPoint y: 210, distance: 257.2
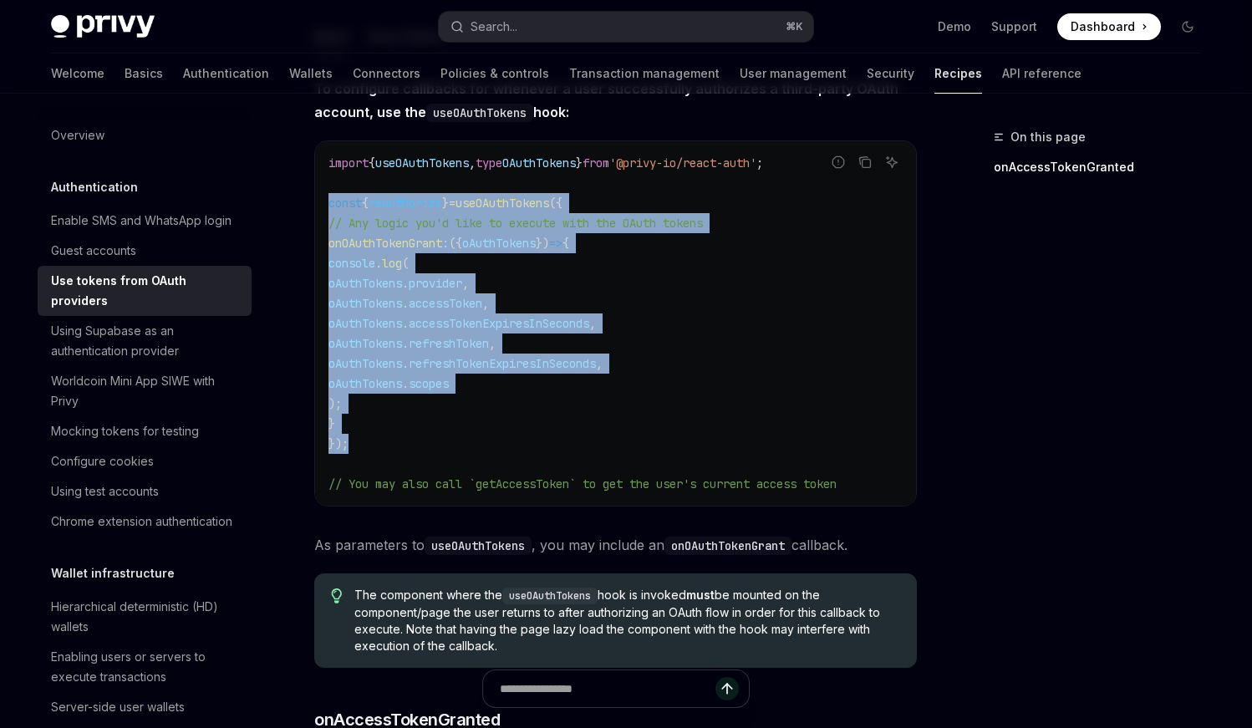
copy code "const { reauthorize } = useOAuthTokens ({ // Any logic you'd like to execute wi…"
click at [785, 350] on code "import { useOAuthTokens , type OAuthTokens } from '@privy-io/react-auth' ; cons…" at bounding box center [615, 323] width 574 height 341
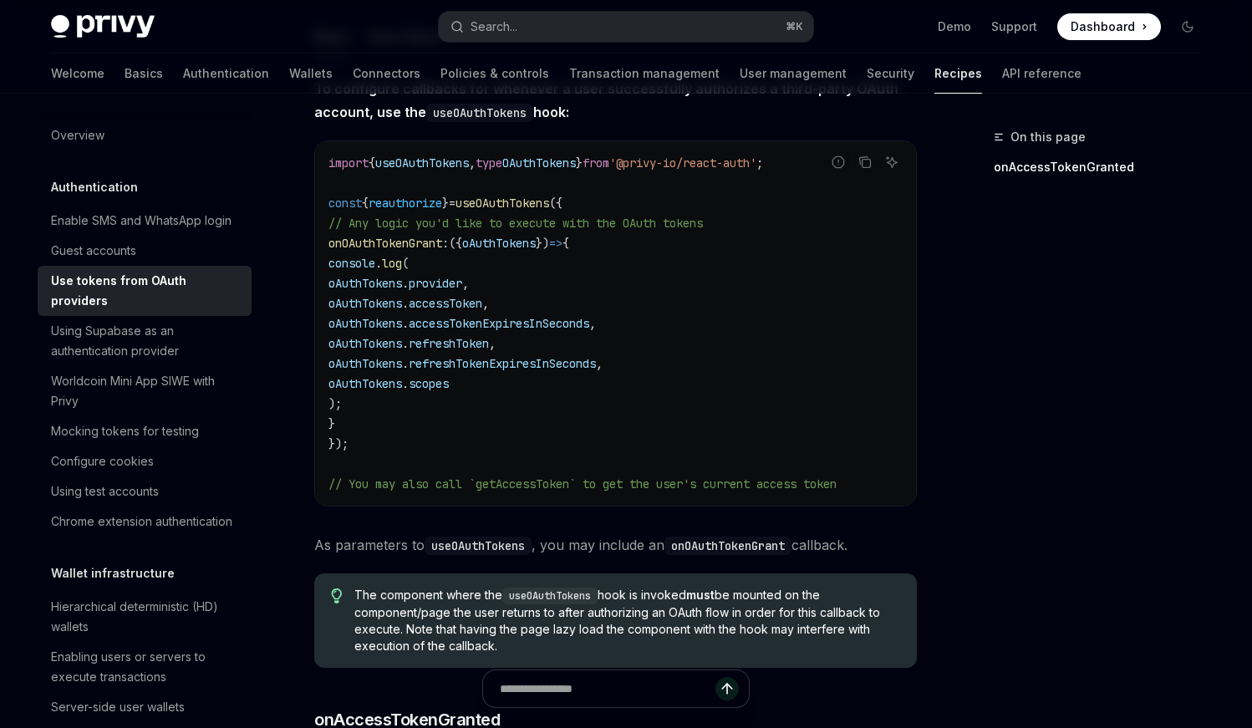
click at [561, 452] on code "import { useOAuthTokens , type OAuthTokens } from '@privy-io/react-auth' ; cons…" at bounding box center [615, 323] width 574 height 341
click at [1075, 31] on span "Dashboard" at bounding box center [1102, 26] width 64 height 17
click at [610, 398] on code "import { useOAuthTokens , type OAuthTokens } from '@privy-io/react-auth' ; cons…" at bounding box center [615, 323] width 574 height 341
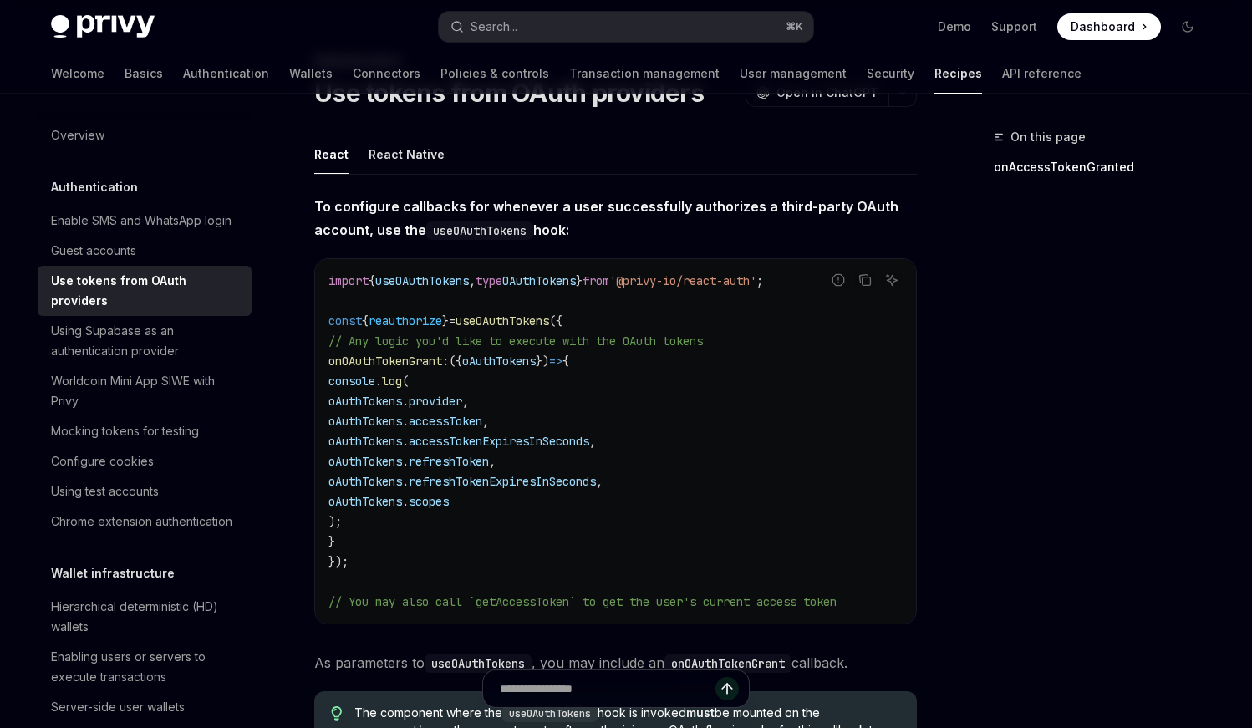
scroll to position [93, 0]
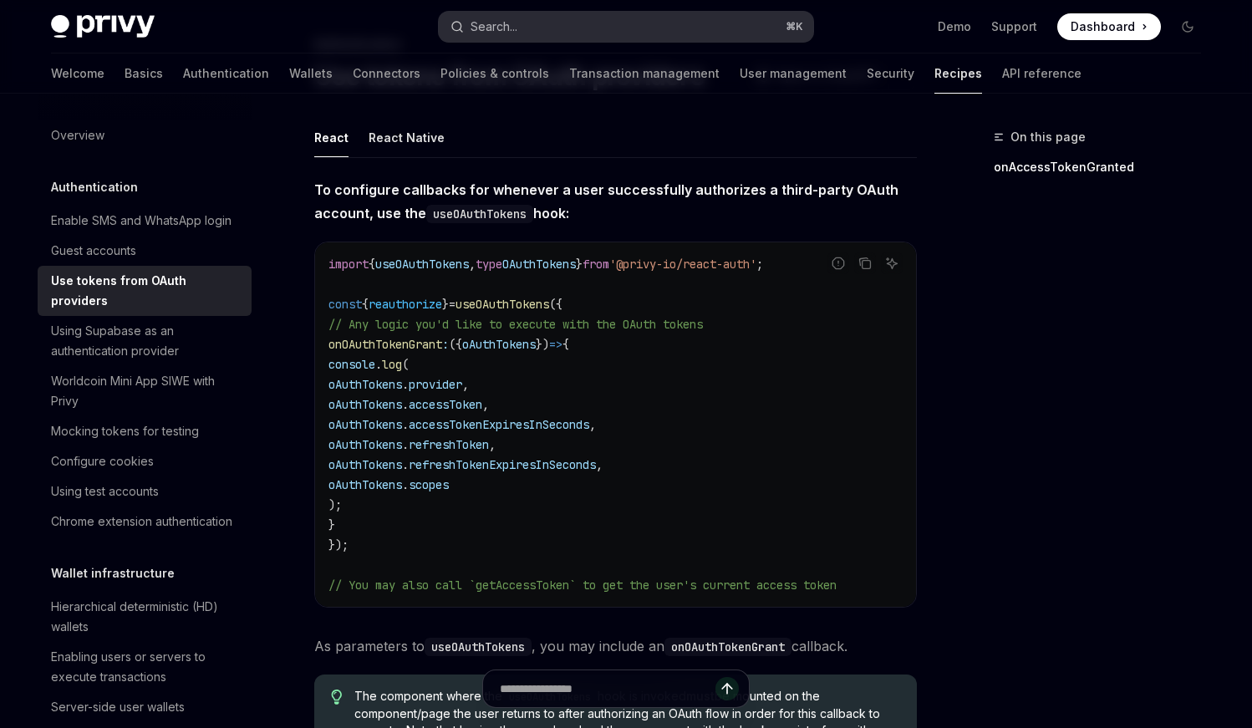
click at [540, 39] on div "Privy Docs home page Search... ⌘ K Demo Support Dashboard Dashboard Search..." at bounding box center [626, 26] width 1150 height 53
click at [538, 15] on button "Search... ⌘ K" at bounding box center [626, 27] width 374 height 30
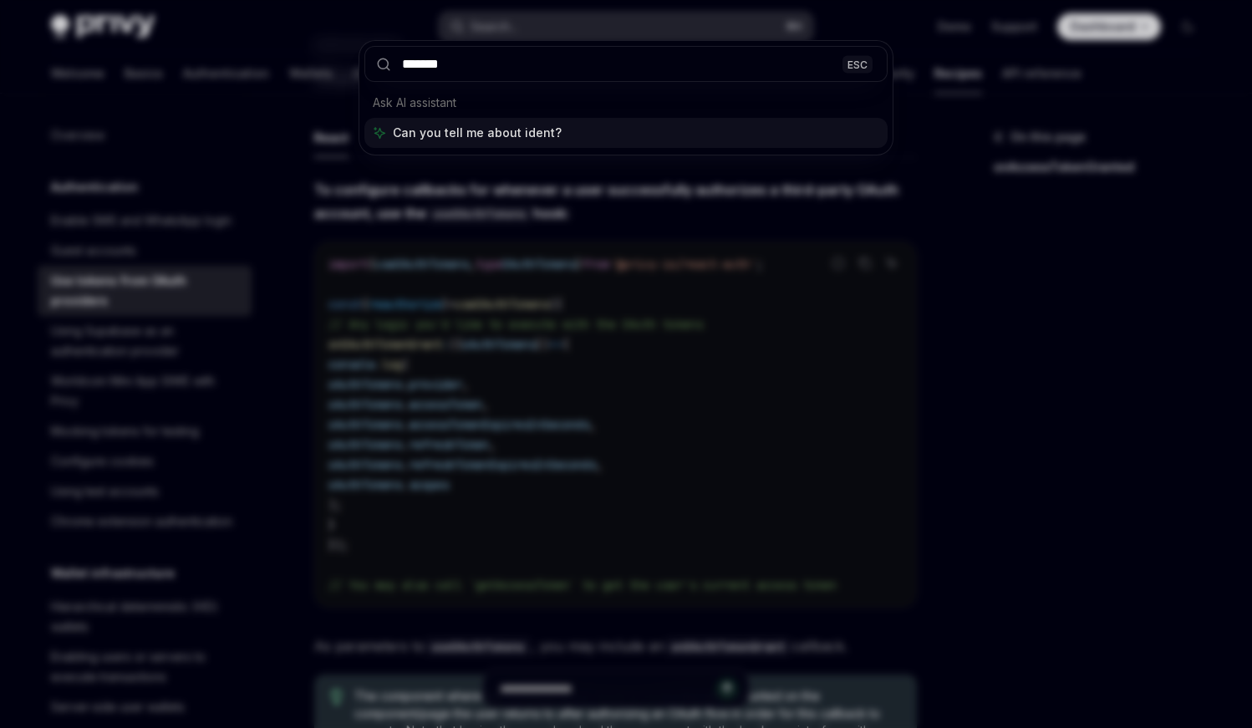
type input "********"
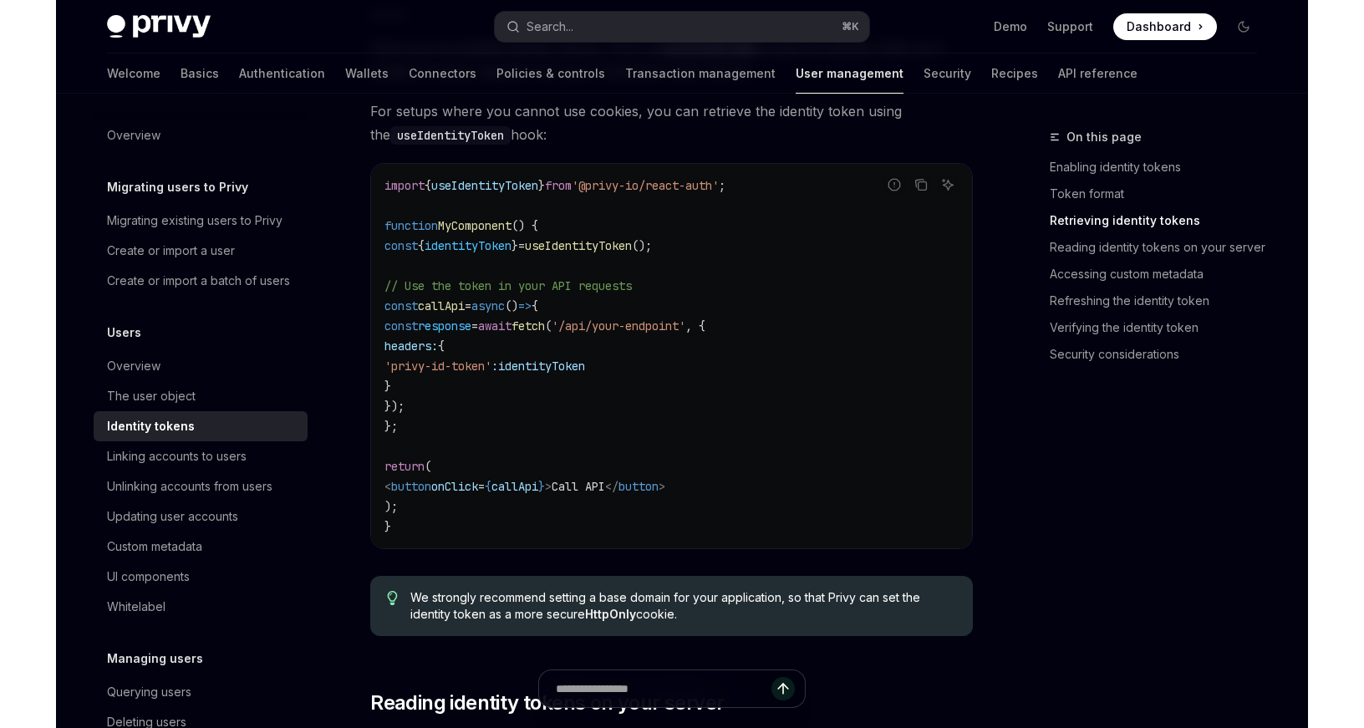
scroll to position [1690, 0]
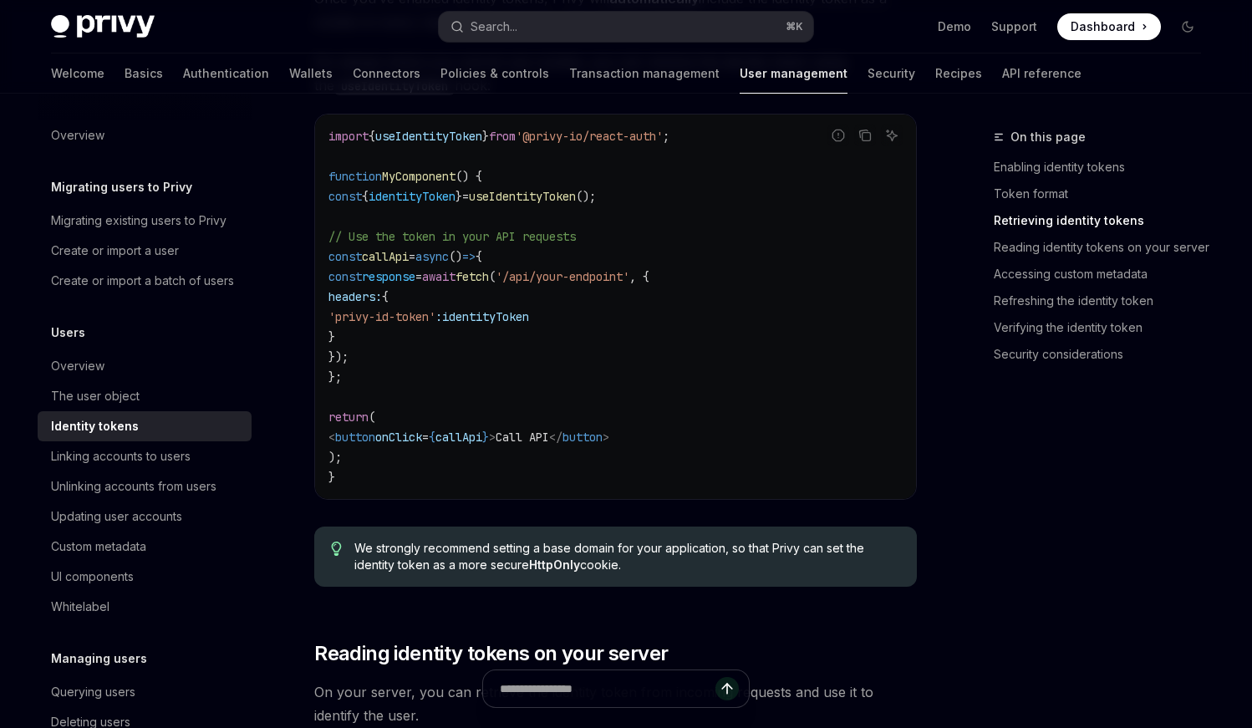
click at [639, 381] on code "import { useIdentityToken } from '@privy-io/react-auth' ; function MyComponent …" at bounding box center [615, 306] width 574 height 361
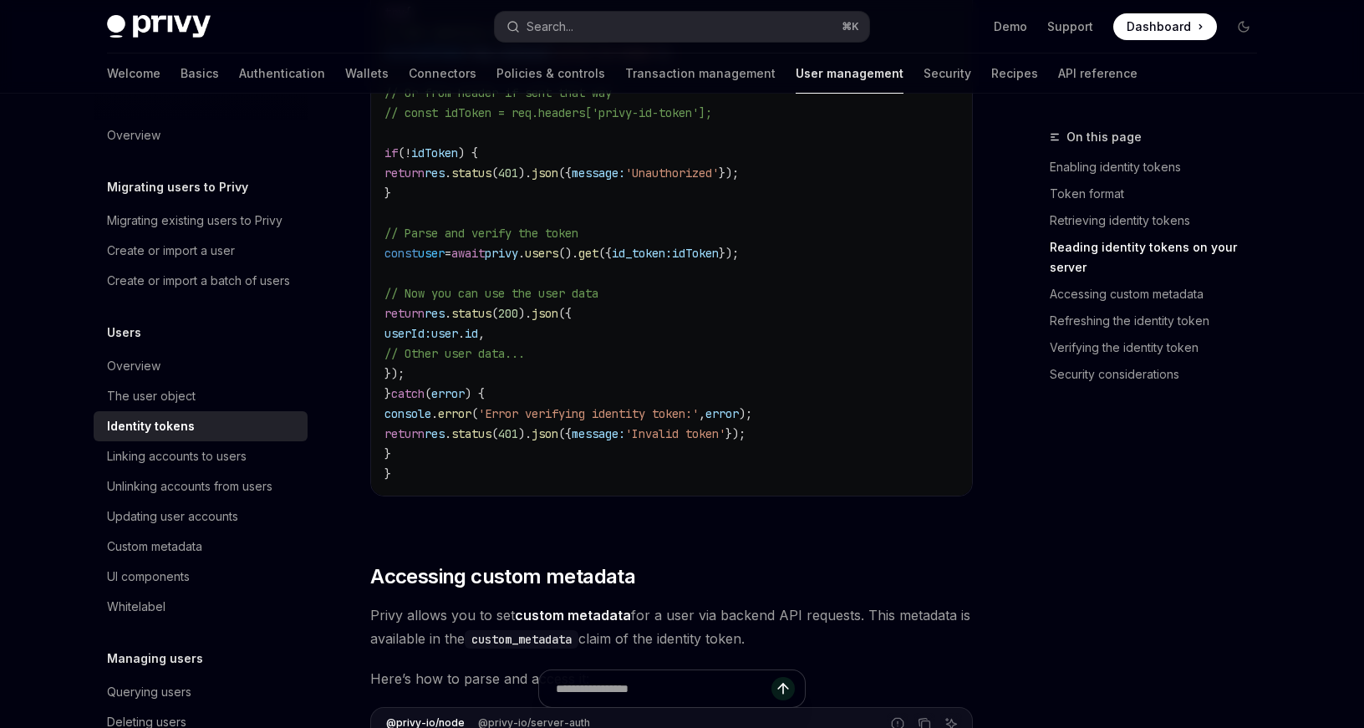
scroll to position [2634, 0]
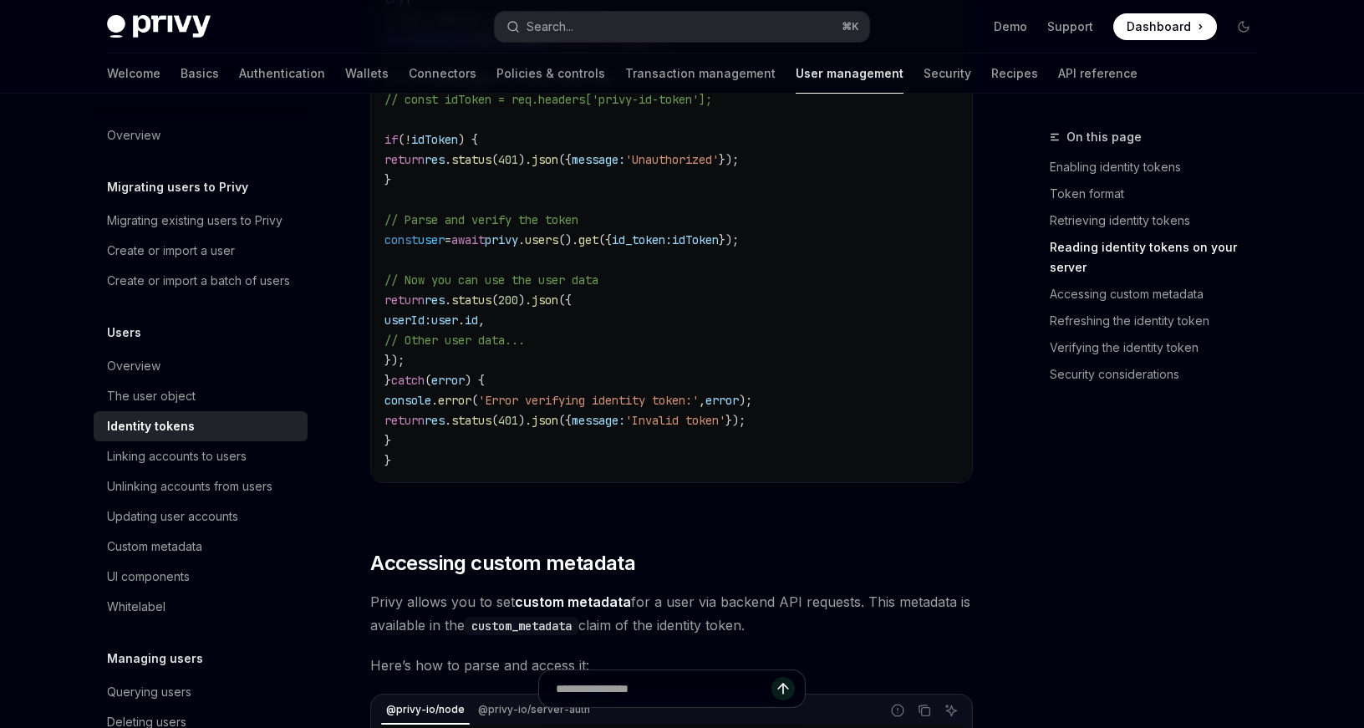
type textarea "*"
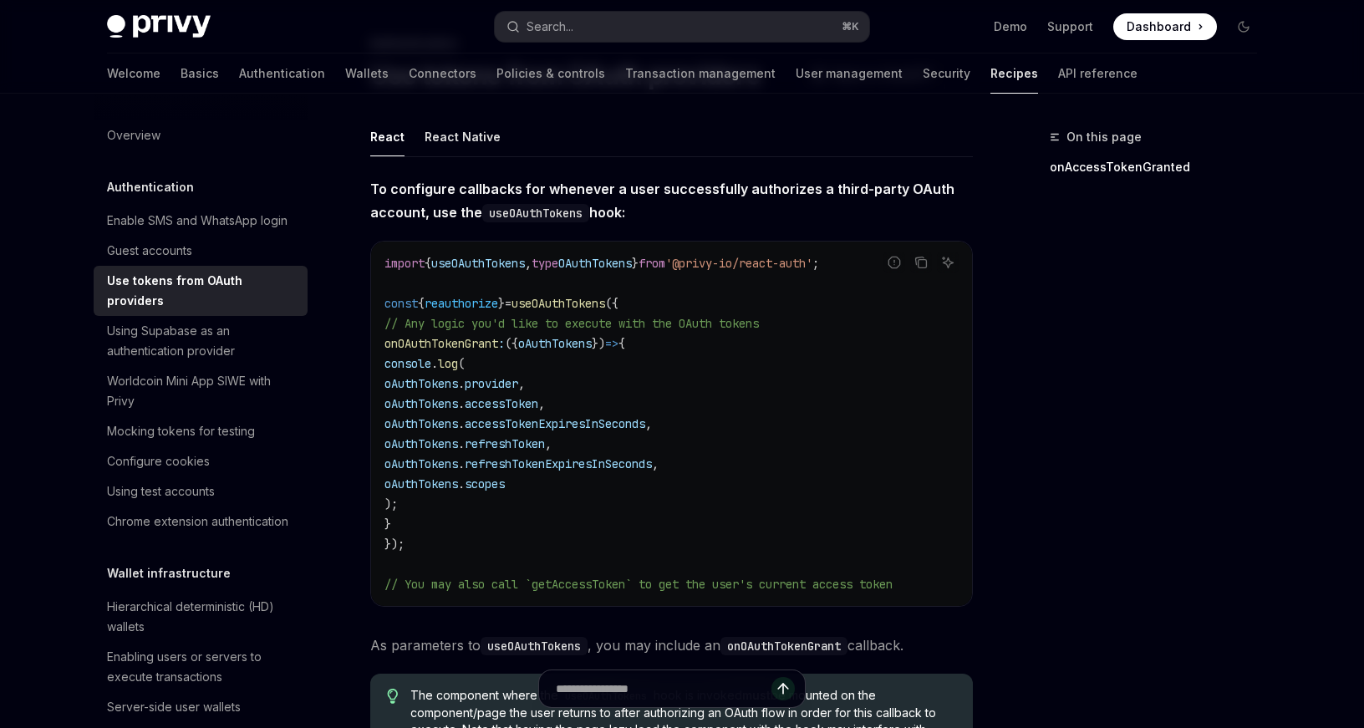
scroll to position [93, 0]
click at [382, 290] on div "import { useOAuthTokens , type OAuthTokens } from '@privy-io/react-auth' ; cons…" at bounding box center [671, 424] width 601 height 364
click at [388, 260] on span "import" at bounding box center [404, 264] width 40 height 15
click at [463, 265] on span "useOAuthTokens" at bounding box center [478, 264] width 94 height 15
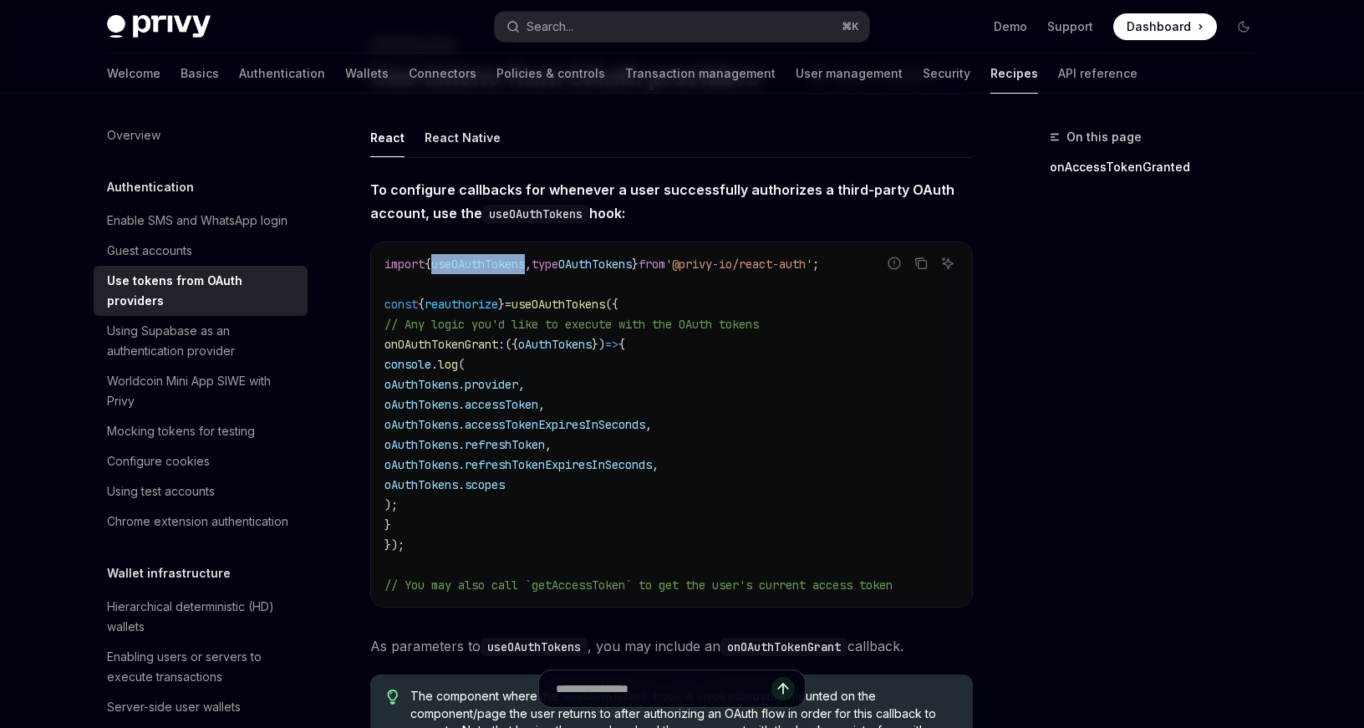
drag, startPoint x: 397, startPoint y: 322, endPoint x: 439, endPoint y: 503, distance: 186.1
click at [439, 503] on code "import { useOAuthTokens , type OAuthTokens } from '@privy-io/react-auth' ; cons…" at bounding box center [671, 424] width 574 height 341
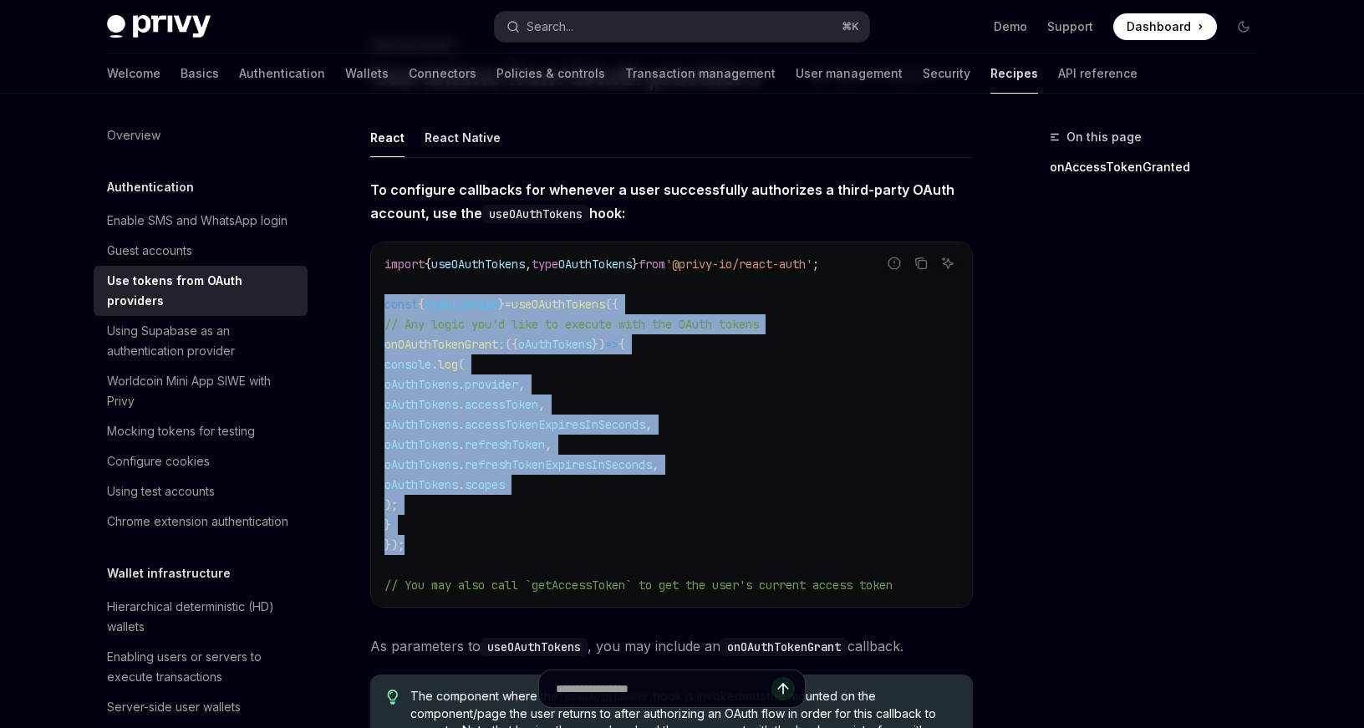
drag, startPoint x: 427, startPoint y: 549, endPoint x: 374, endPoint y: 308, distance: 246.5
click at [374, 308] on div "import { useOAuthTokens , type OAuthTokens } from '@privy-io/react-auth' ; cons…" at bounding box center [671, 424] width 601 height 364
copy code "const { reauthorize } = useOAuthTokens ({ // Any logic you'd like to execute wi…"
click at [618, 344] on span "=>" at bounding box center [611, 344] width 13 height 15
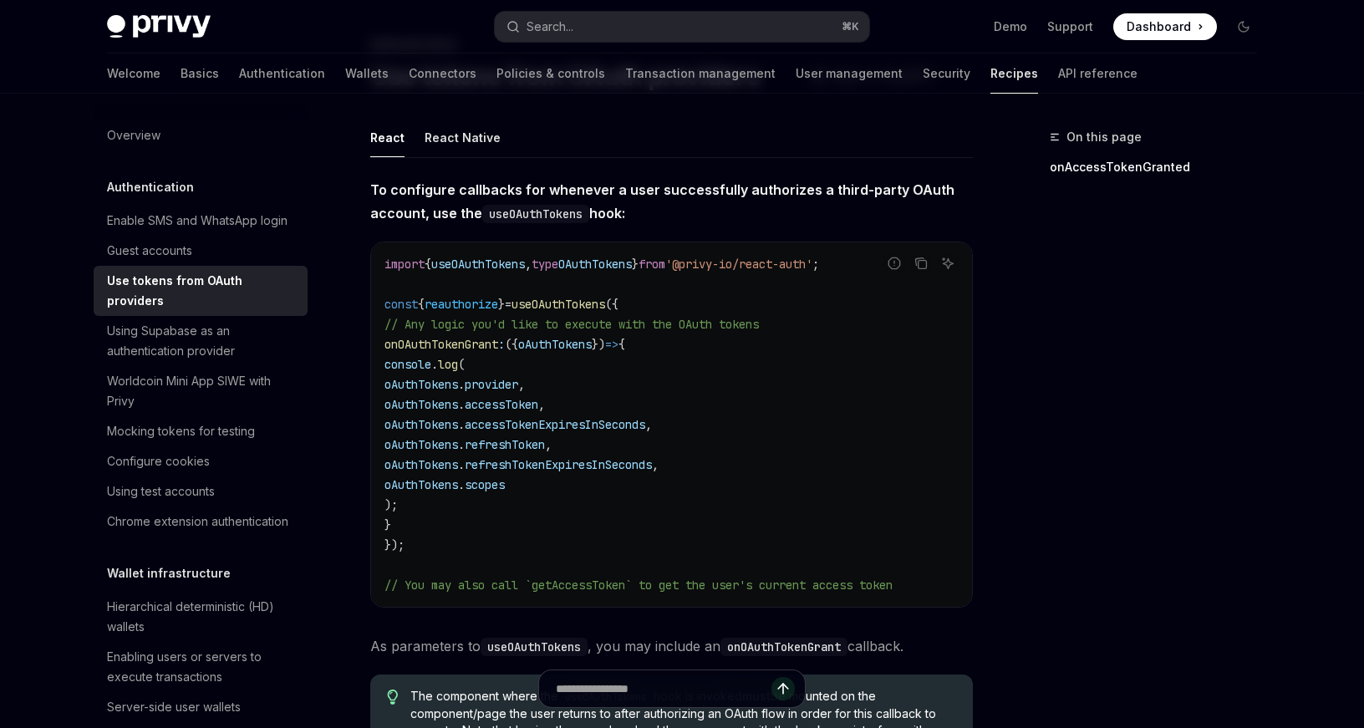
click at [1144, 19] on span "Dashboard" at bounding box center [1158, 26] width 64 height 17
click at [653, 20] on button "Search... ⌘ K" at bounding box center [682, 27] width 374 height 30
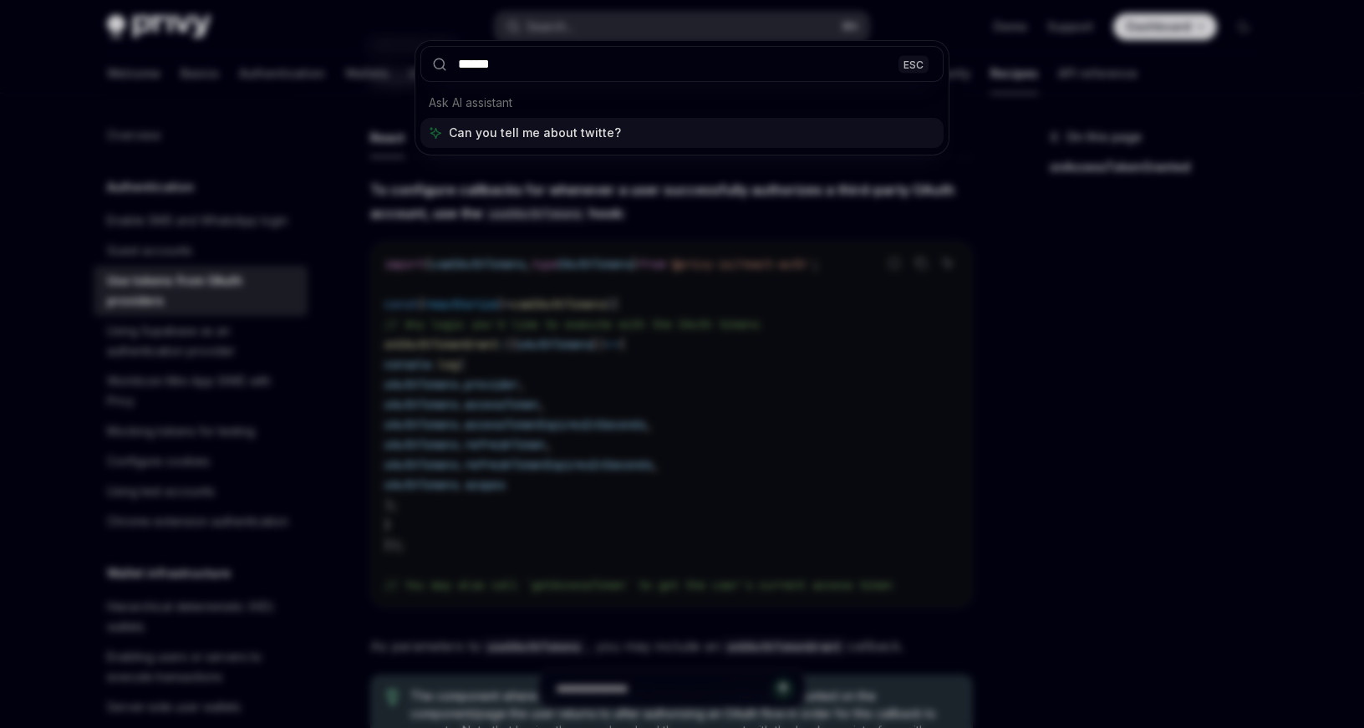
type input "*******"
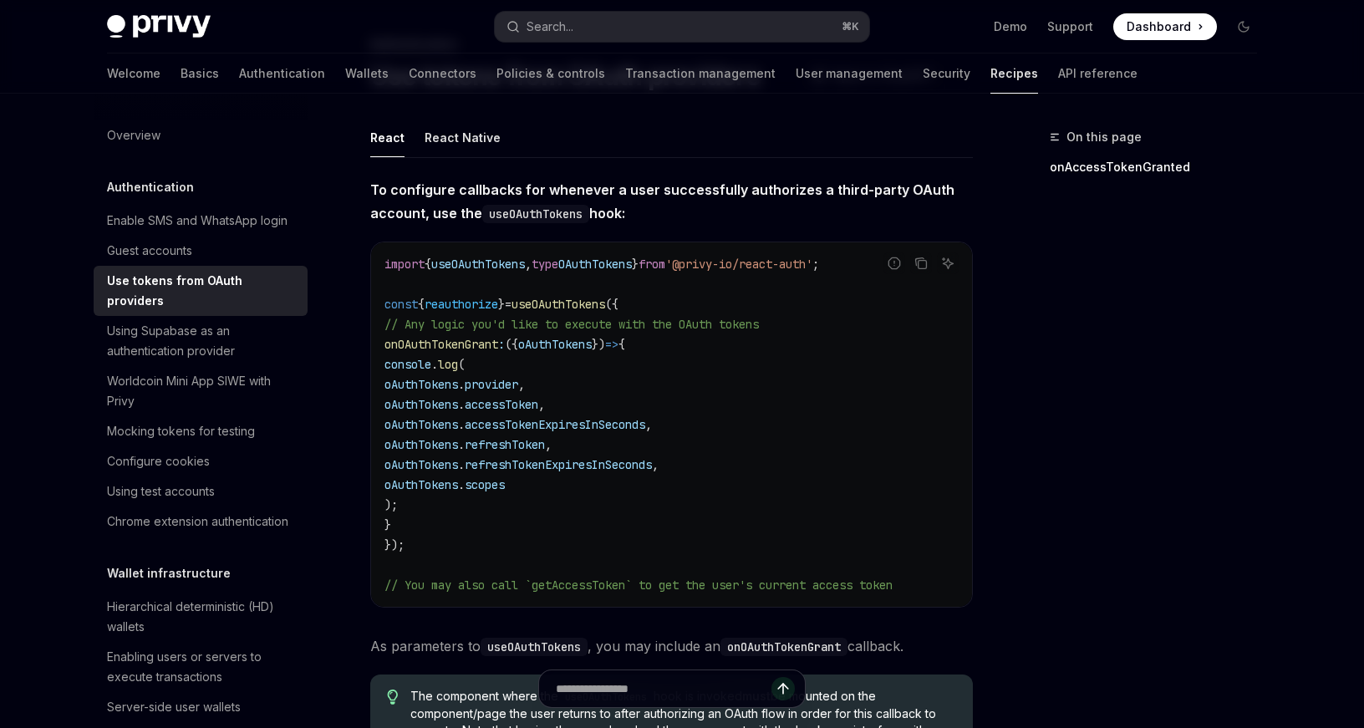
type textarea "*"
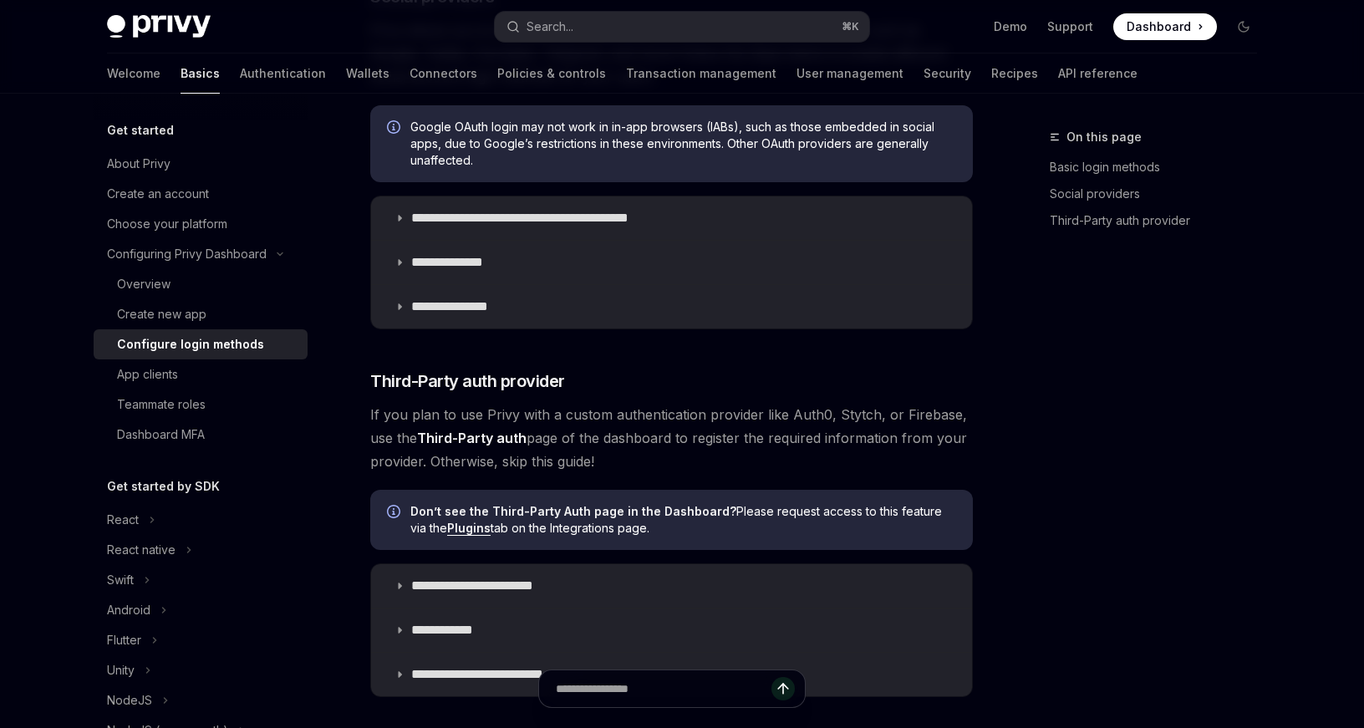
scroll to position [679, 0]
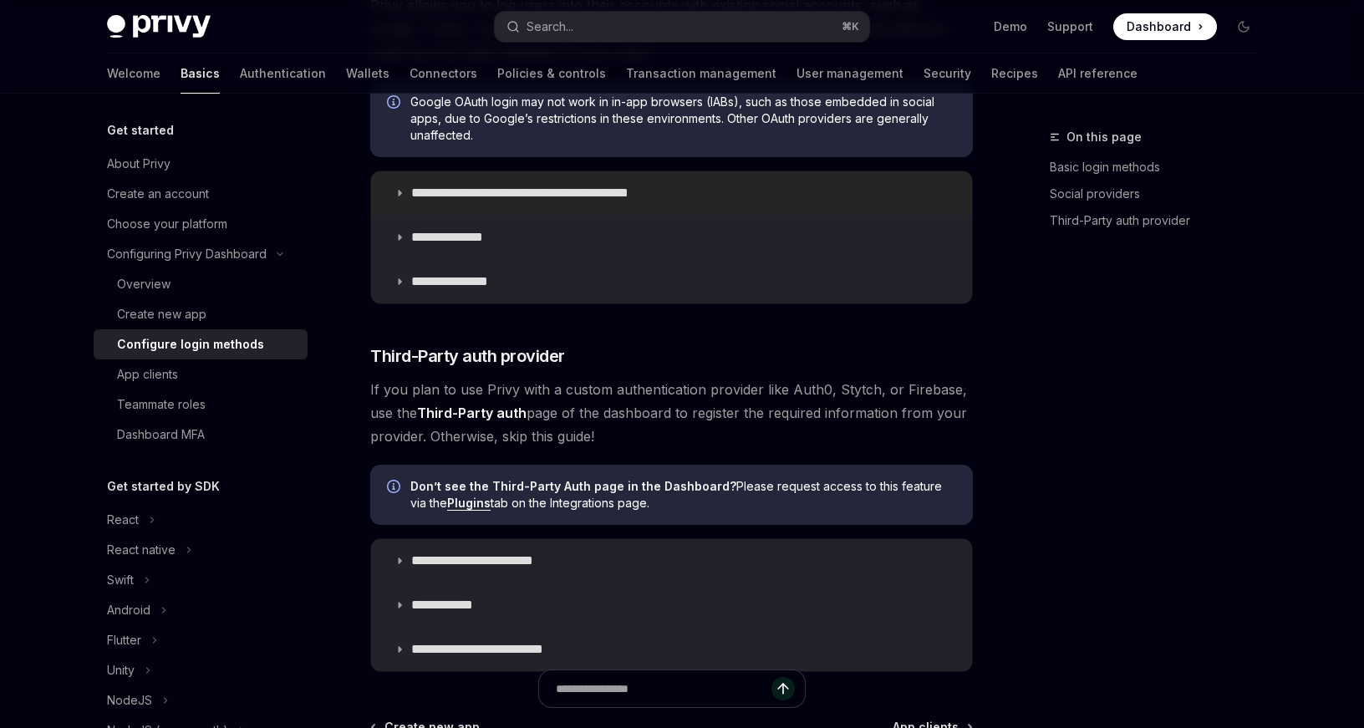
click at [500, 196] on p "**********" at bounding box center [549, 193] width 276 height 17
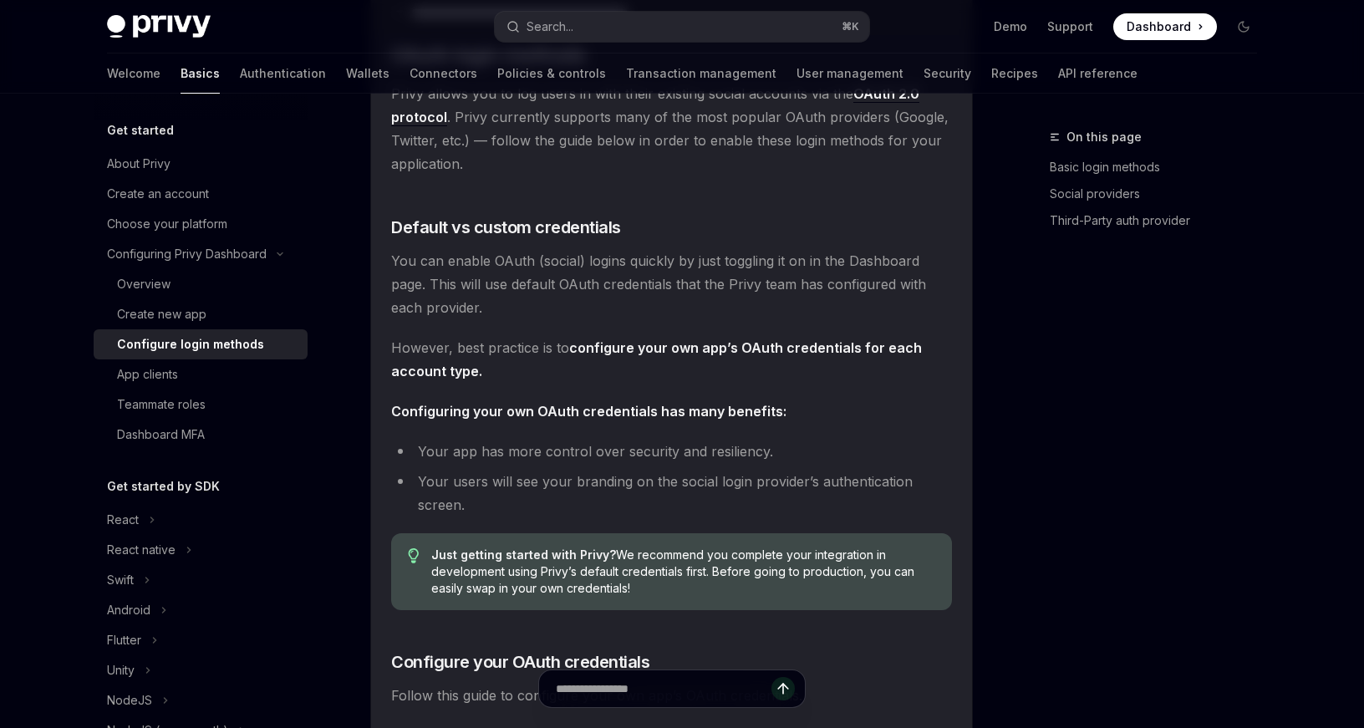
scroll to position [862, 0]
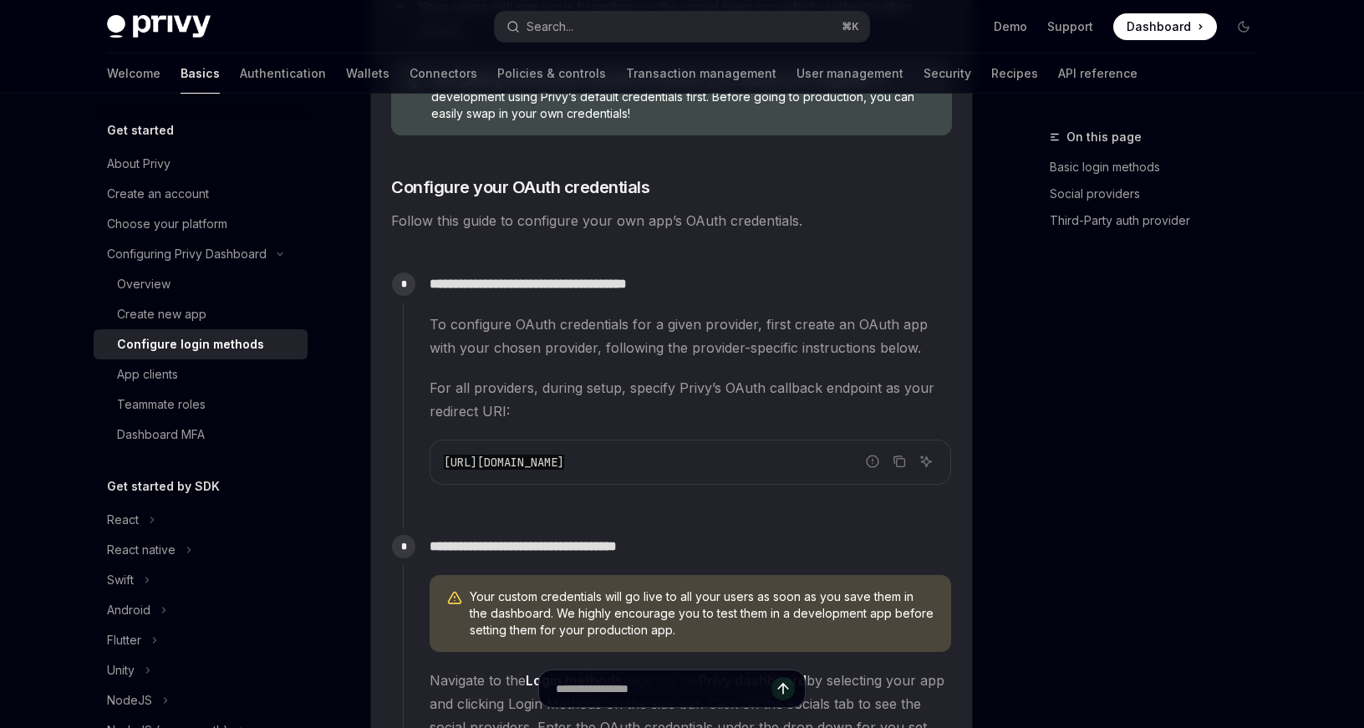
click at [496, 219] on span "Follow this guide to configure your own app’s OAuth credentials." at bounding box center [671, 220] width 561 height 23
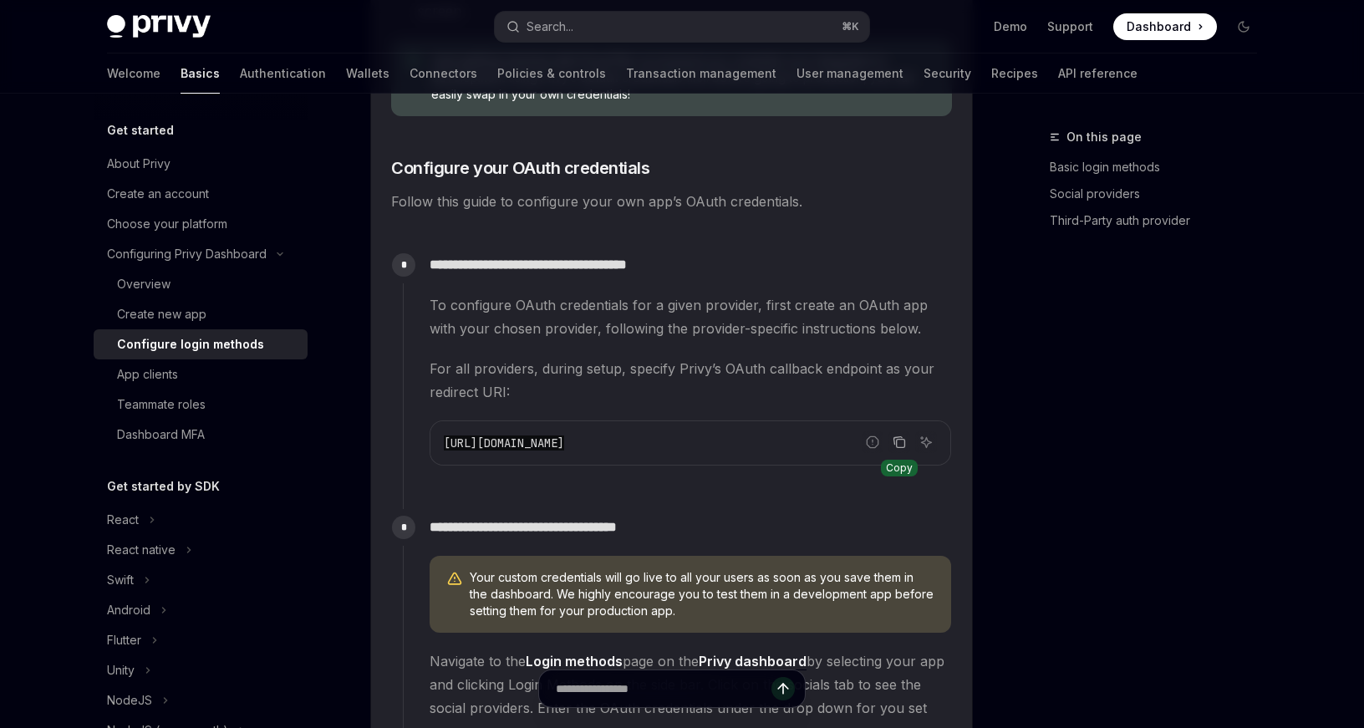
click at [899, 443] on icon "Copy the contents from the code block" at bounding box center [898, 441] width 13 height 13
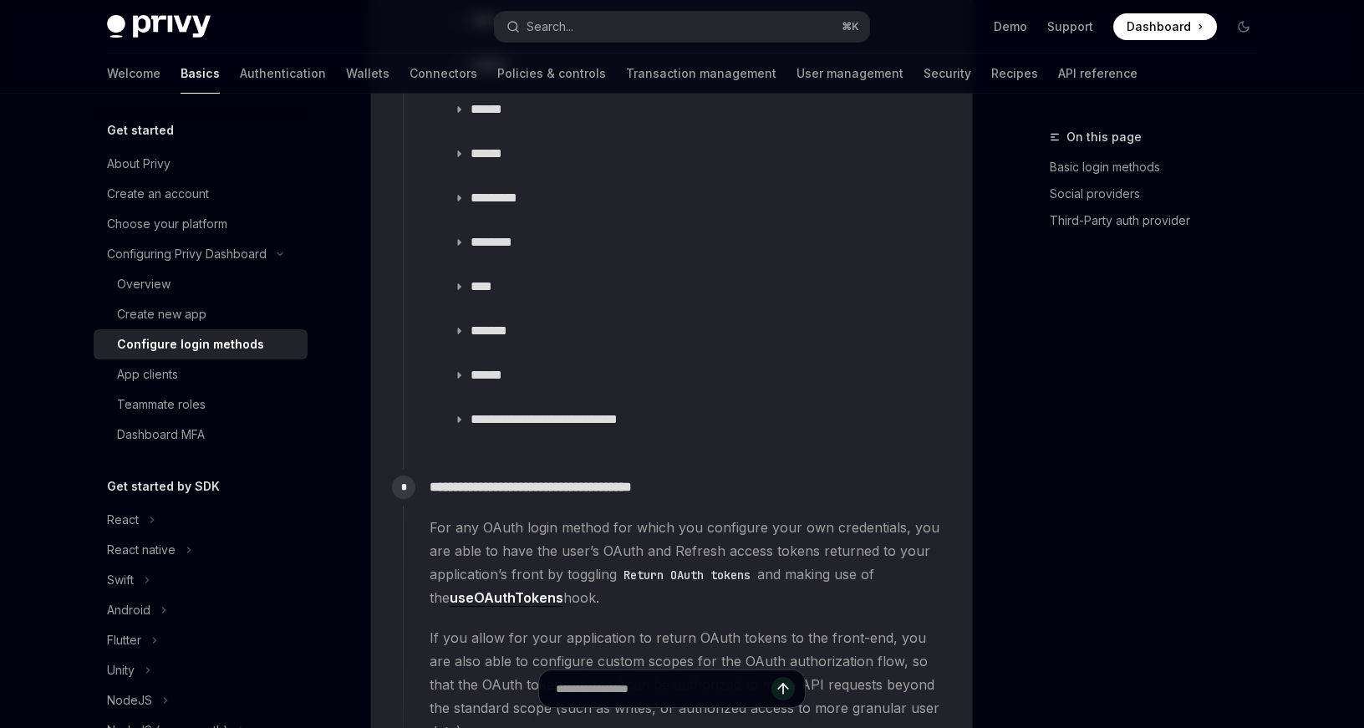
scroll to position [2268, 0]
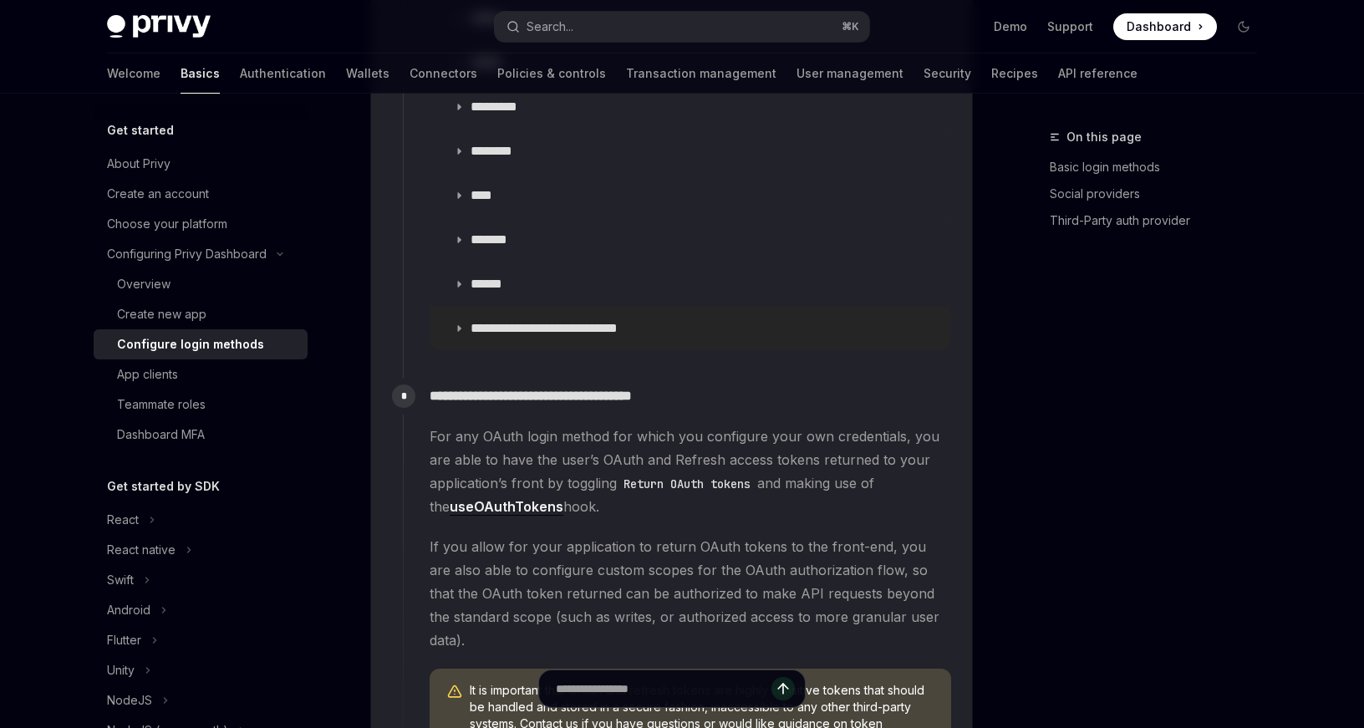
click at [493, 320] on p "**********" at bounding box center [565, 328] width 190 height 17
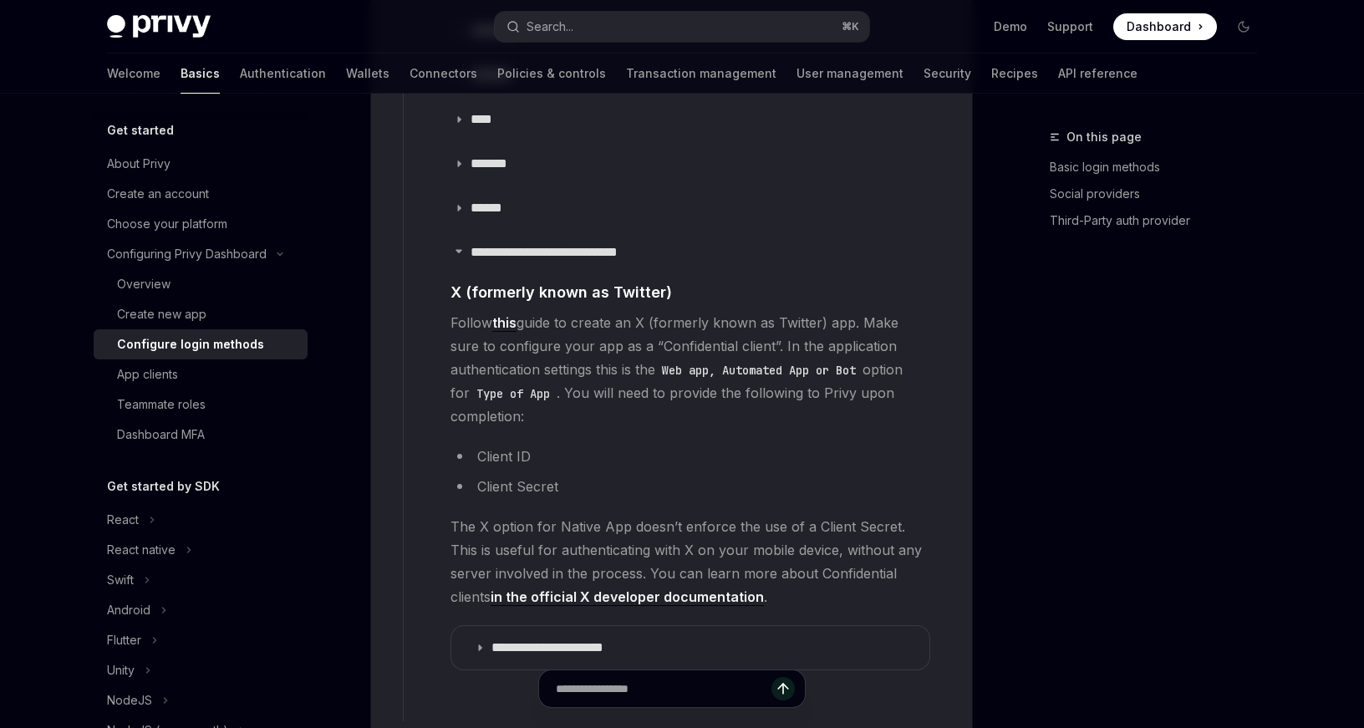
scroll to position [2327, 0]
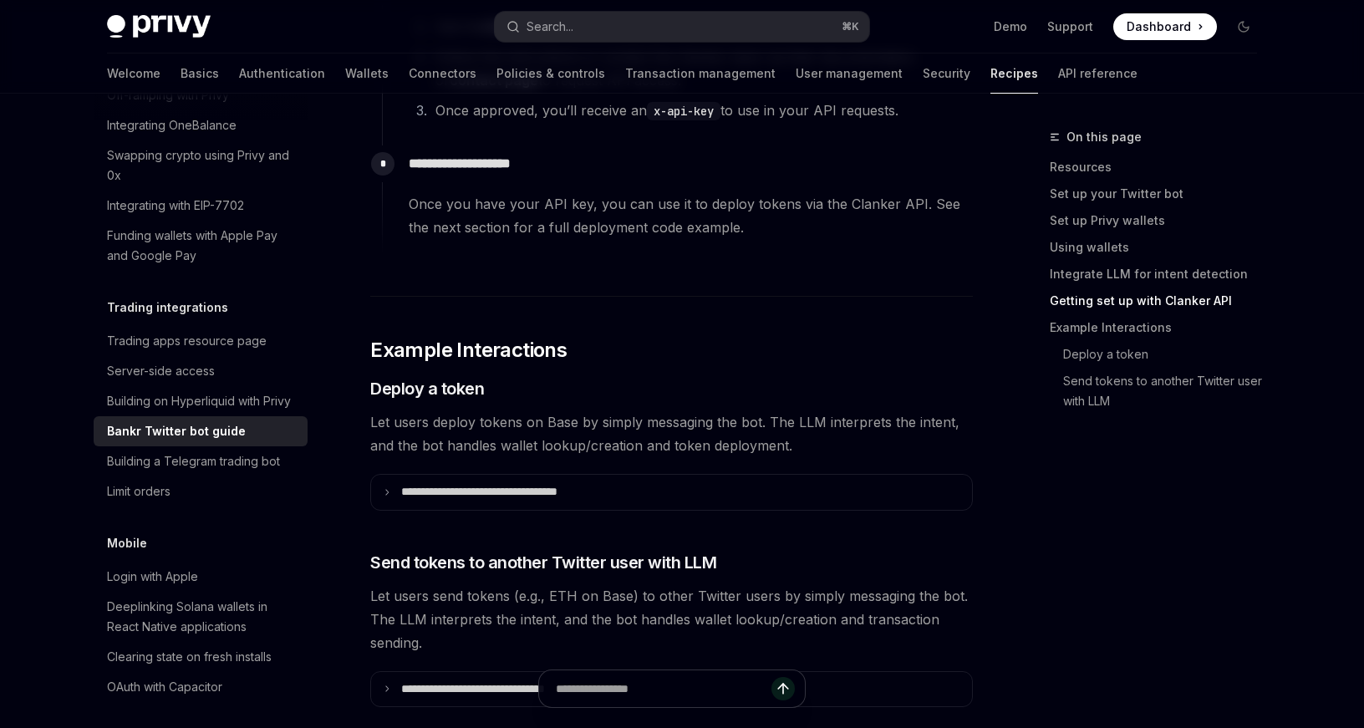
scroll to position [3109, 0]
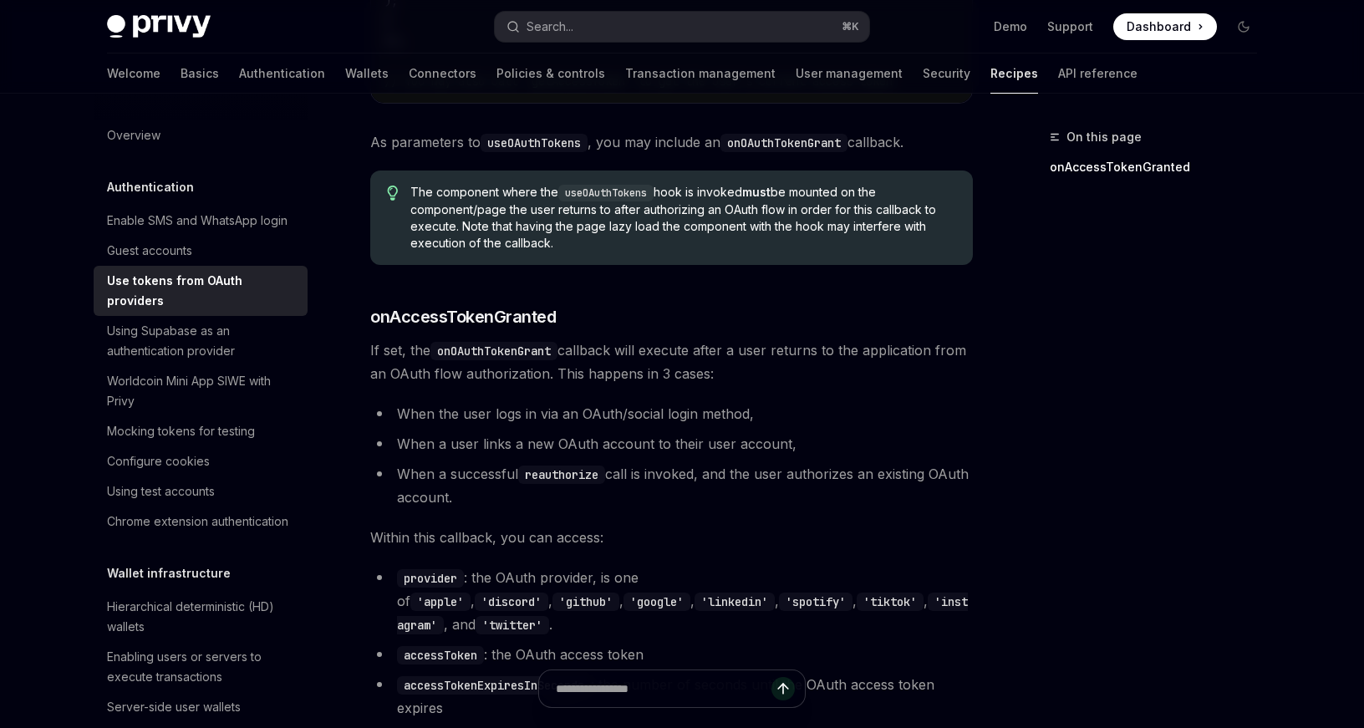
scroll to position [595, 0]
drag, startPoint x: 737, startPoint y: 374, endPoint x: 580, endPoint y: 357, distance: 158.0
click at [583, 357] on span "If set, the onOAuthTokenGrant callback will execute after a user returns to the…" at bounding box center [671, 363] width 602 height 47
click at [580, 357] on span "If set, the onOAuthTokenGrant callback will execute after a user returns to the…" at bounding box center [671, 363] width 602 height 47
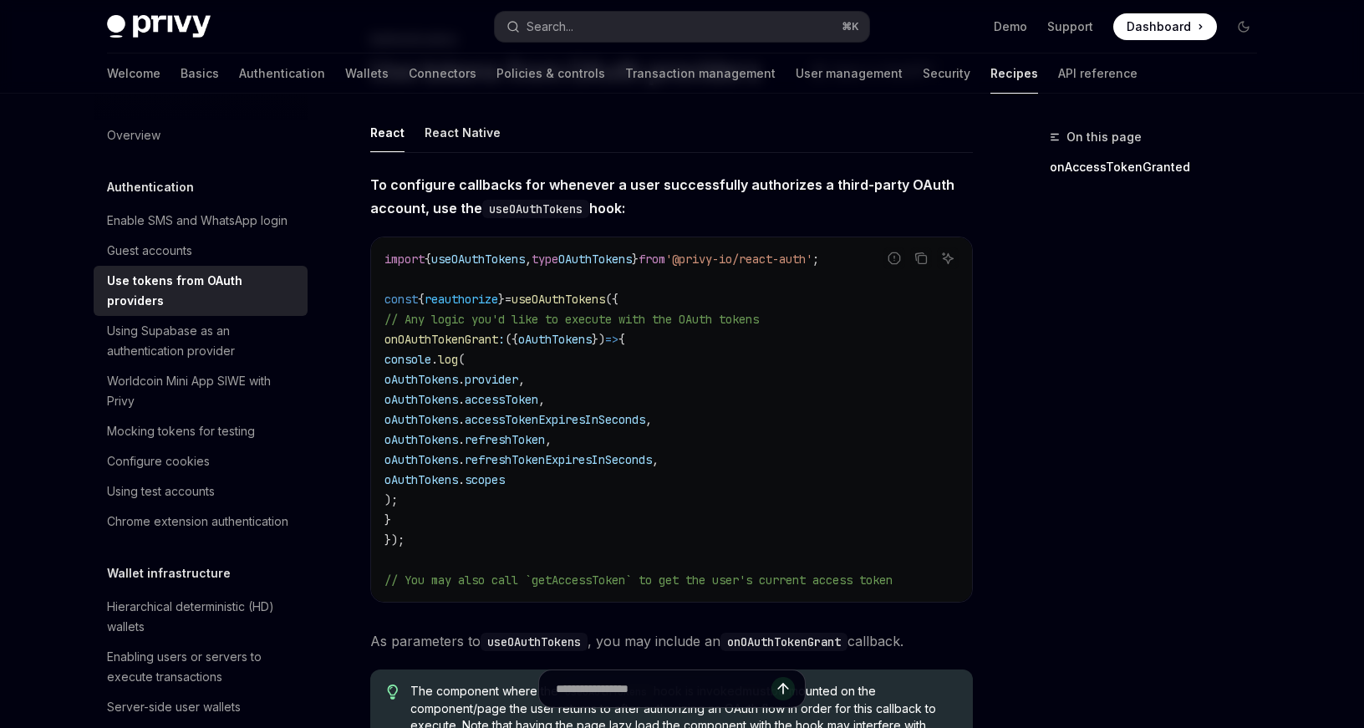
scroll to position [100, 0]
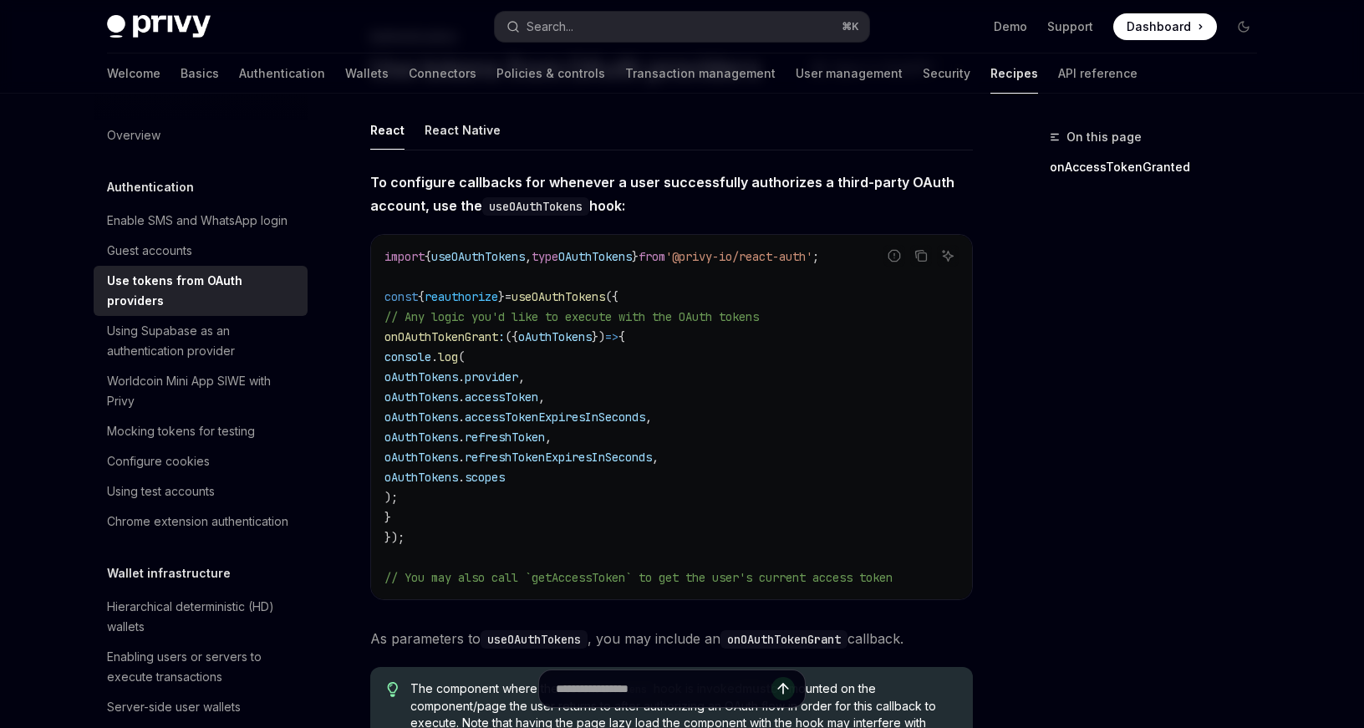
click at [1141, 41] on div "Privy Docs home page Search... ⌘ K Demo Support Dashboard Dashboard Search..." at bounding box center [682, 26] width 1150 height 53
click at [1136, 33] on span "Dashboard" at bounding box center [1158, 26] width 64 height 17
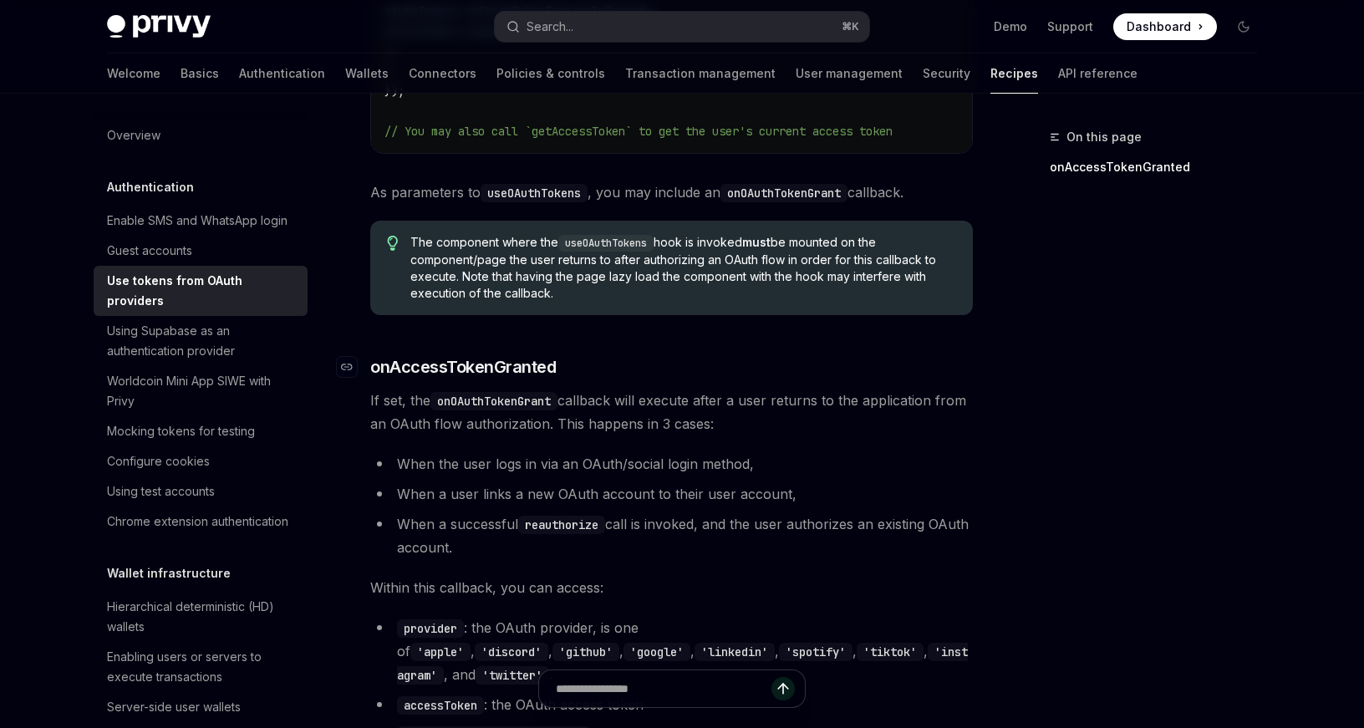
click at [484, 363] on span "onAccessTokenGranted" at bounding box center [463, 366] width 186 height 23
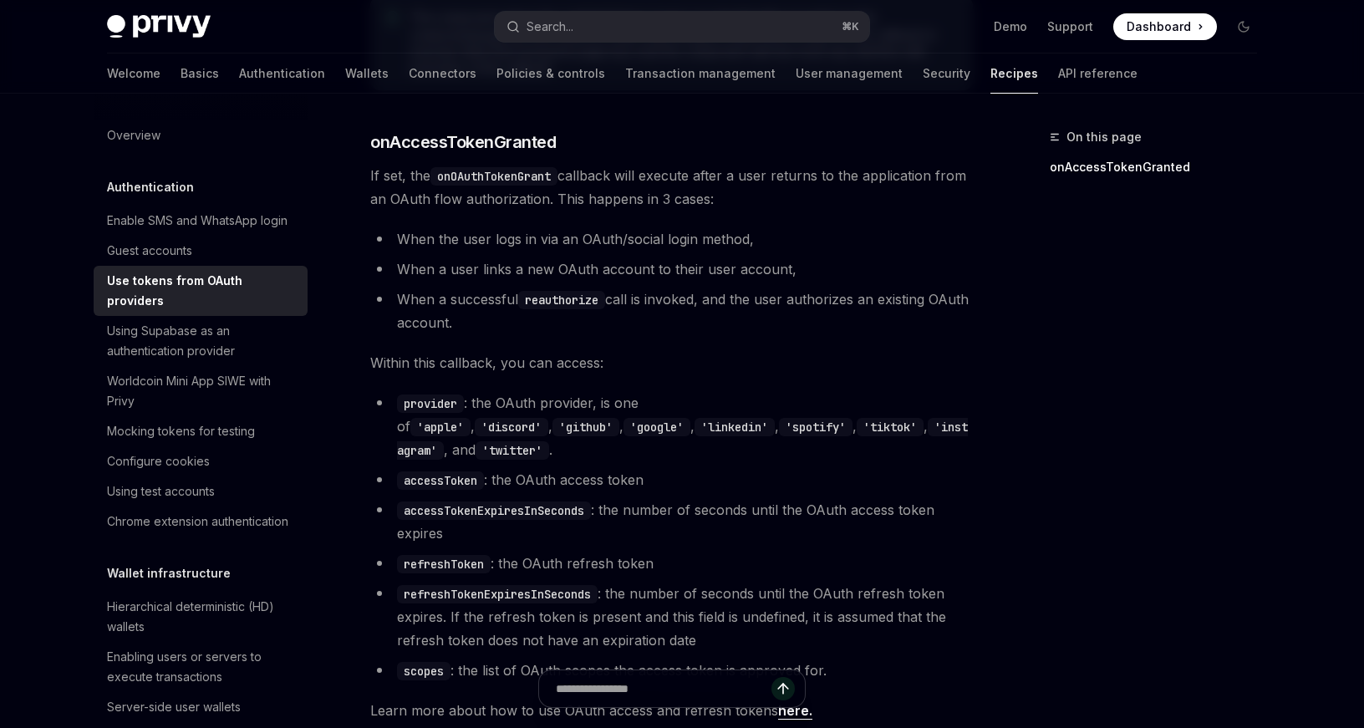
scroll to position [774, 0]
click at [471, 138] on span "onAccessTokenGranted" at bounding box center [463, 139] width 186 height 23
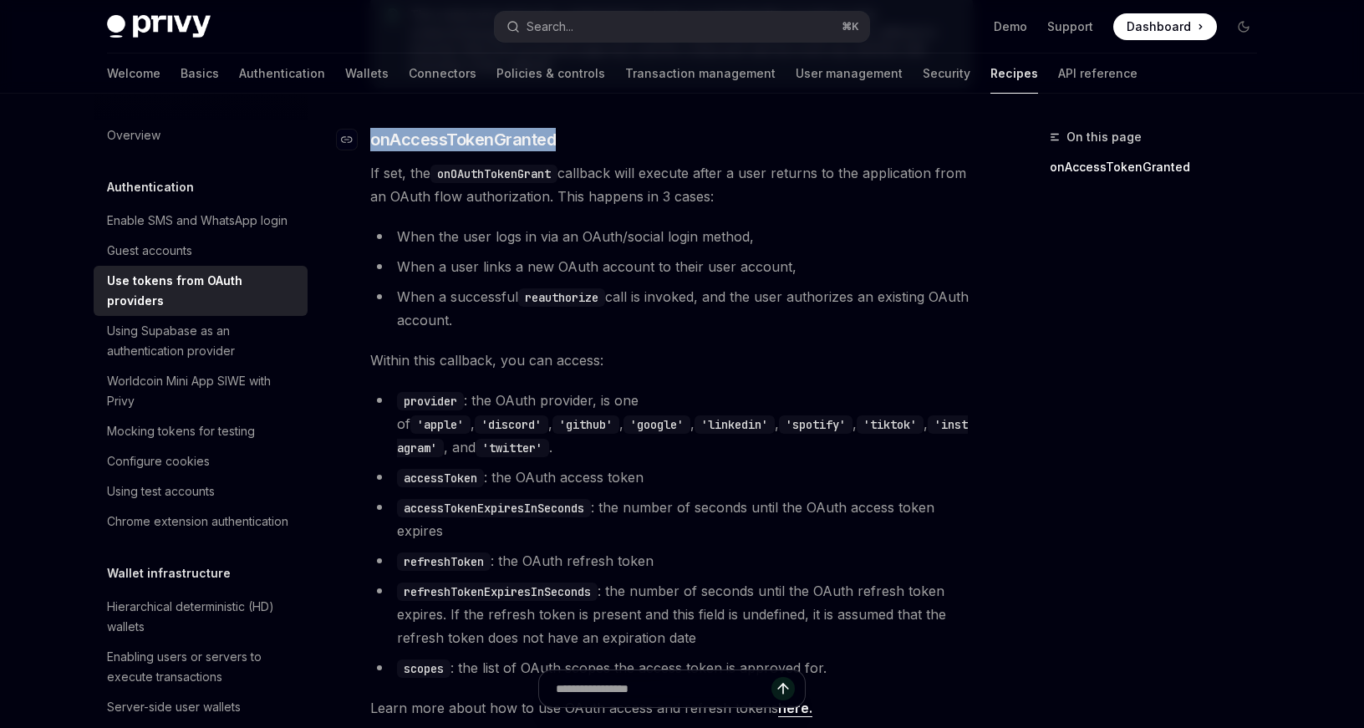
click at [471, 138] on span "onAccessTokenGranted" at bounding box center [463, 139] width 186 height 23
copy span "onAccessTokenGranted"
click at [597, 185] on span "If set, the onOAuthTokenGrant callback will execute after a user returns to the…" at bounding box center [671, 184] width 602 height 47
click at [474, 143] on span "onAccessTokenGranted" at bounding box center [463, 139] width 186 height 23
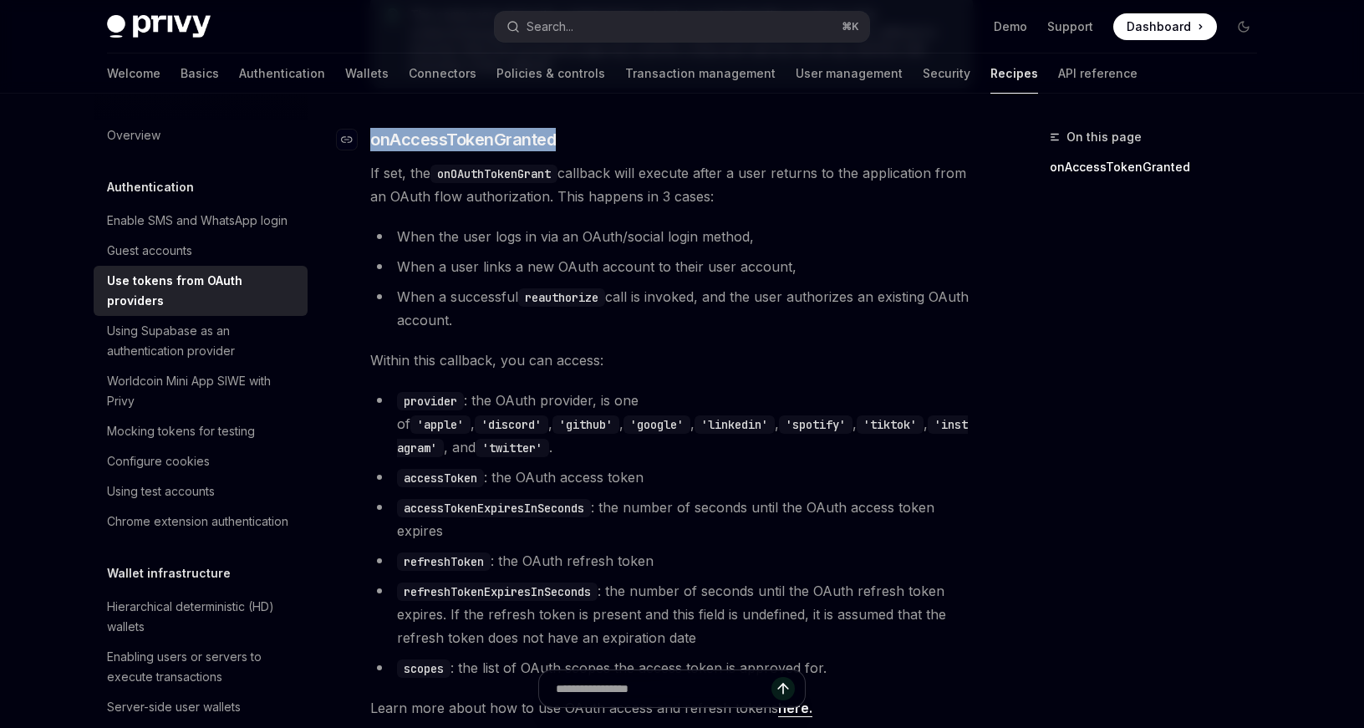
click at [464, 134] on span "onAccessTokenGranted" at bounding box center [463, 139] width 186 height 23
